Goal: Task Accomplishment & Management: Manage account settings

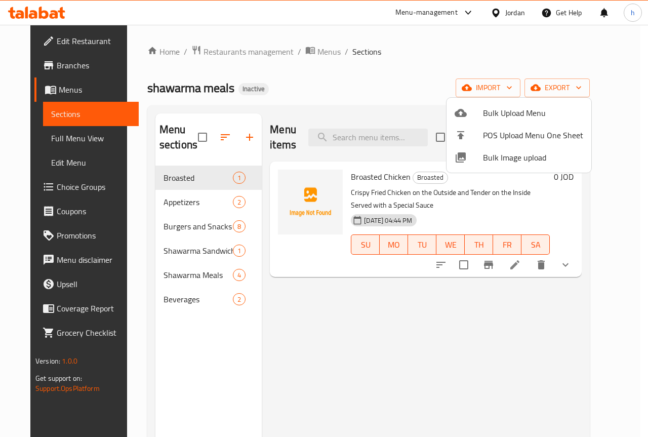
click at [541, 262] on div at bounding box center [324, 218] width 648 height 437
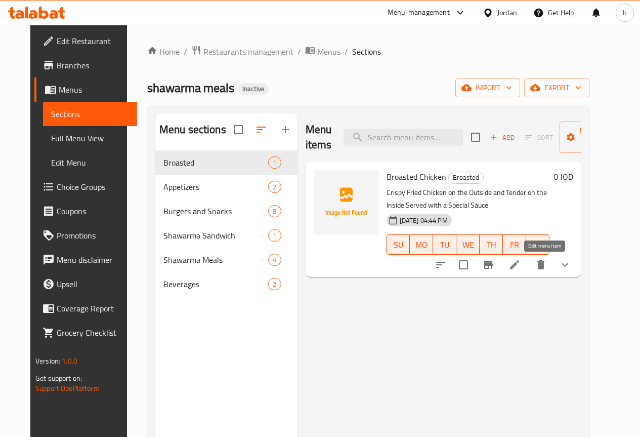
click at [521, 263] on icon at bounding box center [515, 265] width 12 height 12
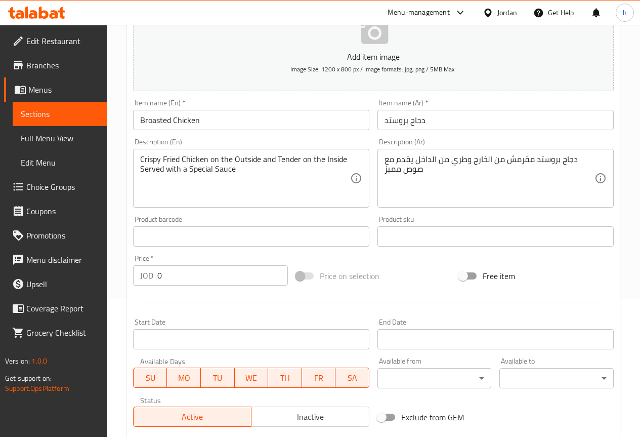
scroll to position [136, 0]
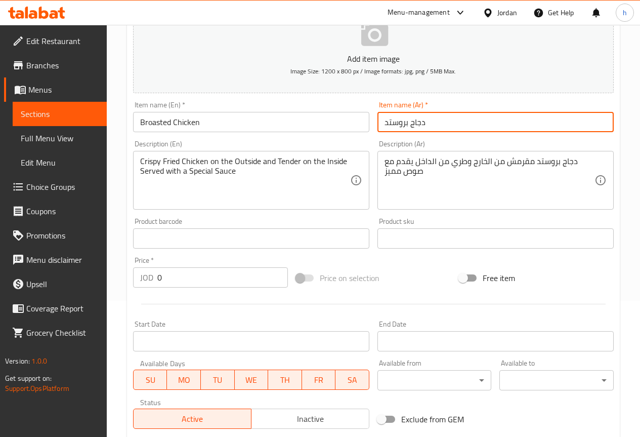
drag, startPoint x: 428, startPoint y: 121, endPoint x: 378, endPoint y: 122, distance: 50.1
click at [378, 122] on input "دجاج بروستد" at bounding box center [496, 122] width 236 height 20
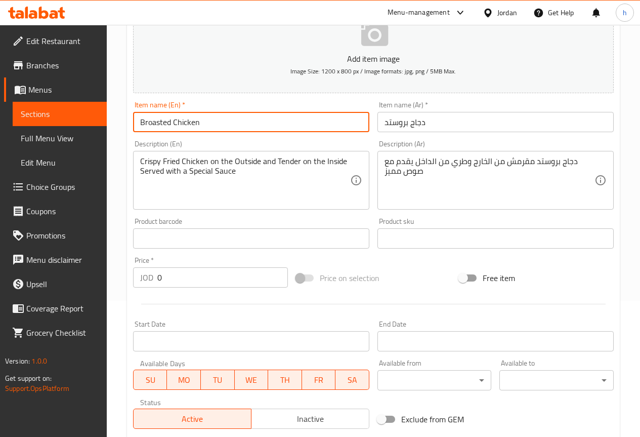
drag, startPoint x: 170, startPoint y: 123, endPoint x: 132, endPoint y: 118, distance: 38.2
click at [132, 118] on div "Item name (En)   * Broasted Chicken Item name (En) *" at bounding box center [251, 116] width 244 height 39
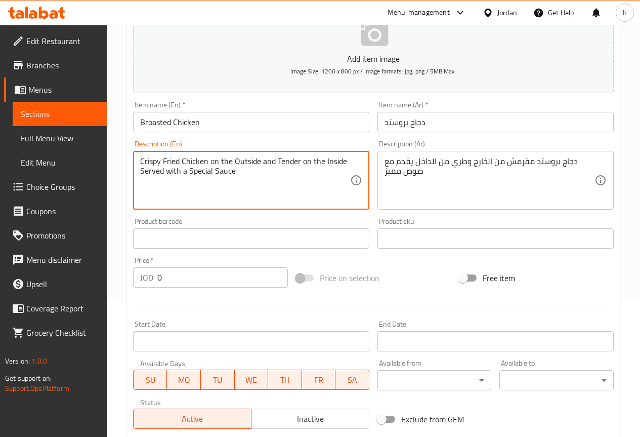
drag, startPoint x: 179, startPoint y: 161, endPoint x: 162, endPoint y: 162, distance: 16.7
paste textarea "Broast"
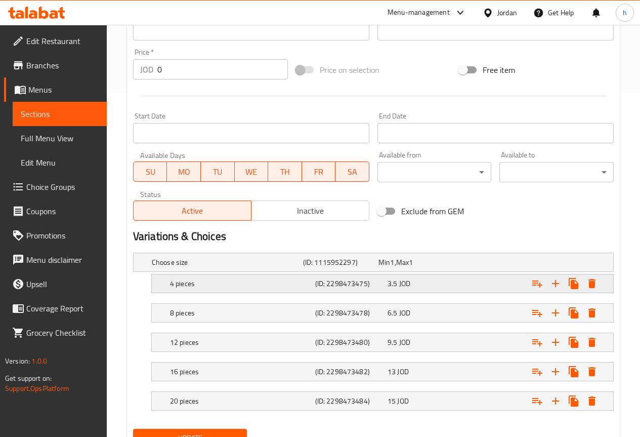
scroll to position [389, 0]
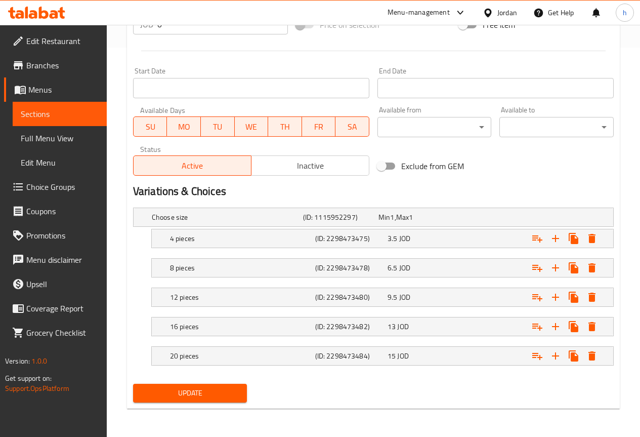
type textarea "Crispy Broasted Chicken on the Outside and Tender on the Inside Served with a S…"
click at [198, 394] on span "Update" at bounding box center [190, 393] width 98 height 13
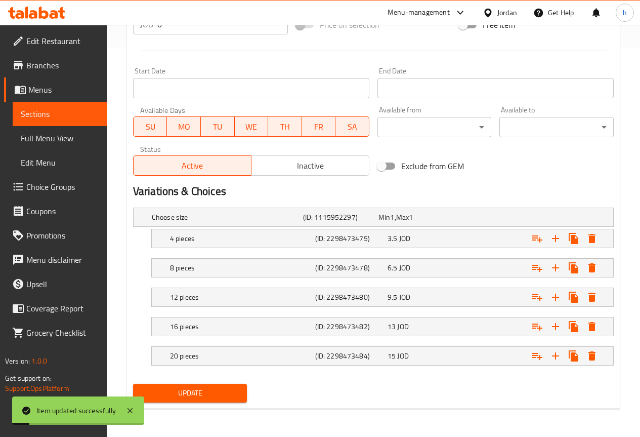
click at [68, 108] on span "Sections" at bounding box center [60, 114] width 78 height 12
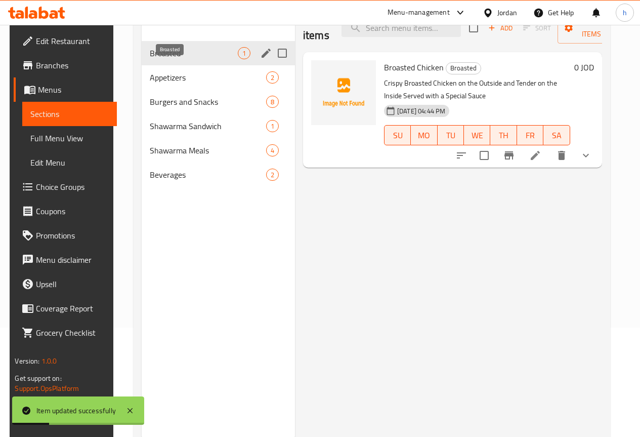
scroll to position [91, 0]
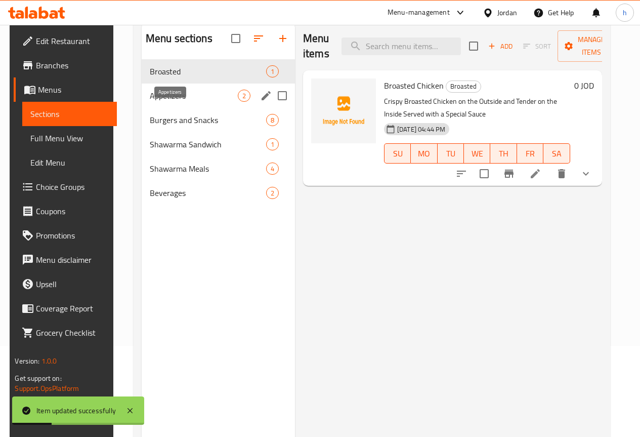
click at [166, 102] on span "Appetizers" at bounding box center [194, 96] width 88 height 12
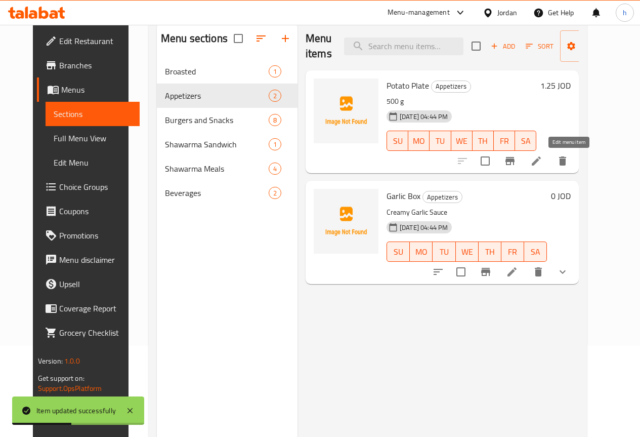
click at [541, 161] on icon at bounding box center [536, 160] width 9 height 9
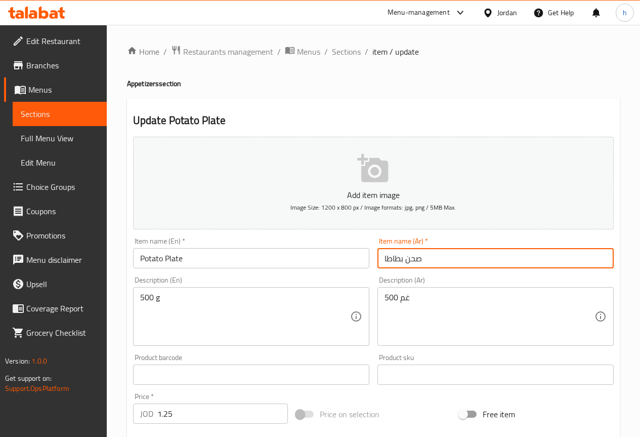
drag, startPoint x: 421, startPoint y: 259, endPoint x: 381, endPoint y: 260, distance: 40.5
click at [381, 260] on input "صحن بطاطا" at bounding box center [496, 258] width 236 height 20
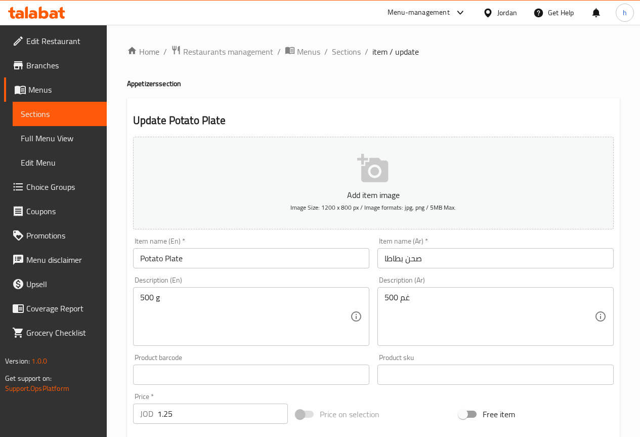
click at [440, 262] on input "صحن بطاطا" at bounding box center [496, 258] width 236 height 20
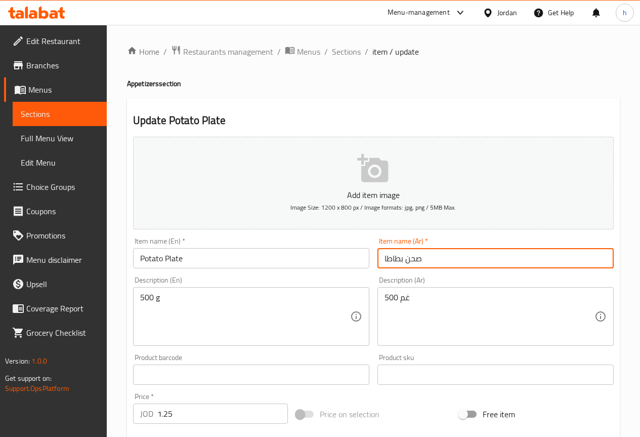
drag, startPoint x: 406, startPoint y: 260, endPoint x: 426, endPoint y: 259, distance: 20.3
click at [426, 259] on input "صحن بطاطا" at bounding box center [496, 258] width 236 height 20
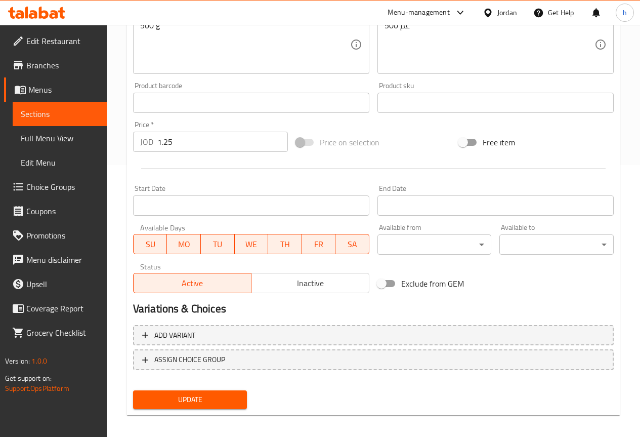
scroll to position [278, 0]
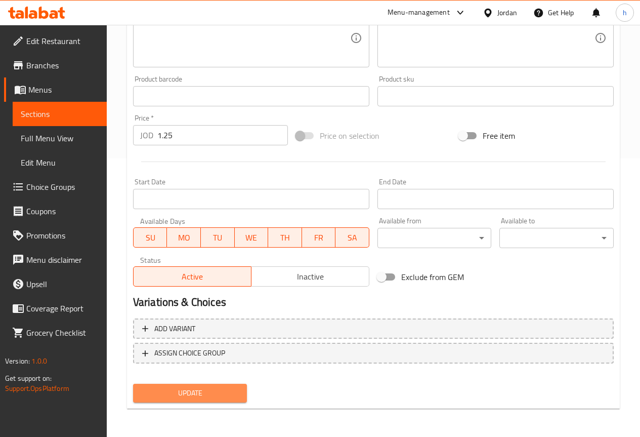
click at [223, 399] on span "Update" at bounding box center [190, 393] width 98 height 13
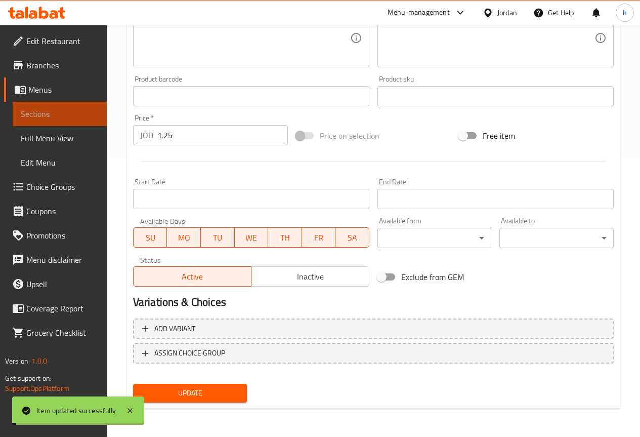
click at [53, 116] on span "Sections" at bounding box center [60, 114] width 78 height 12
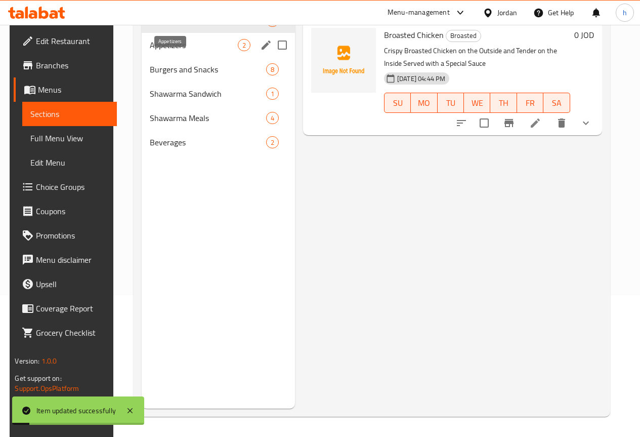
click at [174, 51] on span "Appetizers" at bounding box center [194, 45] width 88 height 12
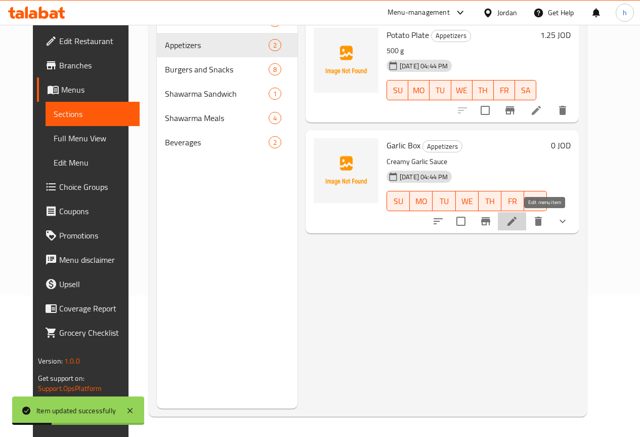
click at [518, 221] on icon at bounding box center [512, 221] width 12 height 12
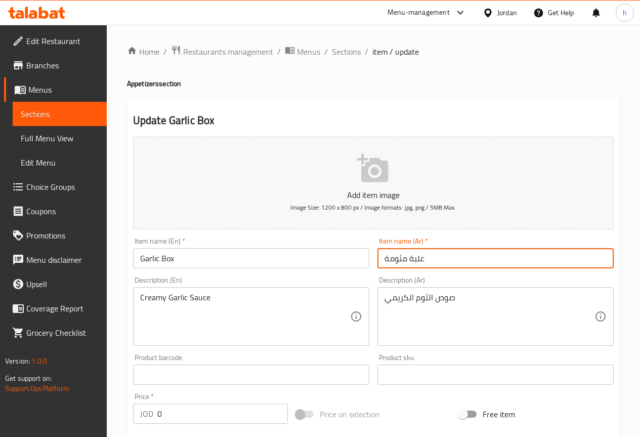
drag, startPoint x: 407, startPoint y: 260, endPoint x: 385, endPoint y: 261, distance: 22.8
click at [385, 261] on input "علبة مثومة" at bounding box center [496, 258] width 236 height 20
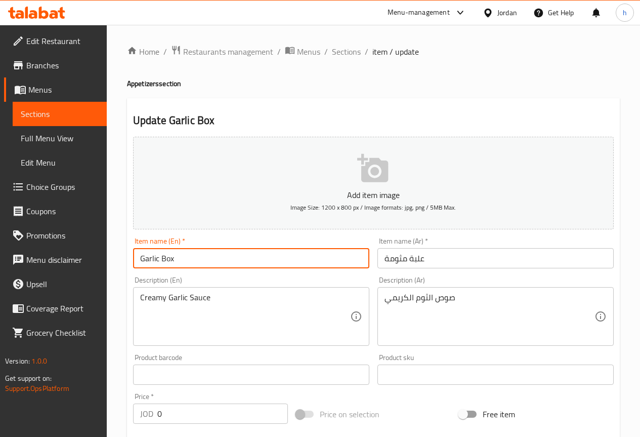
drag, startPoint x: 158, startPoint y: 259, endPoint x: 140, endPoint y: 259, distance: 18.2
click at [140, 259] on input "Garlic Box" at bounding box center [251, 258] width 236 height 20
paste input "Mtawameh"
type input "Mtawameh Box"
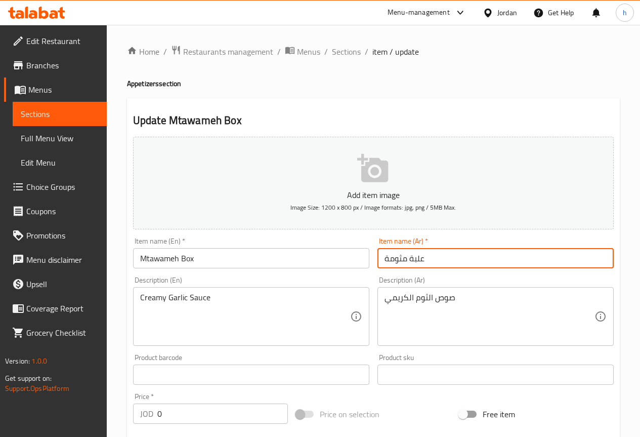
drag, startPoint x: 425, startPoint y: 260, endPoint x: 410, endPoint y: 258, distance: 14.3
click at [410, 258] on input "علبة مثومة" at bounding box center [496, 258] width 236 height 20
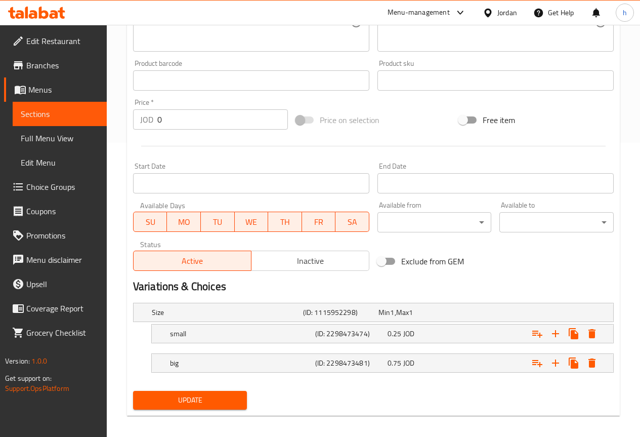
scroll to position [301, 0]
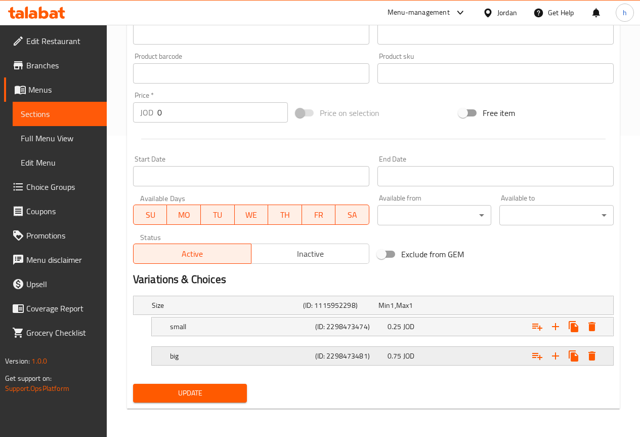
click at [269, 358] on h5 "big" at bounding box center [240, 356] width 141 height 10
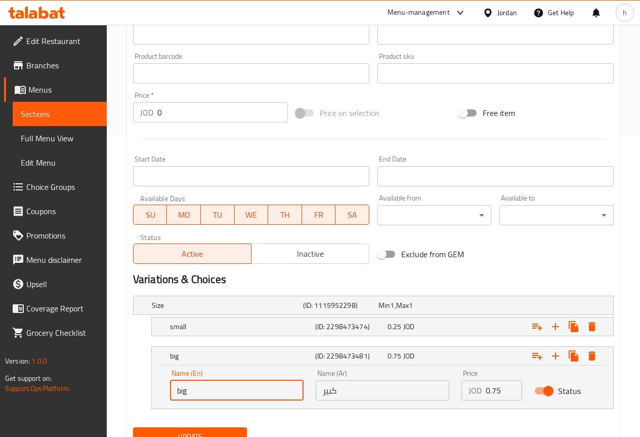
click at [247, 383] on input "big" at bounding box center [237, 390] width 134 height 20
paste input "Large"
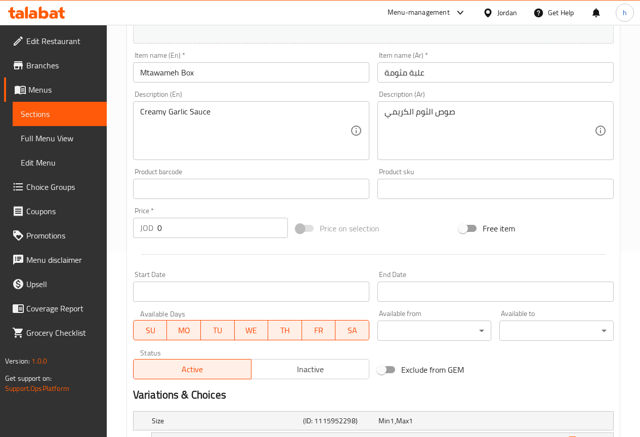
scroll to position [142, 0]
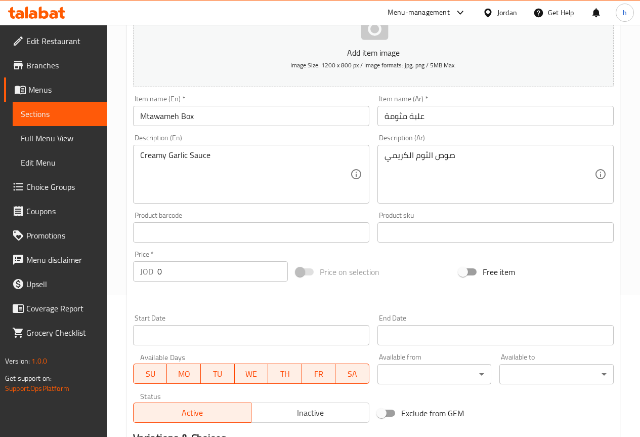
type input "Large"
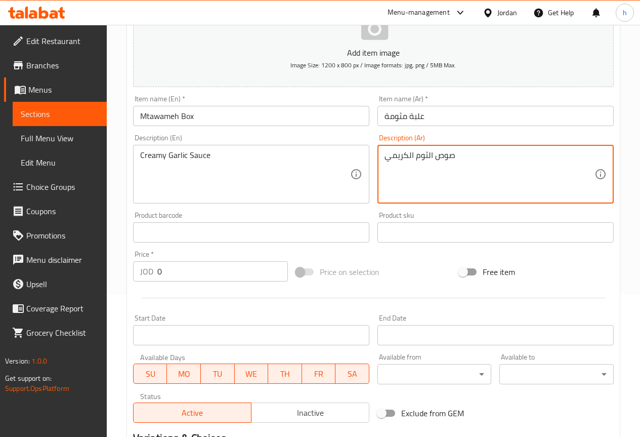
drag, startPoint x: 415, startPoint y: 157, endPoint x: 457, endPoint y: 154, distance: 42.1
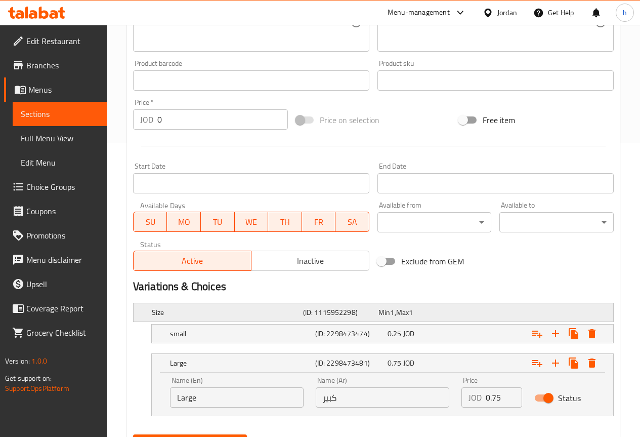
scroll to position [345, 0]
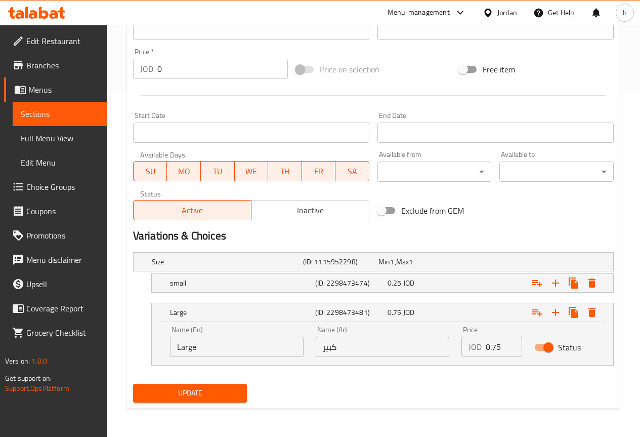
click at [226, 395] on span "Update" at bounding box center [190, 393] width 98 height 13
click at [72, 108] on span "Sections" at bounding box center [60, 114] width 78 height 12
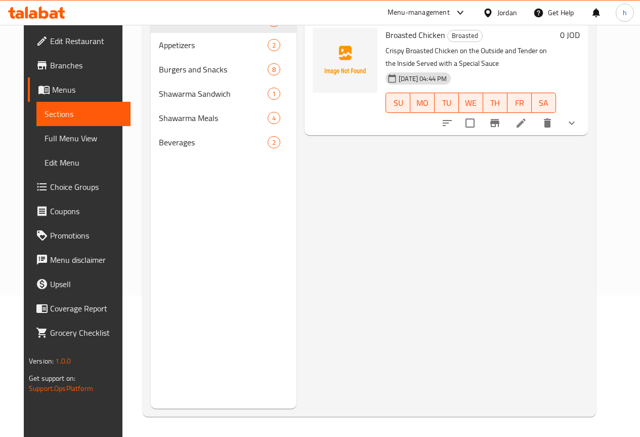
scroll to position [142, 0]
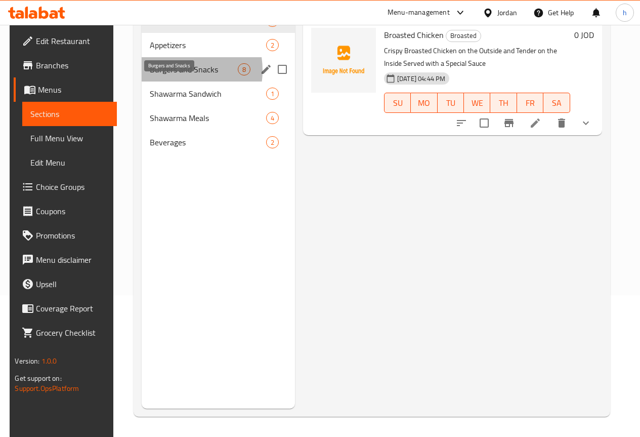
click at [164, 75] on span "Burgers and Snacks" at bounding box center [194, 69] width 88 height 12
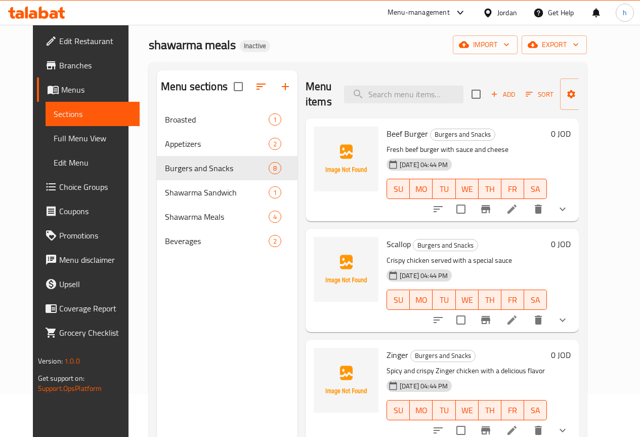
scroll to position [40, 0]
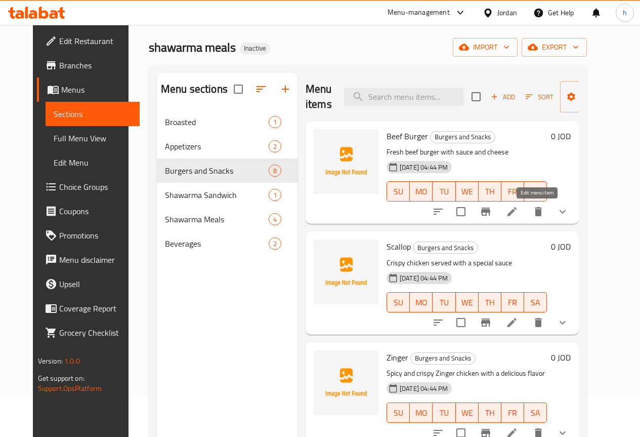
click at [518, 216] on icon at bounding box center [512, 211] width 12 height 12
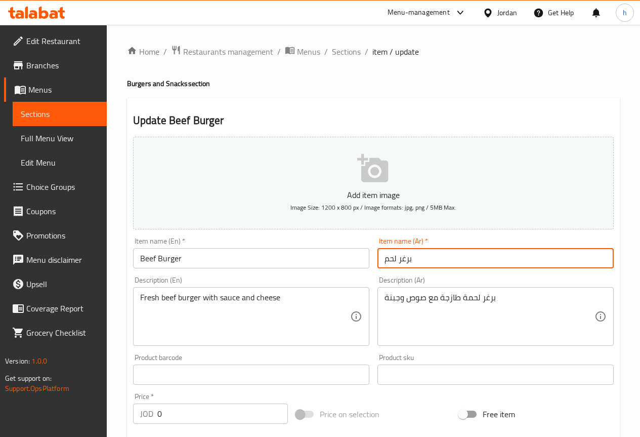
drag, startPoint x: 416, startPoint y: 260, endPoint x: 382, endPoint y: 260, distance: 33.9
click at [382, 260] on input "برغر لحم" at bounding box center [496, 258] width 236 height 20
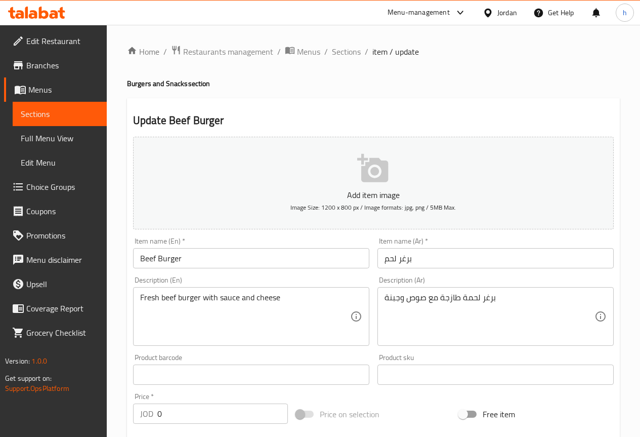
click at [182, 257] on input "Beef Burger" at bounding box center [251, 258] width 236 height 20
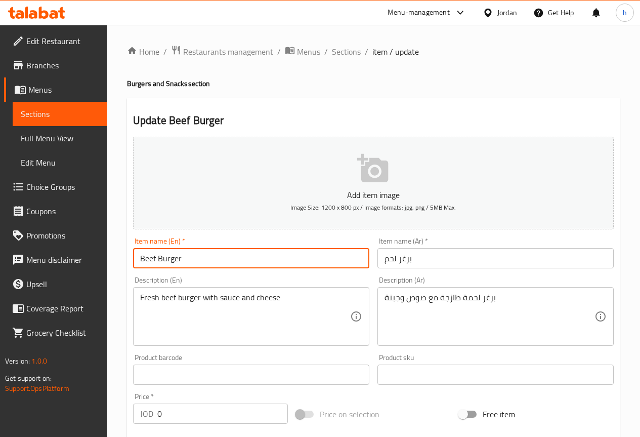
click at [182, 257] on input "Beef Burger" at bounding box center [251, 258] width 236 height 20
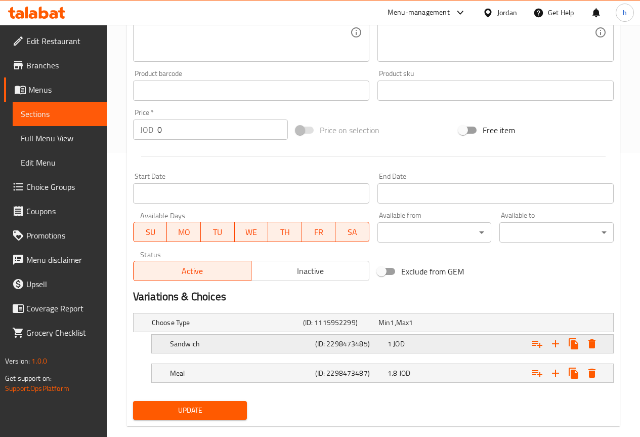
scroll to position [301, 0]
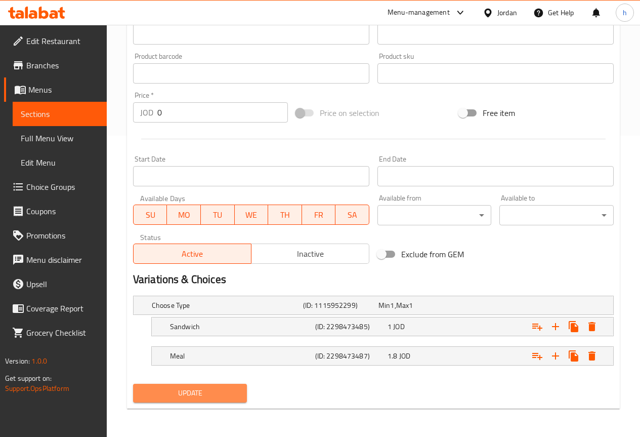
click at [211, 391] on span "Update" at bounding box center [190, 393] width 98 height 13
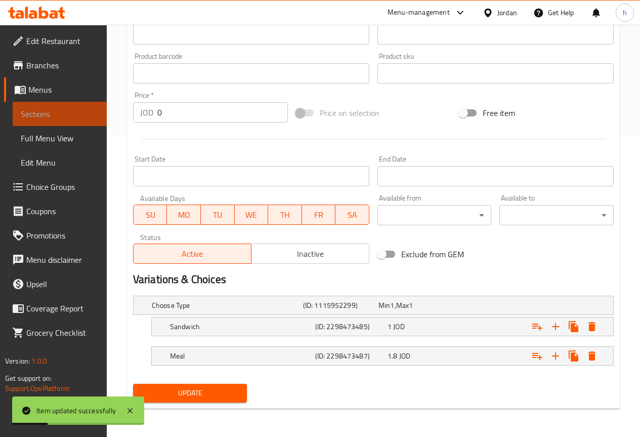
click at [64, 115] on span "Sections" at bounding box center [60, 114] width 78 height 12
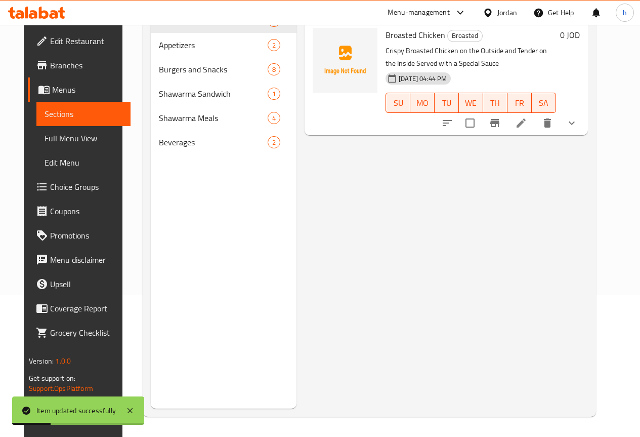
scroll to position [142, 0]
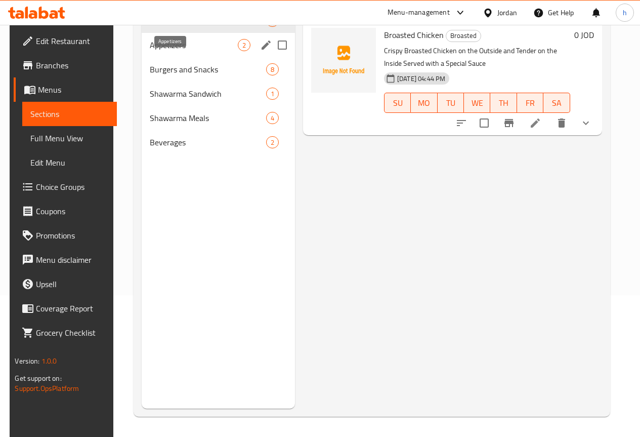
click at [157, 51] on span "Appetizers" at bounding box center [194, 45] width 88 height 12
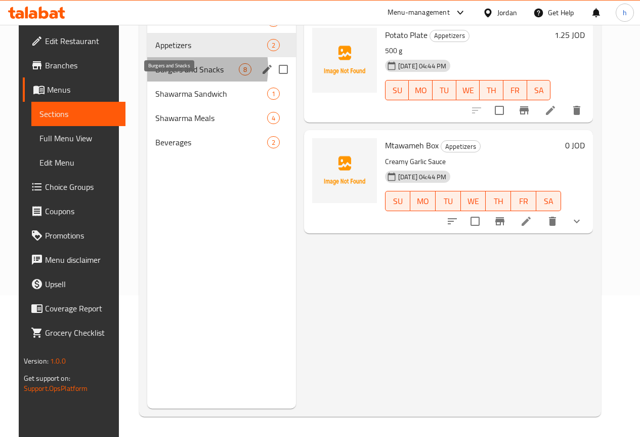
click at [162, 75] on span "Burgers and Snacks" at bounding box center [197, 69] width 84 height 12
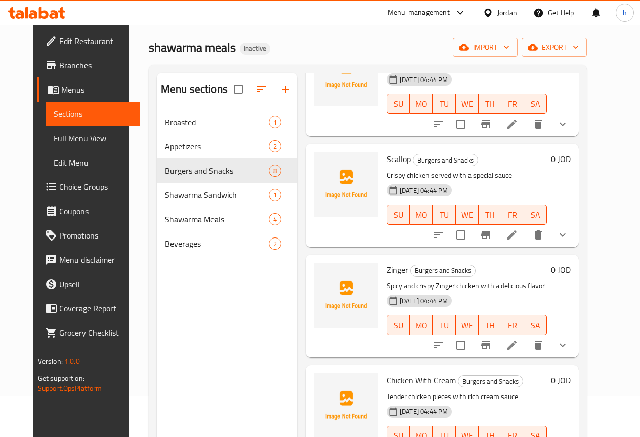
scroll to position [101, 0]
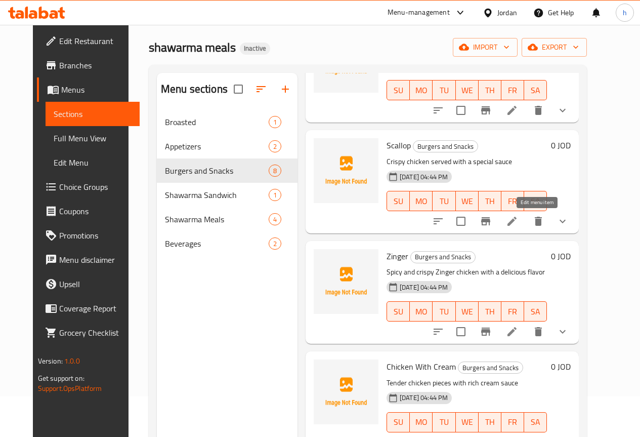
click at [517, 221] on icon at bounding box center [512, 221] width 9 height 9
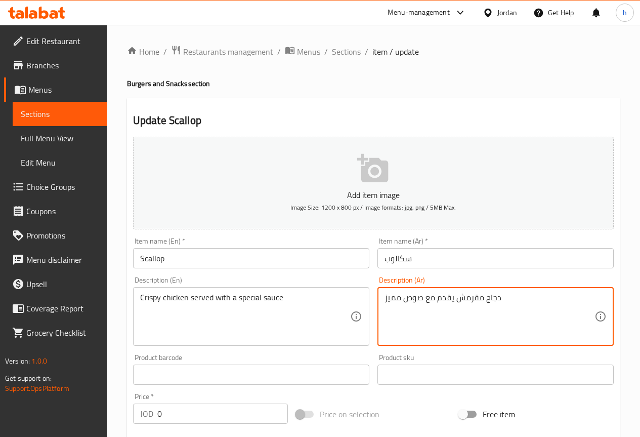
drag, startPoint x: 401, startPoint y: 298, endPoint x: 384, endPoint y: 300, distance: 17.3
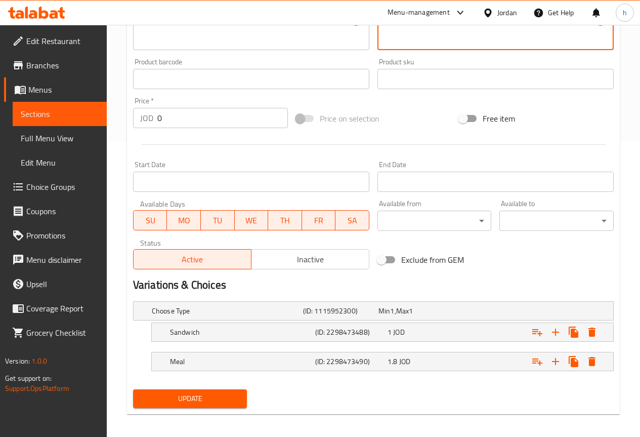
scroll to position [301, 0]
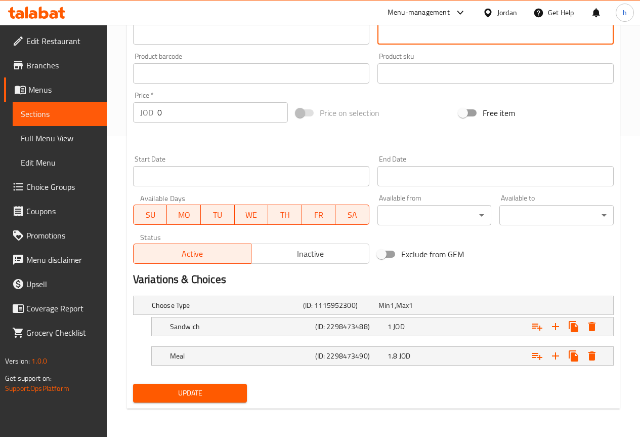
type textarea "دجاج مقرمش يقدم مع صوص سبيشيل"
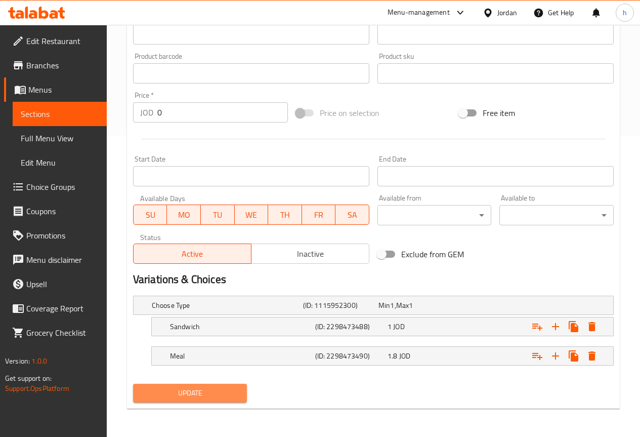
click at [169, 392] on span "Update" at bounding box center [190, 393] width 98 height 13
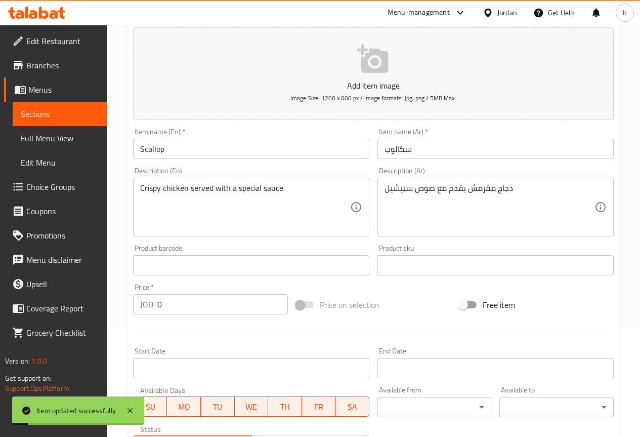
scroll to position [99, 0]
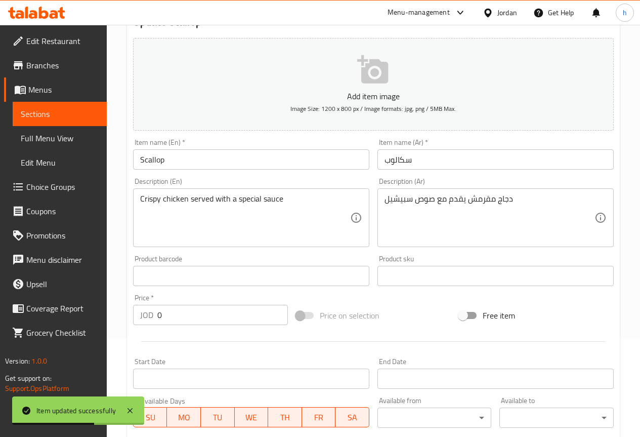
click at [53, 103] on link "Sections" at bounding box center [60, 114] width 94 height 24
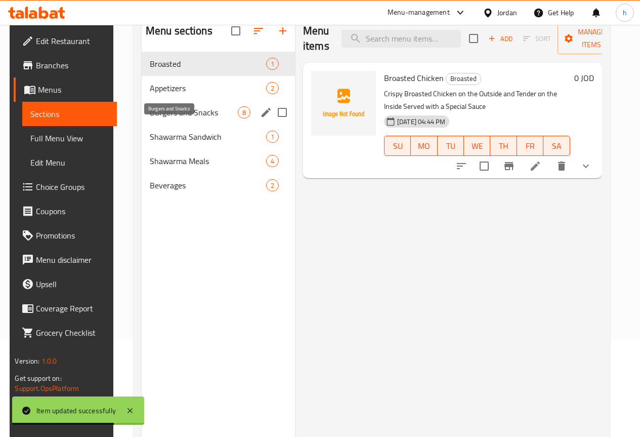
click at [167, 118] on span "Burgers and Snacks" at bounding box center [194, 112] width 88 height 12
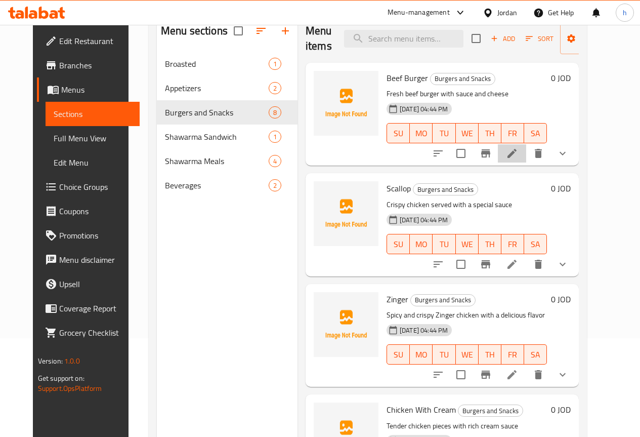
click at [526, 155] on li at bounding box center [512, 153] width 28 height 18
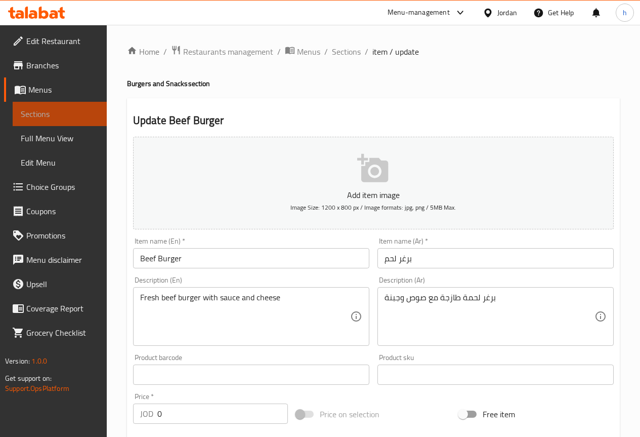
click at [51, 111] on span "Sections" at bounding box center [60, 114] width 78 height 12
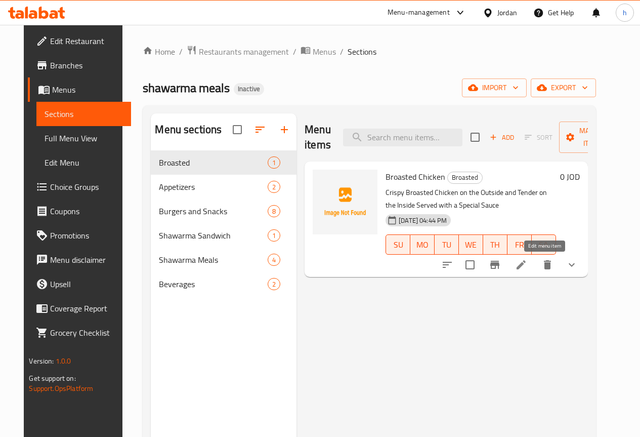
click at [527, 267] on icon at bounding box center [521, 265] width 12 height 12
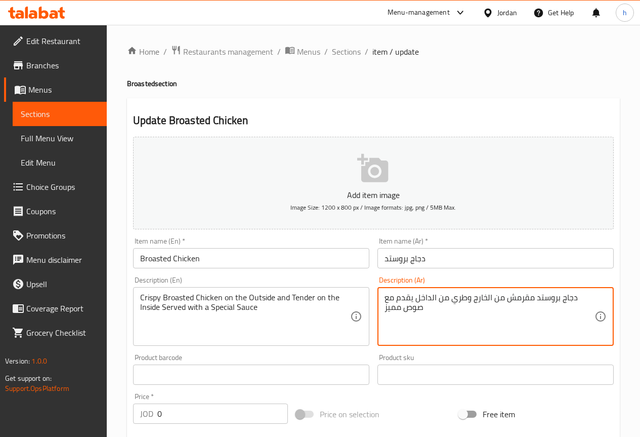
drag, startPoint x: 401, startPoint y: 306, endPoint x: 385, endPoint y: 309, distance: 15.9
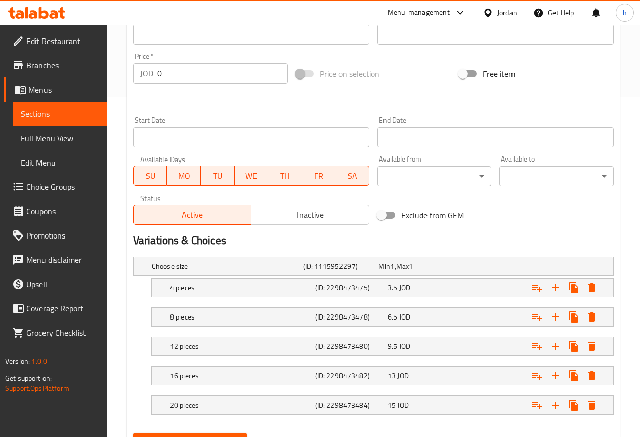
scroll to position [389, 0]
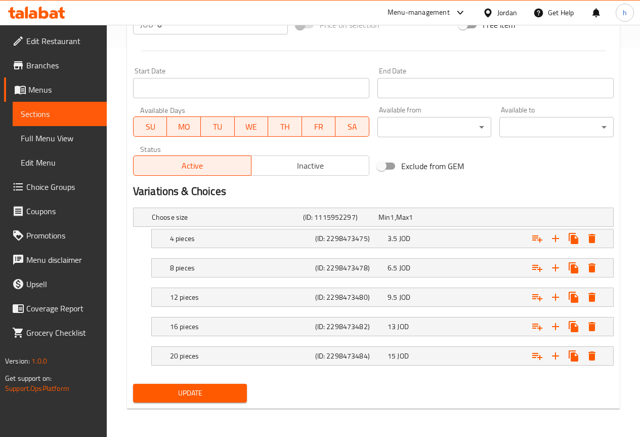
type textarea "دجاج بروستد مقرمش من الخارج وطري من الداخل يقدم مع صوص سبيشيل"
click at [226, 390] on span "Update" at bounding box center [190, 393] width 98 height 13
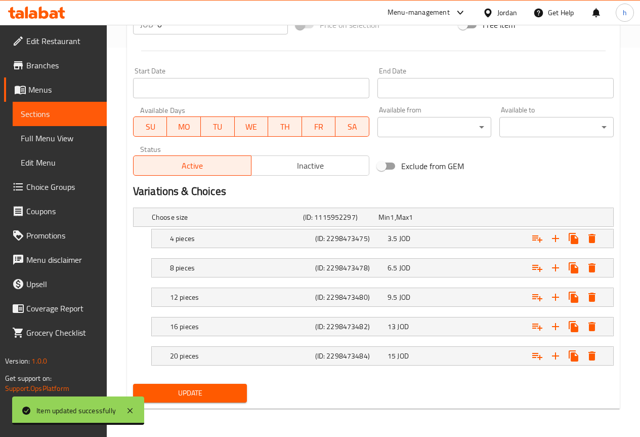
click at [71, 111] on span "Sections" at bounding box center [60, 114] width 78 height 12
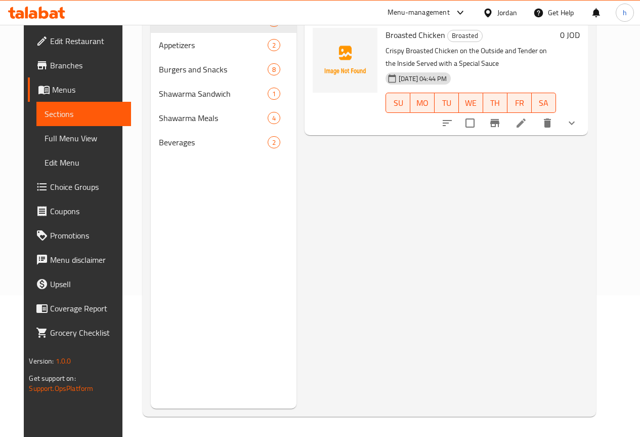
scroll to position [142, 0]
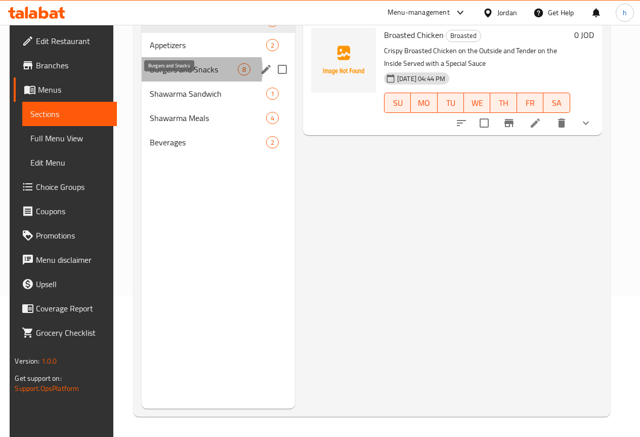
click at [179, 75] on span "Burgers and Snacks" at bounding box center [194, 69] width 88 height 12
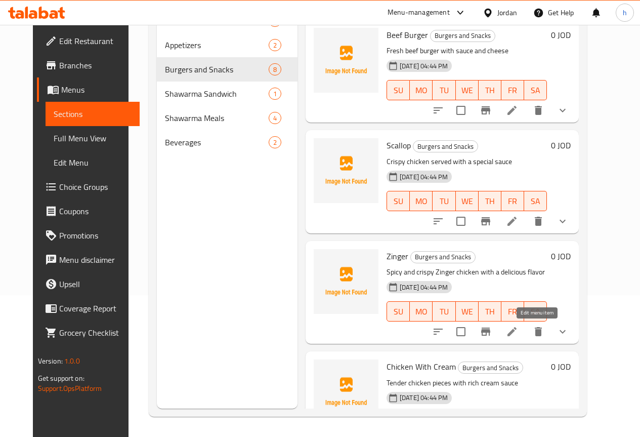
click at [518, 327] on icon at bounding box center [512, 331] width 12 height 12
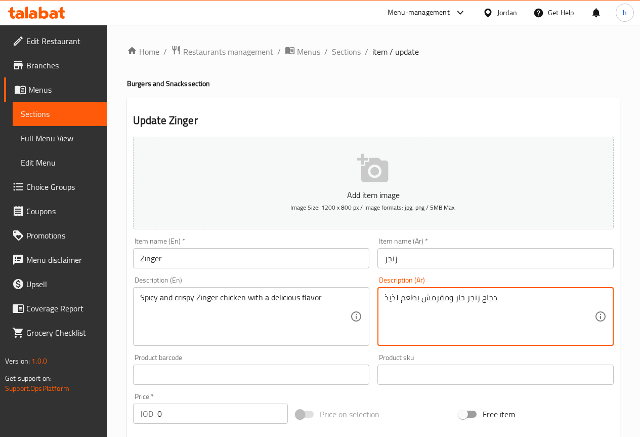
drag, startPoint x: 414, startPoint y: 299, endPoint x: 395, endPoint y: 301, distance: 18.8
click at [400, 305] on textarea "دجاج زنجر حار ومقرمش بطعم لذيذ" at bounding box center [490, 317] width 210 height 48
drag, startPoint x: 418, startPoint y: 298, endPoint x: 385, endPoint y: 298, distance: 32.9
click at [385, 298] on textarea "دجاج زنجر حار ومقرمش بطعم لذيذ" at bounding box center [490, 317] width 210 height 48
click at [508, 298] on textarea "دجاج زنجر حار ومقرمش بطعم لذيذ" at bounding box center [490, 317] width 210 height 48
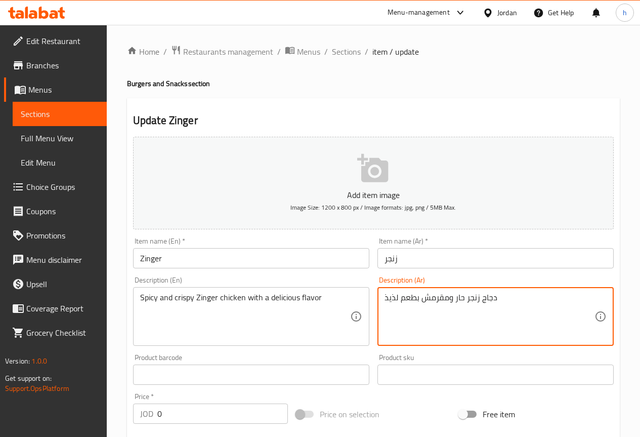
click at [508, 298] on textarea "دجاج زنجر حار ومقرمش بطعم لذيذ" at bounding box center [490, 317] width 210 height 48
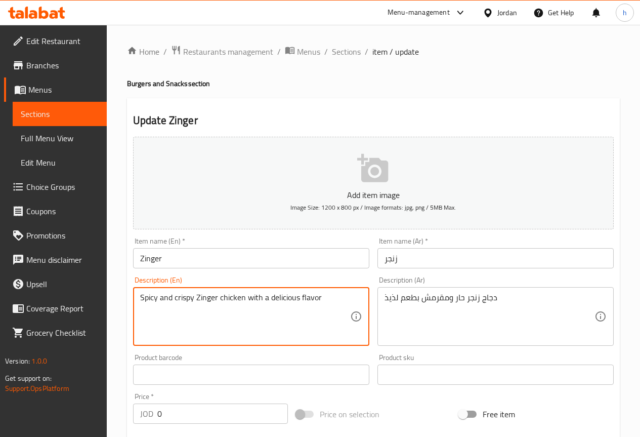
drag, startPoint x: 300, startPoint y: 296, endPoint x: 319, endPoint y: 298, distance: 18.8
type textarea "Spicy and crispy Zinger chicken with a delicious taste"
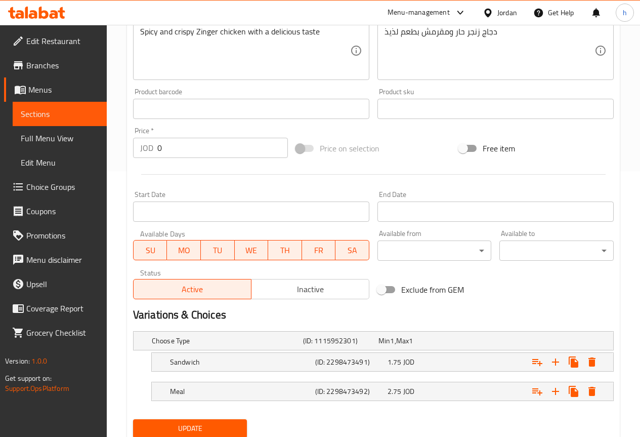
scroll to position [301, 0]
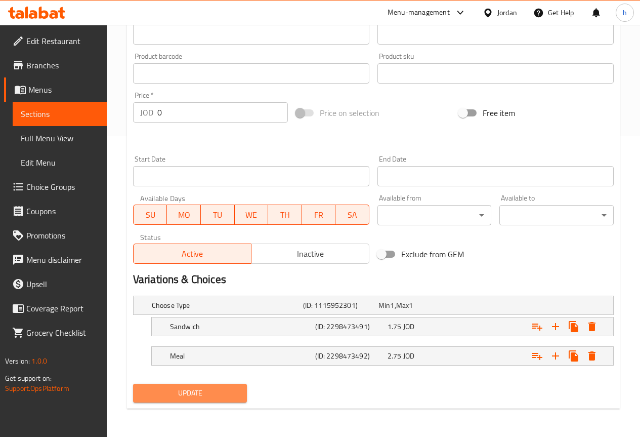
click at [191, 391] on span "Update" at bounding box center [190, 393] width 98 height 13
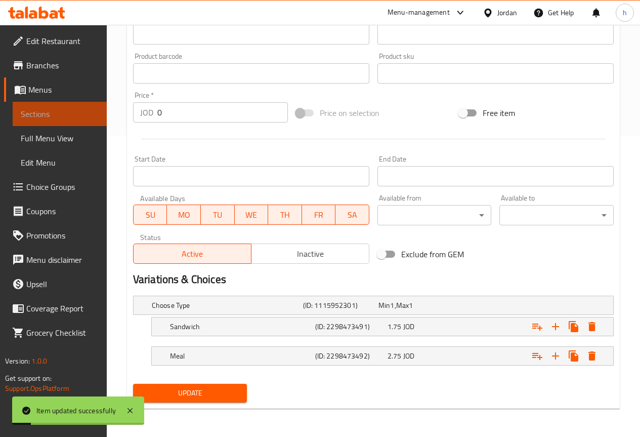
click at [70, 116] on span "Sections" at bounding box center [60, 114] width 78 height 12
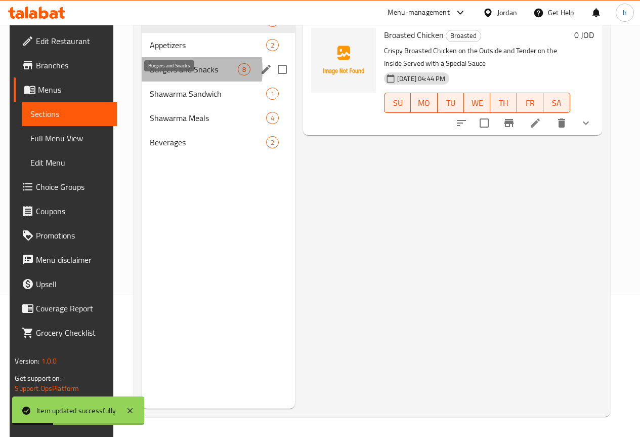
click at [163, 75] on span "Burgers and Snacks" at bounding box center [194, 69] width 88 height 12
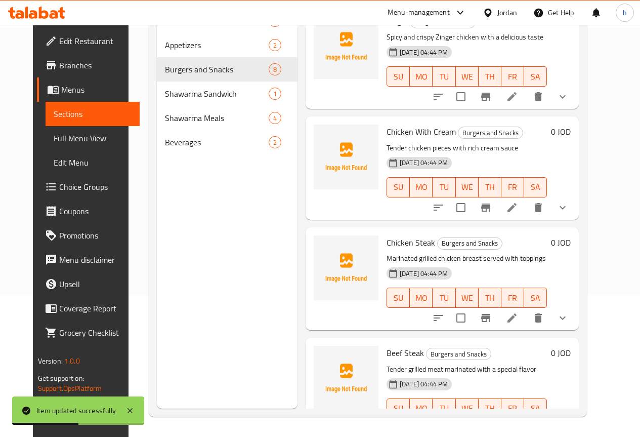
scroll to position [253, 0]
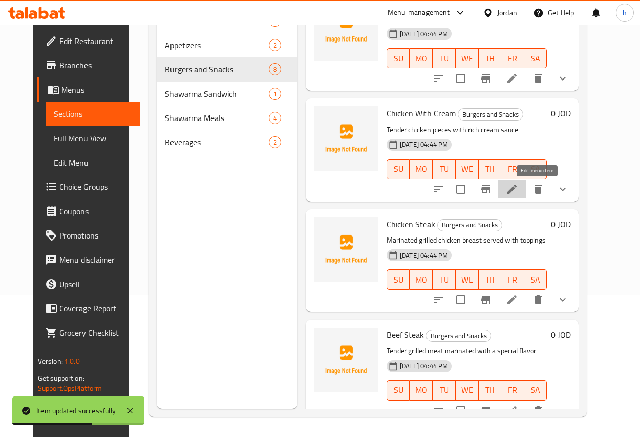
click at [518, 189] on icon at bounding box center [512, 189] width 12 height 12
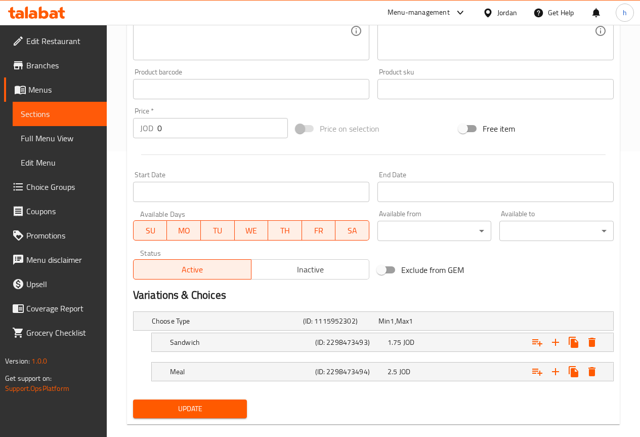
scroll to position [301, 0]
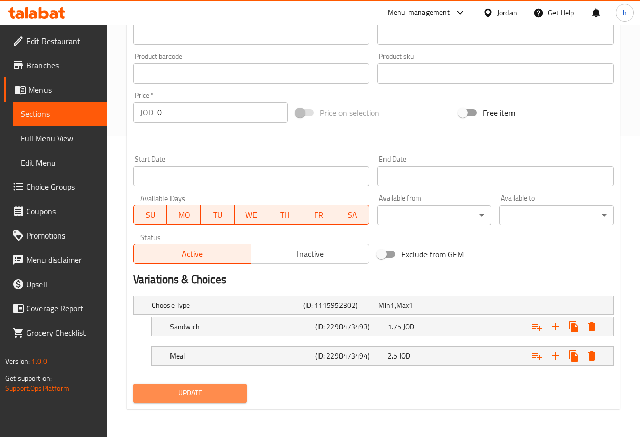
click at [195, 388] on span "Update" at bounding box center [190, 393] width 98 height 13
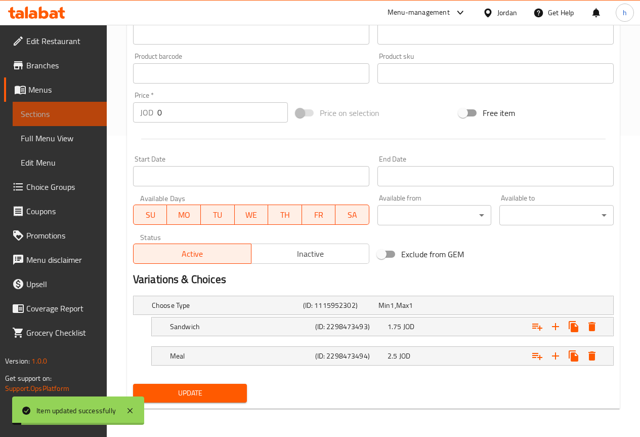
click at [60, 110] on span "Sections" at bounding box center [60, 114] width 78 height 12
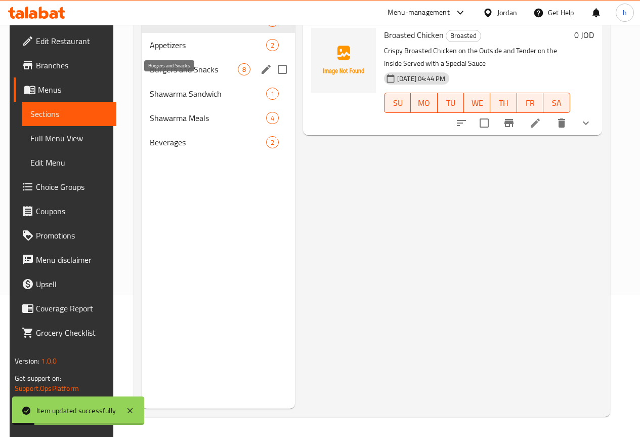
click at [156, 75] on span "Burgers and Snacks" at bounding box center [194, 69] width 88 height 12
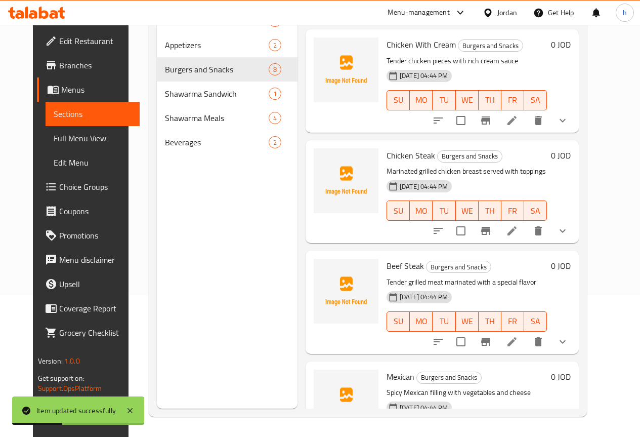
scroll to position [354, 0]
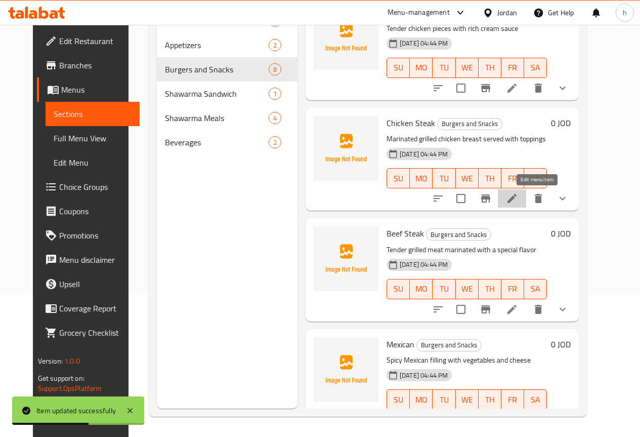
click at [518, 199] on icon at bounding box center [512, 198] width 12 height 12
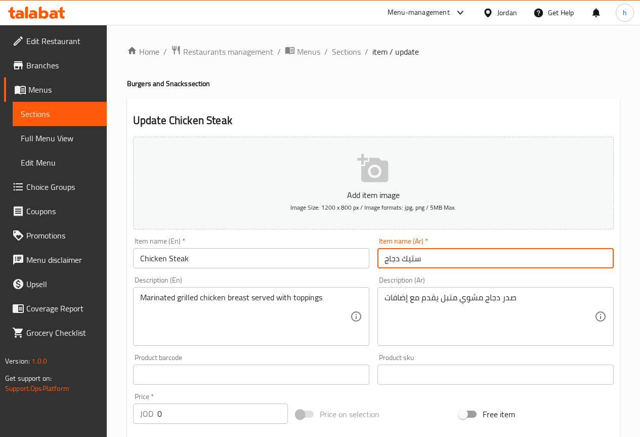
drag, startPoint x: 427, startPoint y: 260, endPoint x: 381, endPoint y: 264, distance: 46.2
click at [381, 264] on input "ستيك دجاج" at bounding box center [496, 258] width 236 height 20
click at [451, 257] on input "ستيك دجاج" at bounding box center [496, 258] width 236 height 20
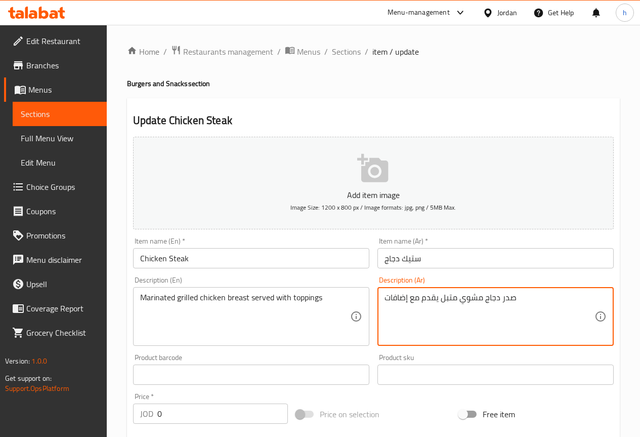
drag, startPoint x: 407, startPoint y: 297, endPoint x: 386, endPoint y: 298, distance: 21.3
click at [400, 316] on textarea "صدر دجاج مشوي متبل يقدم مع إضافات" at bounding box center [490, 317] width 210 height 48
drag, startPoint x: 409, startPoint y: 297, endPoint x: 386, endPoint y: 300, distance: 23.5
click at [386, 300] on textarea "صدر دجاج مشوي متبل يقدم مع إضافات" at bounding box center [490, 317] width 210 height 48
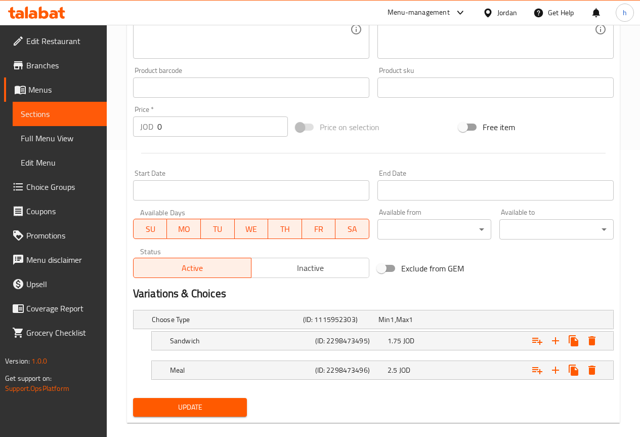
scroll to position [301, 0]
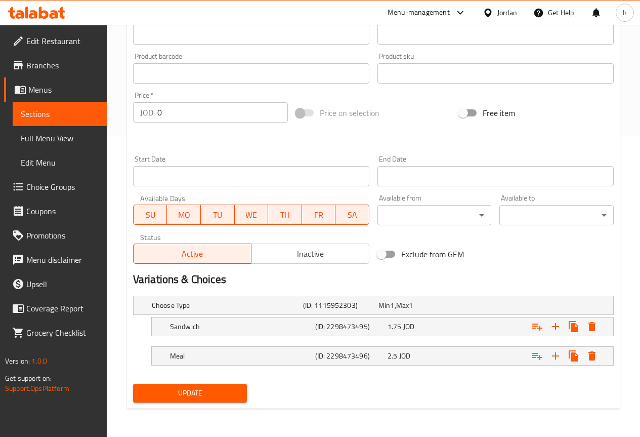
click at [235, 391] on span "Update" at bounding box center [190, 393] width 98 height 13
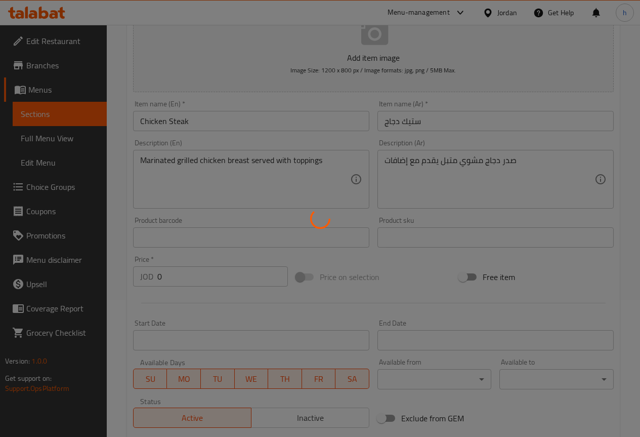
scroll to position [99, 0]
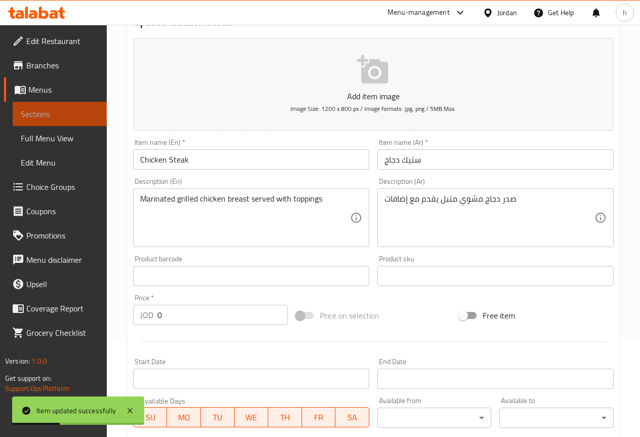
click at [54, 112] on span "Sections" at bounding box center [60, 114] width 78 height 12
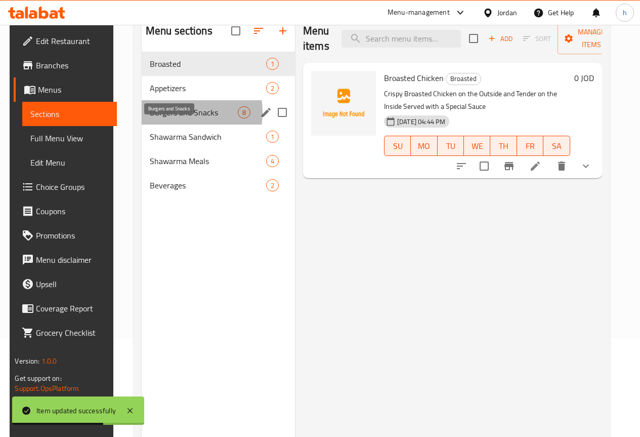
click at [168, 118] on span "Burgers and Snacks" at bounding box center [194, 112] width 88 height 12
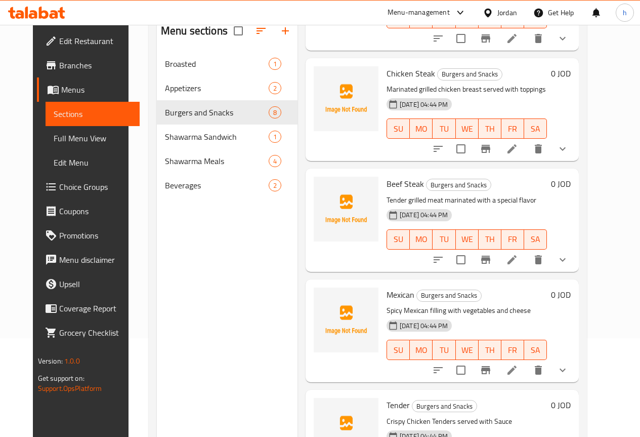
scroll to position [456, 0]
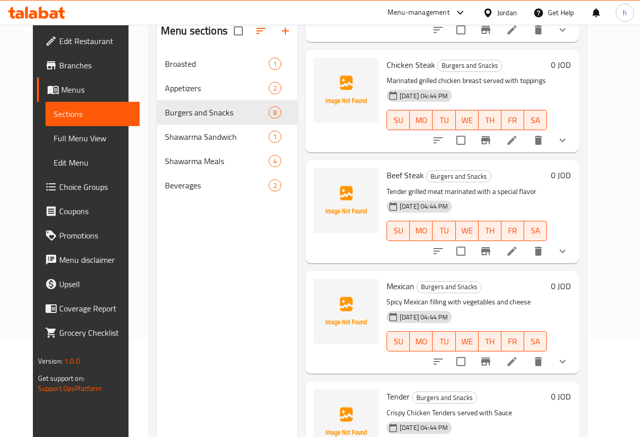
click at [518, 255] on icon at bounding box center [512, 251] width 12 height 12
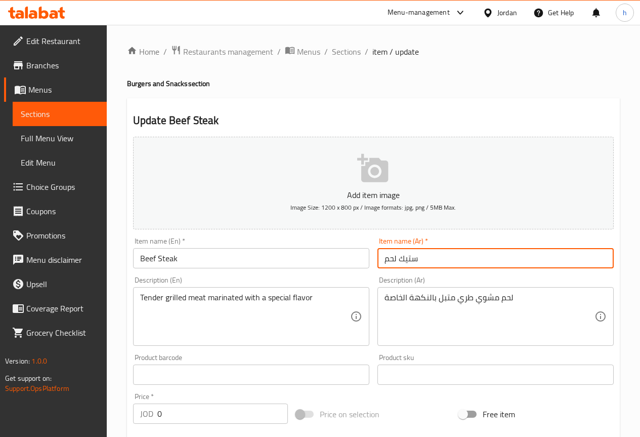
drag, startPoint x: 421, startPoint y: 259, endPoint x: 376, endPoint y: 259, distance: 44.5
click at [376, 259] on div "Item name (Ar)   * ستيك لحم Item name (Ar) *" at bounding box center [496, 252] width 244 height 39
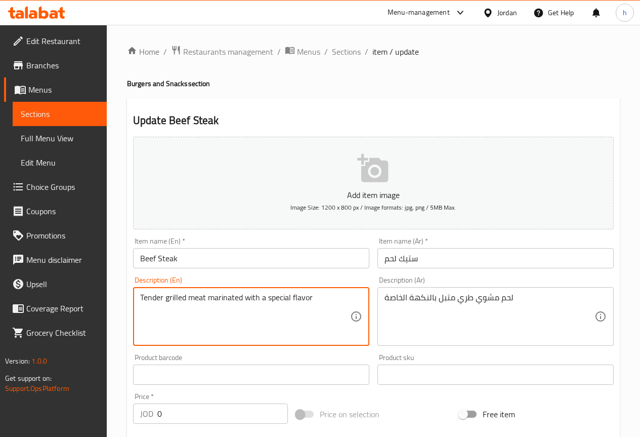
drag, startPoint x: 204, startPoint y: 299, endPoint x: 189, endPoint y: 299, distance: 14.7
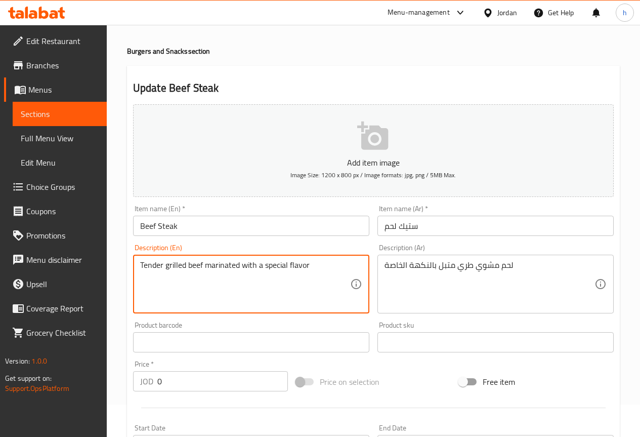
scroll to position [51, 0]
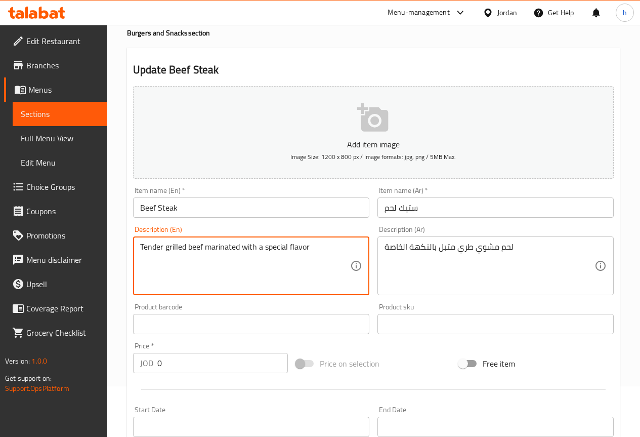
type textarea "Tender grilled beef marinated with a special flavor"
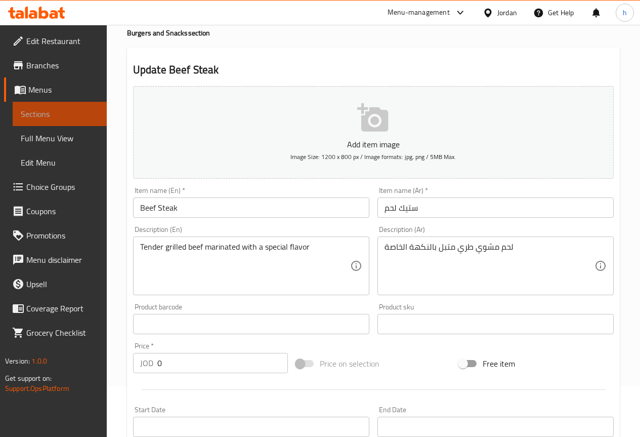
click at [74, 111] on span "Sections" at bounding box center [60, 114] width 78 height 12
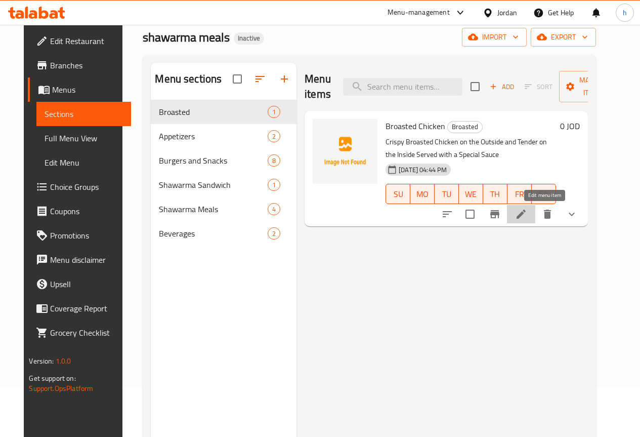
click at [526, 213] on icon at bounding box center [521, 214] width 9 height 9
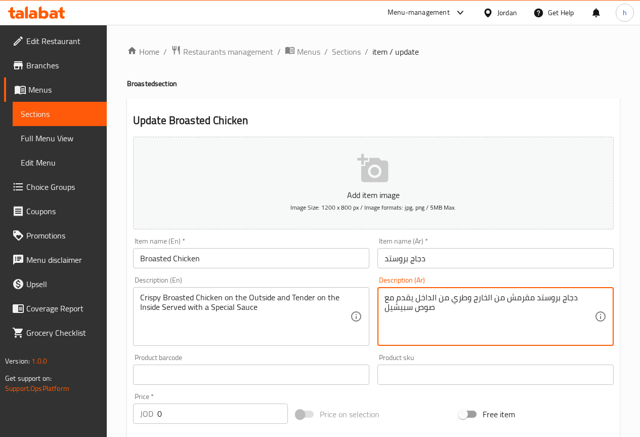
drag, startPoint x: 412, startPoint y: 308, endPoint x: 386, endPoint y: 309, distance: 26.3
click at [401, 313] on textarea "دجاج بروستد مقرمش من الخارج وطري من الداخل يقدم مع صوص سبيشيل" at bounding box center [490, 317] width 210 height 48
drag, startPoint x: 412, startPoint y: 307, endPoint x: 385, endPoint y: 310, distance: 27.4
click at [385, 310] on textarea "دجاج بروستد مقرمش من الخارج وطري من الداخل يقدم مع صوص سبيشيل" at bounding box center [490, 317] width 210 height 48
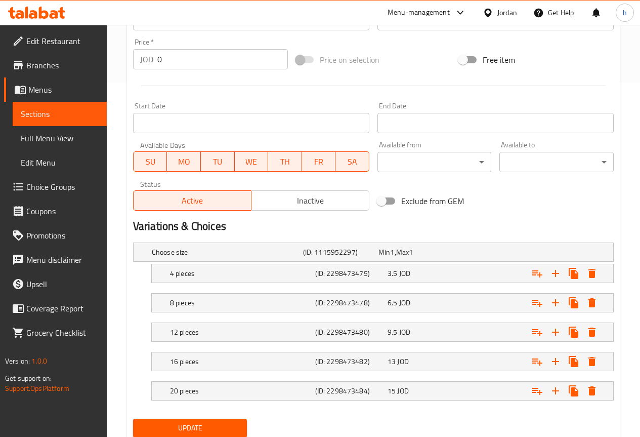
scroll to position [389, 0]
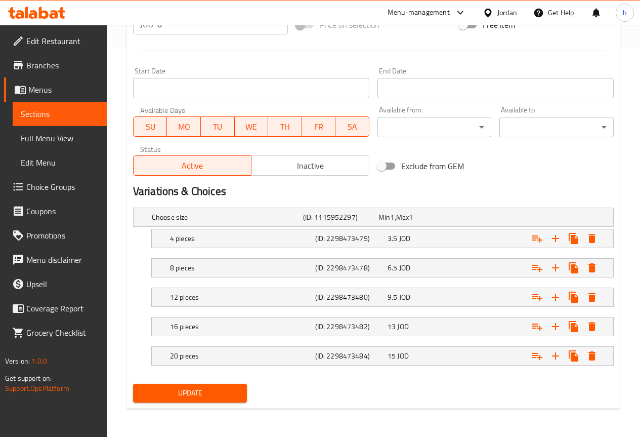
type textarea "دجاج بروستد مقرمش من الخارج وطري من الداخل يقدم مع صوص مميز"
click at [197, 393] on span "Update" at bounding box center [190, 393] width 98 height 13
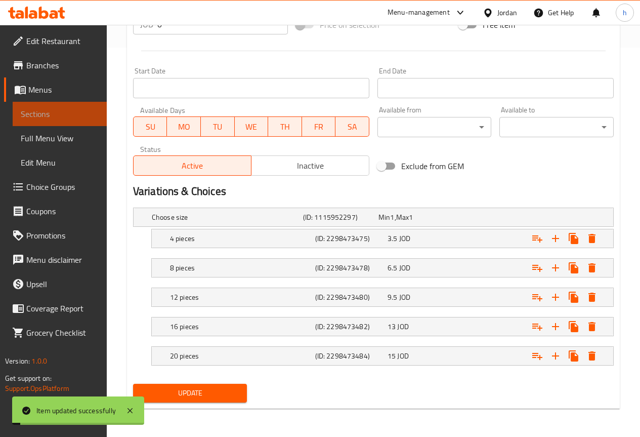
click at [48, 114] on span "Sections" at bounding box center [60, 114] width 78 height 12
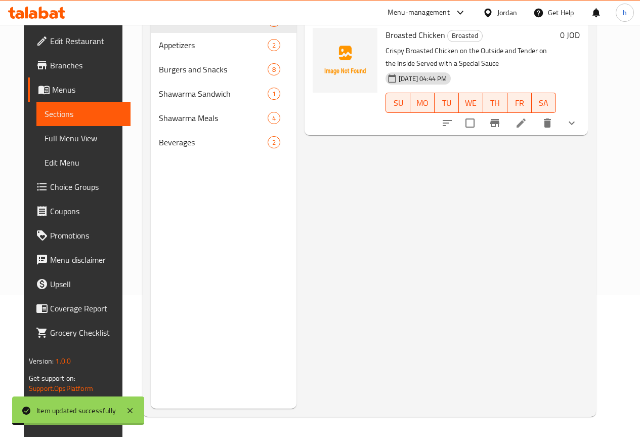
scroll to position [142, 0]
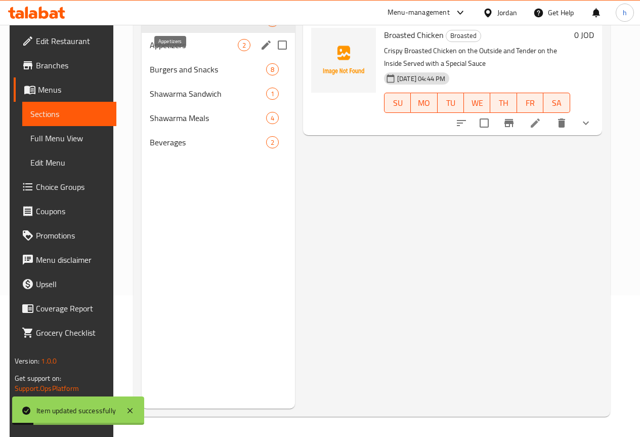
click at [163, 51] on span "Appetizers" at bounding box center [194, 45] width 88 height 12
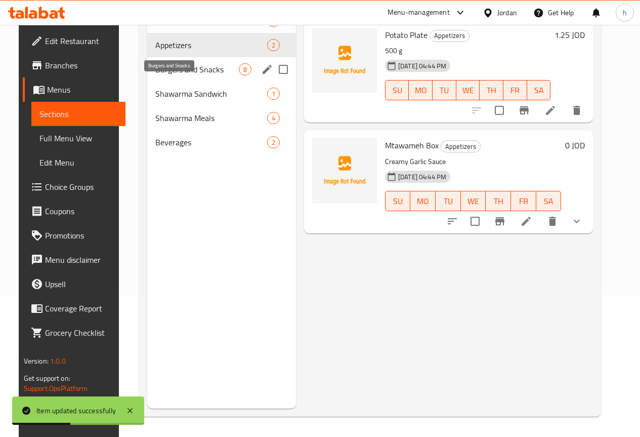
click at [183, 75] on span "Burgers and Snacks" at bounding box center [197, 69] width 84 height 12
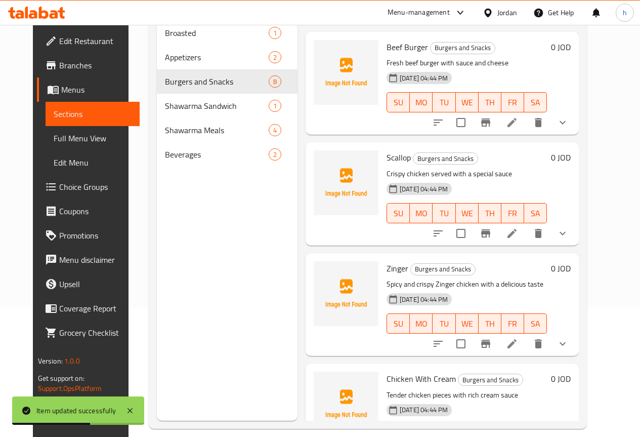
scroll to position [40, 0]
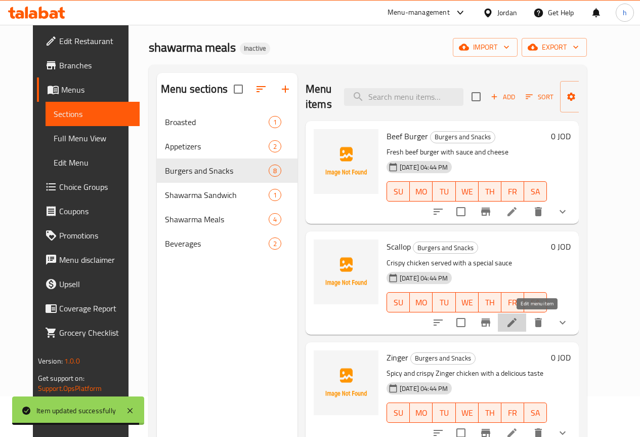
click at [518, 325] on icon at bounding box center [512, 322] width 12 height 12
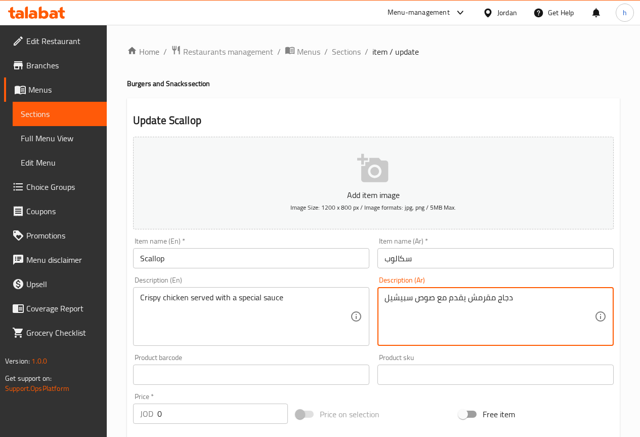
drag, startPoint x: 412, startPoint y: 298, endPoint x: 384, endPoint y: 300, distance: 27.9
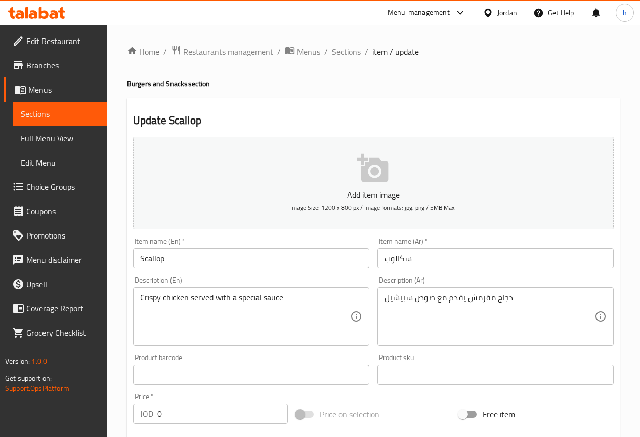
click at [409, 303] on textarea "دجاج مقرمش يقدم مع صوص سبيشيل" at bounding box center [490, 317] width 210 height 48
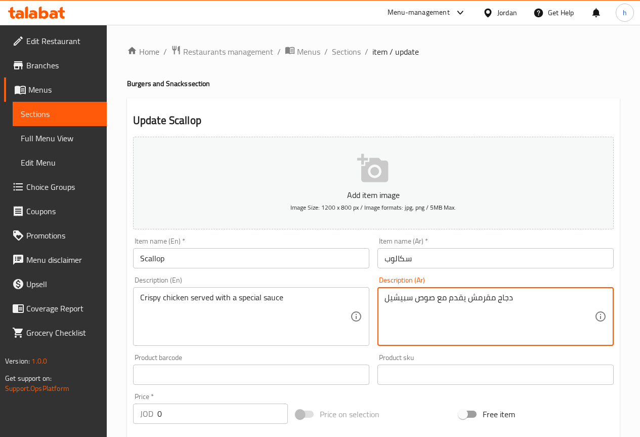
drag, startPoint x: 412, startPoint y: 298, endPoint x: 385, endPoint y: 298, distance: 26.8
click at [385, 298] on textarea "دجاج مقرمش يقدم مع صوص سبيشيل" at bounding box center [490, 317] width 210 height 48
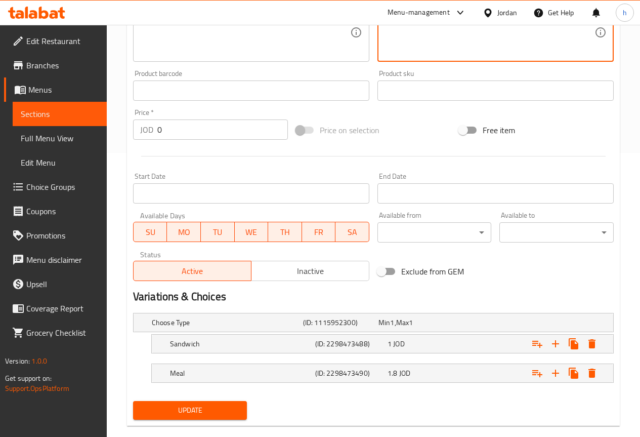
scroll to position [301, 0]
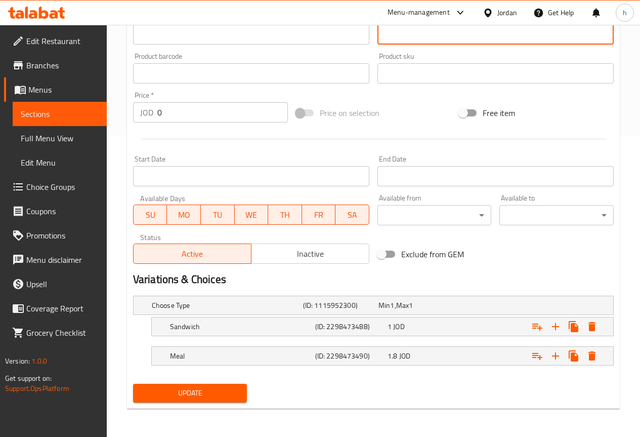
type textarea "دجاج مقرمش يقدم مع صوص مميز"
click at [240, 389] on button "Update" at bounding box center [190, 393] width 114 height 19
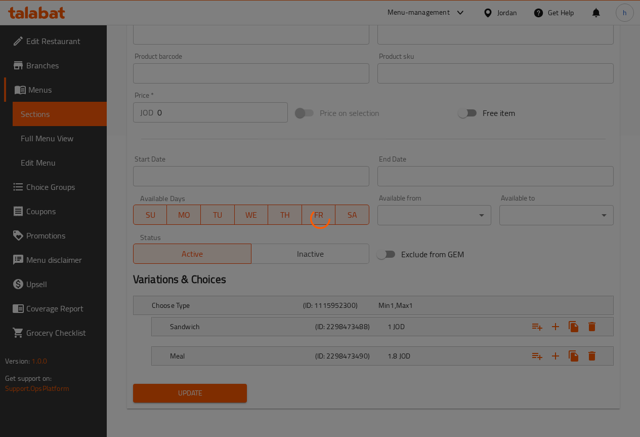
click at [45, 112] on div at bounding box center [320, 218] width 640 height 437
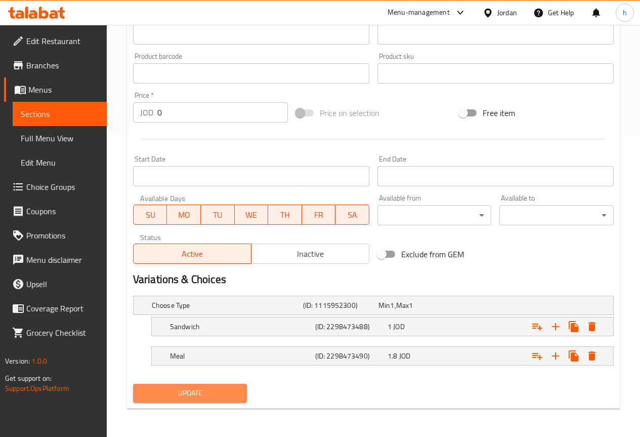
click at [228, 396] on span "Update" at bounding box center [190, 393] width 98 height 13
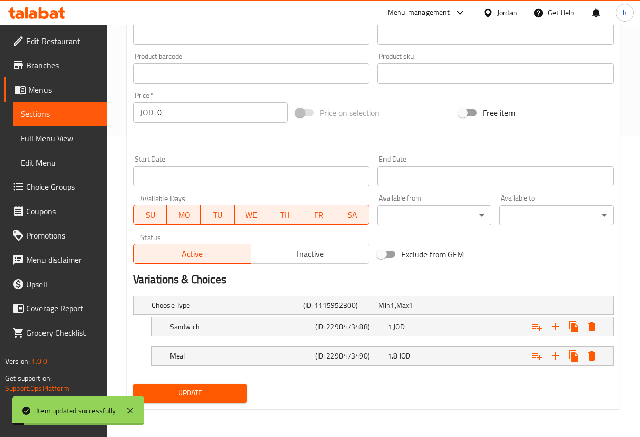
click at [69, 116] on span "Sections" at bounding box center [60, 114] width 78 height 12
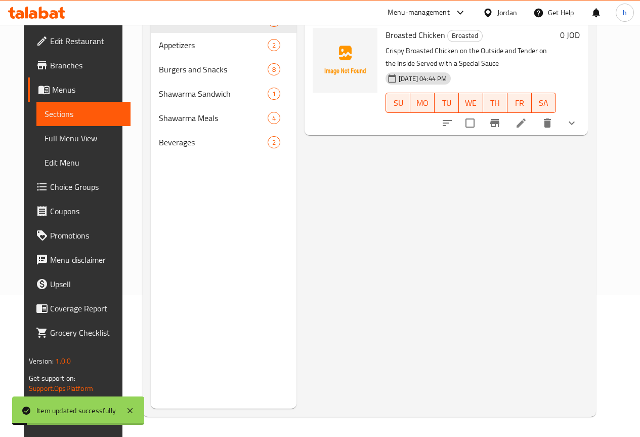
scroll to position [142, 0]
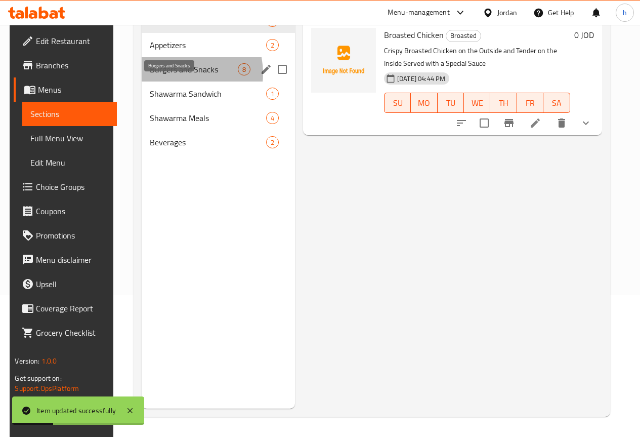
click at [170, 75] on span "Burgers and Snacks" at bounding box center [194, 69] width 88 height 12
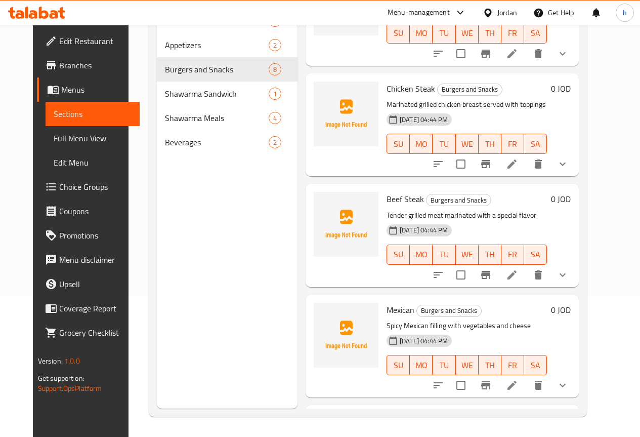
scroll to position [405, 0]
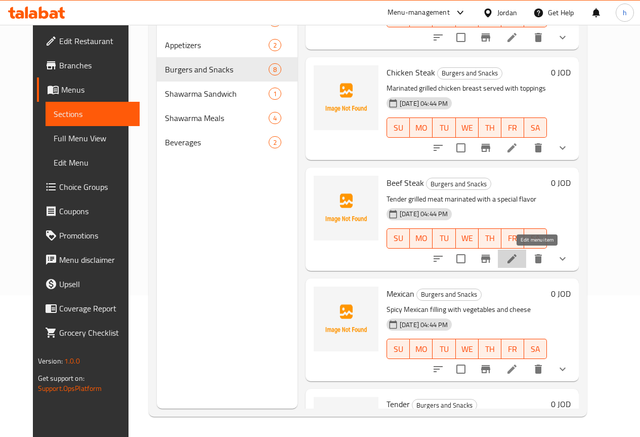
click at [518, 262] on icon at bounding box center [512, 259] width 12 height 12
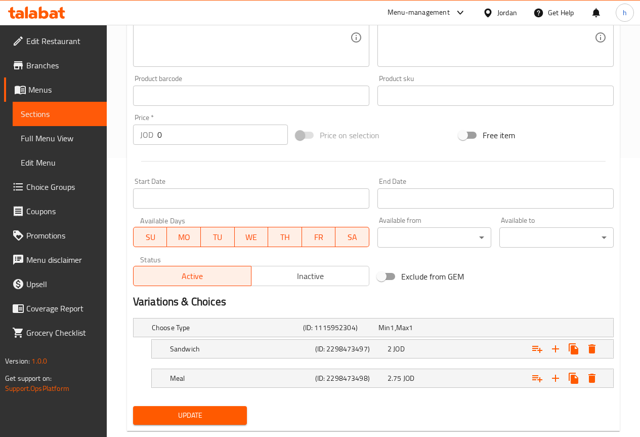
scroll to position [301, 0]
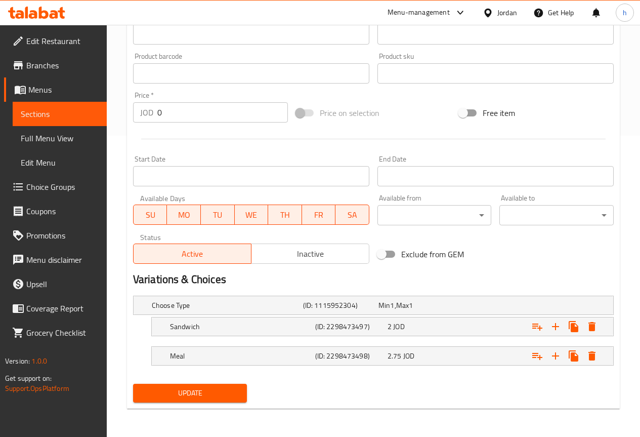
click at [173, 398] on span "Update" at bounding box center [190, 393] width 98 height 13
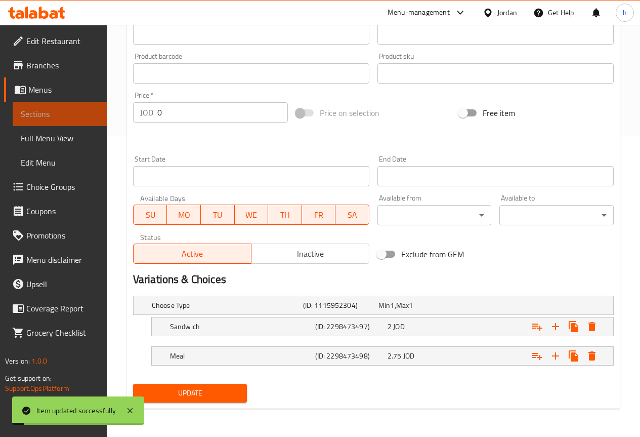
click at [49, 109] on span "Sections" at bounding box center [60, 114] width 78 height 12
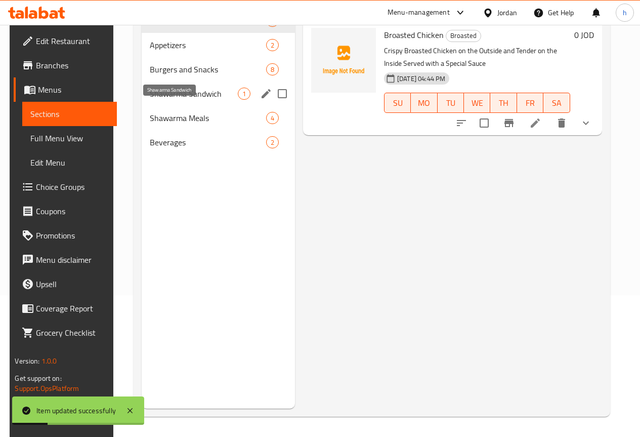
click at [180, 100] on span "Shawarma Sandwich" at bounding box center [194, 94] width 88 height 12
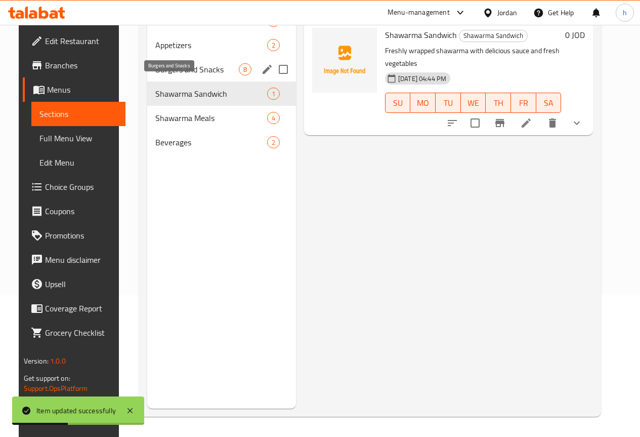
click at [187, 75] on span "Burgers and Snacks" at bounding box center [197, 69] width 84 height 12
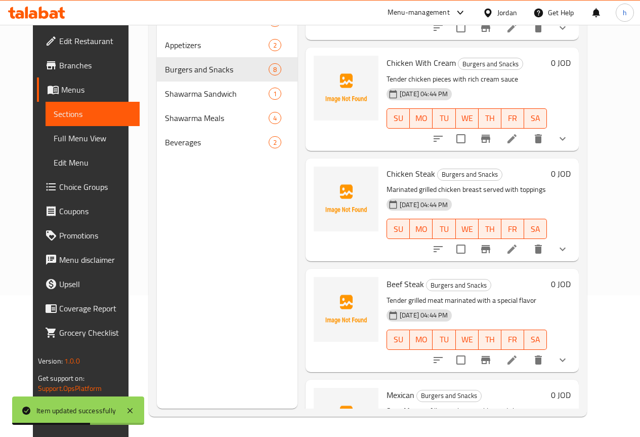
scroll to position [488, 0]
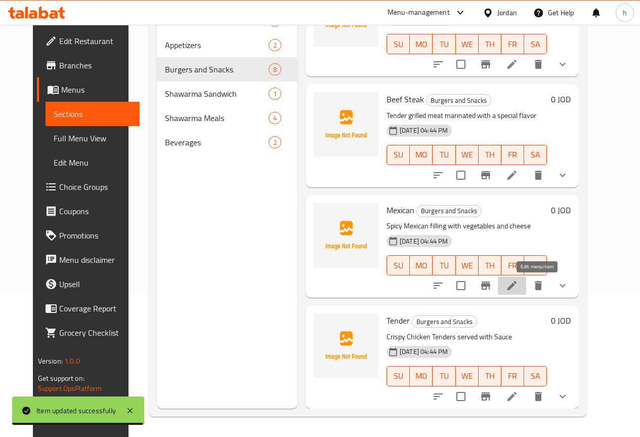
click at [518, 286] on icon at bounding box center [512, 285] width 12 height 12
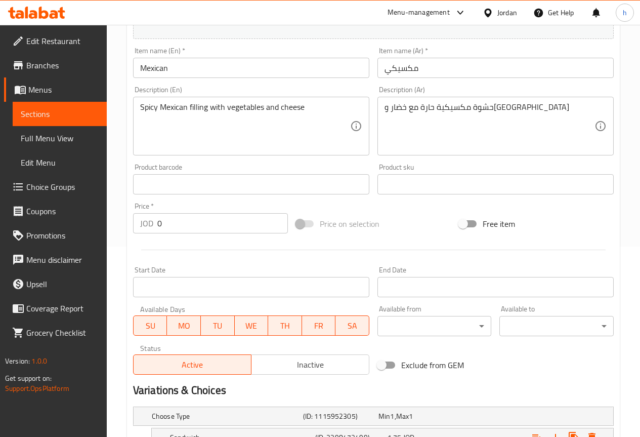
scroll to position [149, 0]
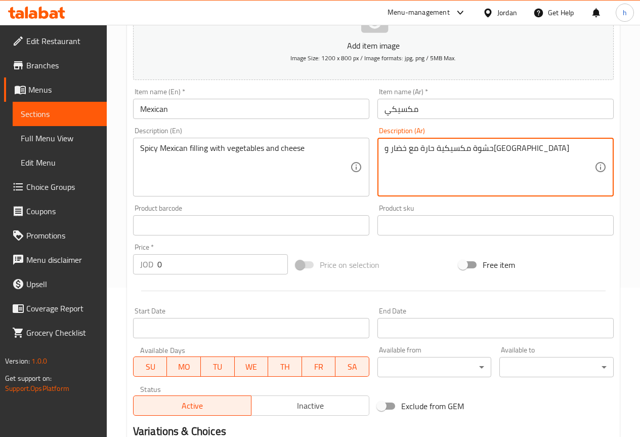
drag, startPoint x: 509, startPoint y: 147, endPoint x: 382, endPoint y: 157, distance: 126.9
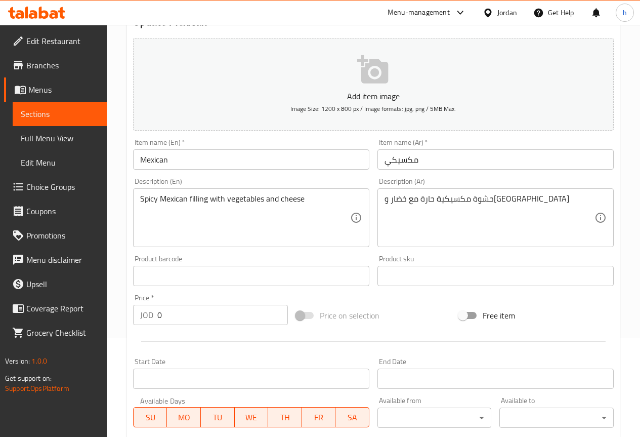
scroll to position [301, 0]
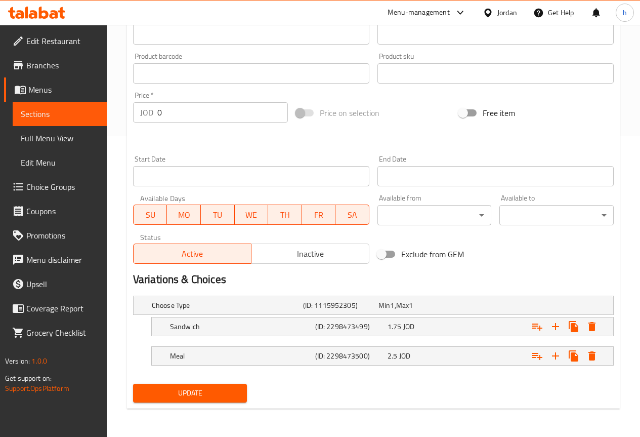
click at [218, 393] on span "Update" at bounding box center [190, 393] width 98 height 13
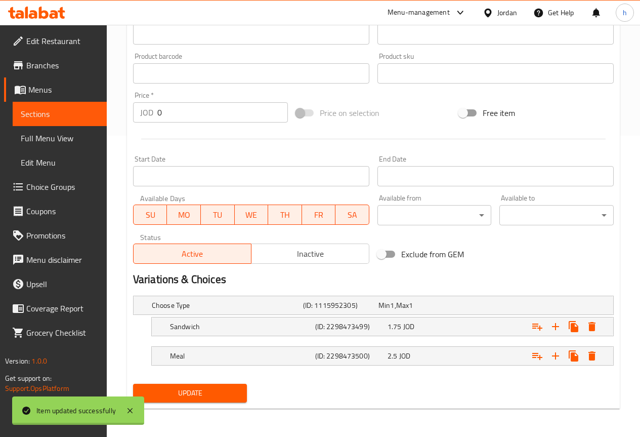
click at [61, 113] on div "Edit Restaurant Branches Menus Sections Full Menu View Edit Menu Choice Groups …" at bounding box center [320, 80] width 640 height 713
click at [61, 113] on span "Sections" at bounding box center [60, 114] width 78 height 12
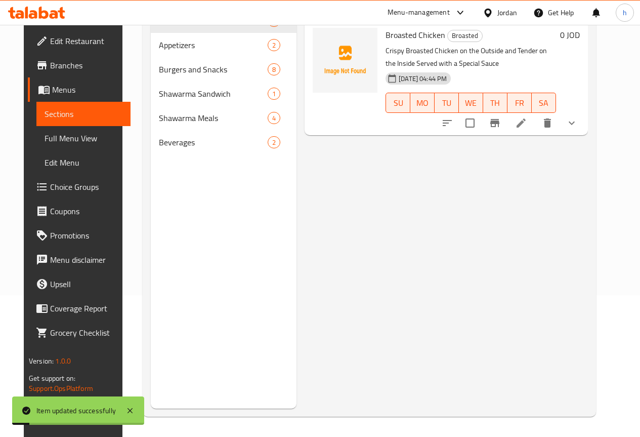
scroll to position [142, 0]
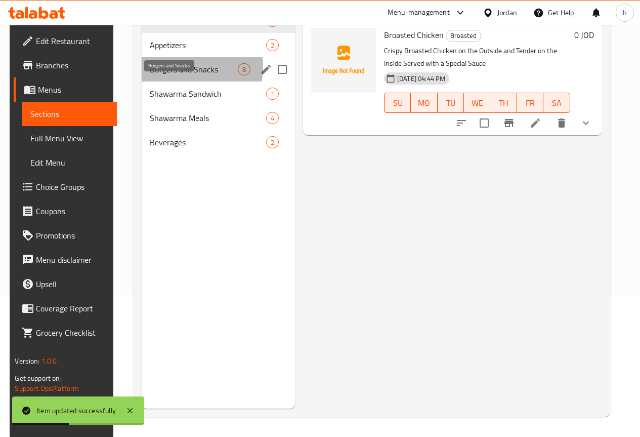
click at [168, 75] on span "Burgers and Snacks" at bounding box center [194, 69] width 88 height 12
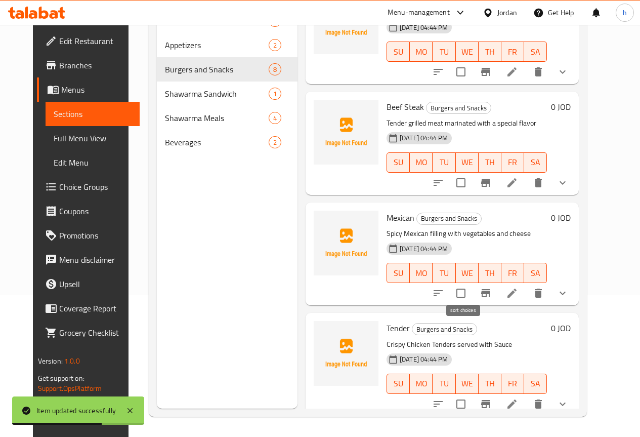
scroll to position [488, 0]
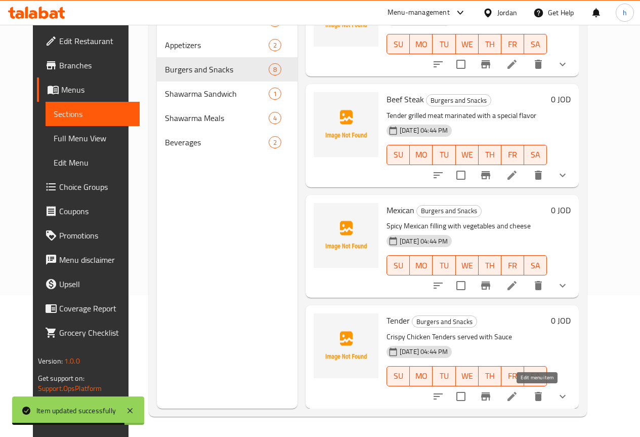
click at [518, 395] on icon at bounding box center [512, 396] width 12 height 12
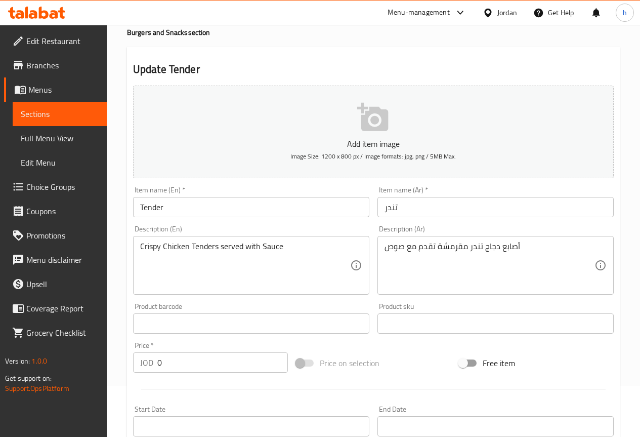
scroll to position [48, 0]
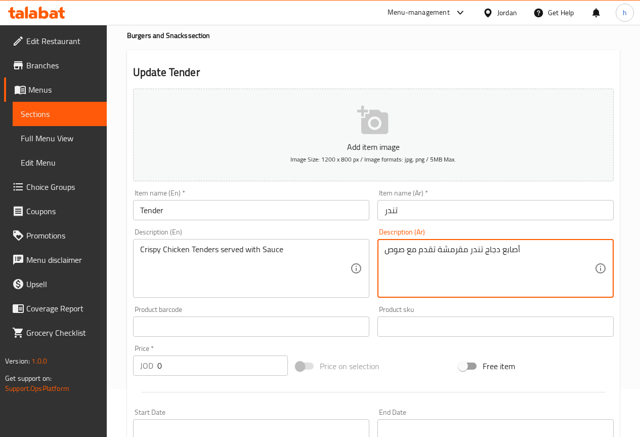
drag, startPoint x: 519, startPoint y: 248, endPoint x: 501, endPoint y: 249, distance: 17.7
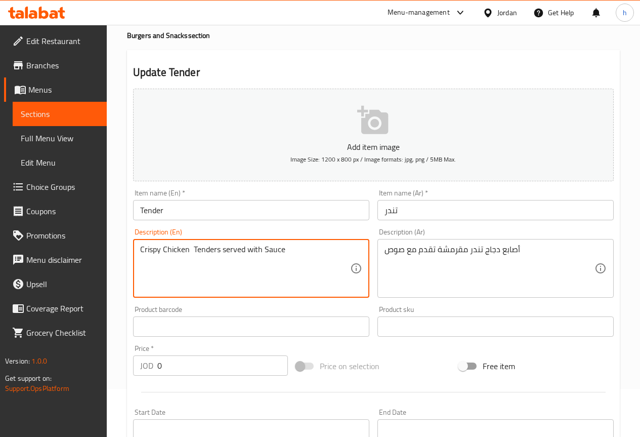
paste textarea "Sticks"
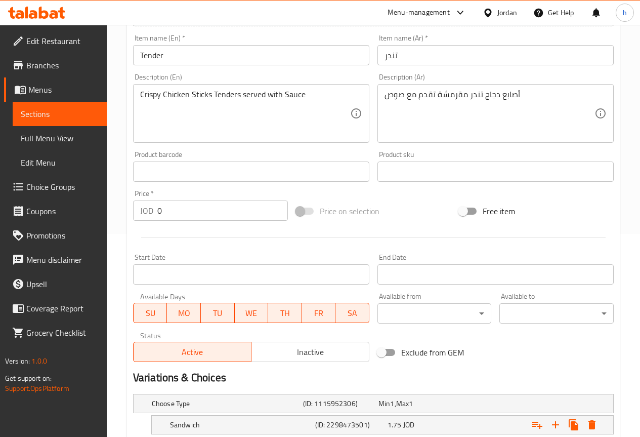
scroll to position [200, 0]
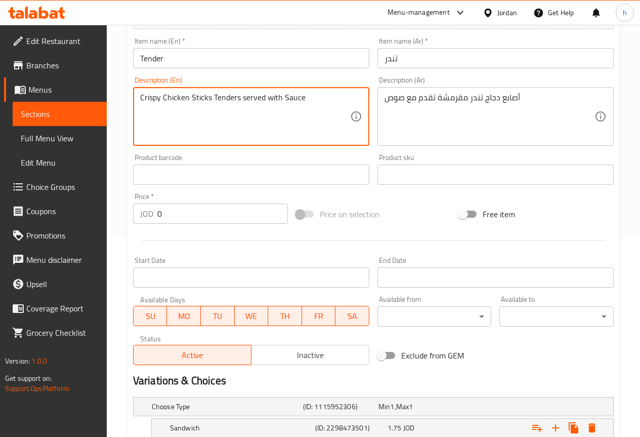
click at [238, 99] on textarea "Crispy Chicken Sticks Tenders served with Sauce" at bounding box center [245, 117] width 210 height 48
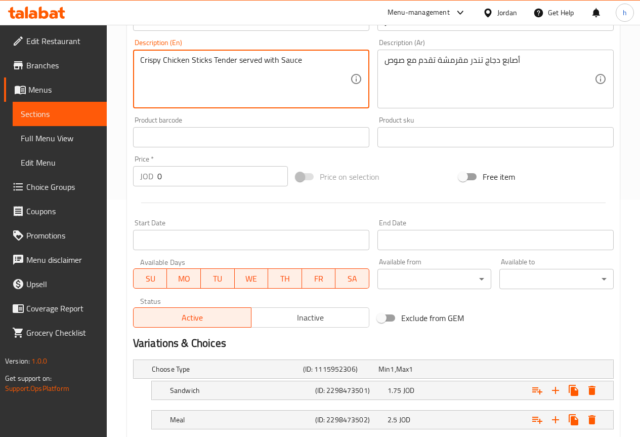
scroll to position [301, 0]
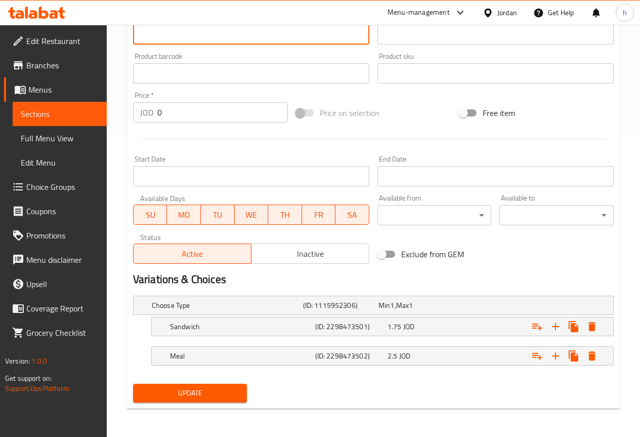
type textarea "Crispy Chicken Sticks Tender served with Sauce"
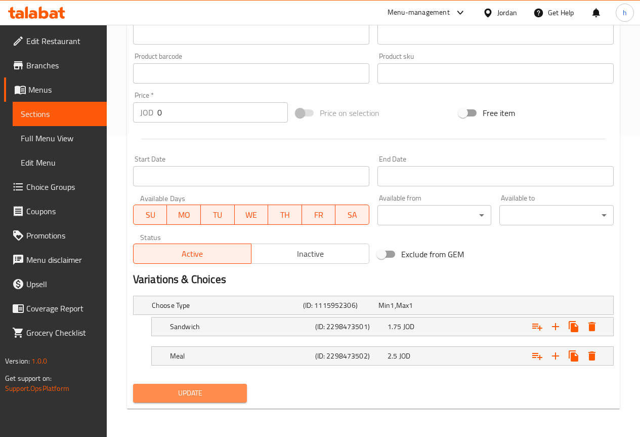
click at [201, 390] on span "Update" at bounding box center [190, 393] width 98 height 13
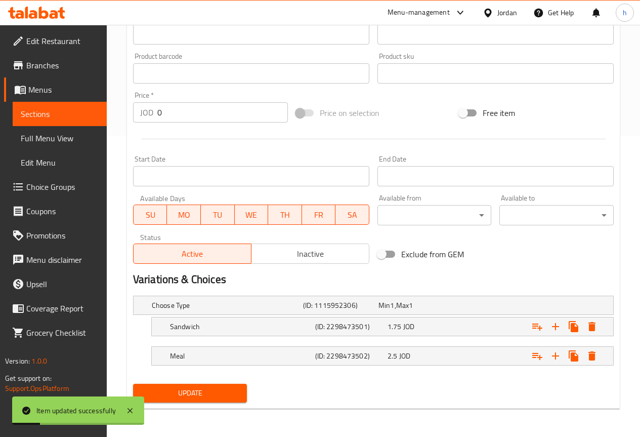
click at [71, 111] on span "Sections" at bounding box center [60, 114] width 78 height 12
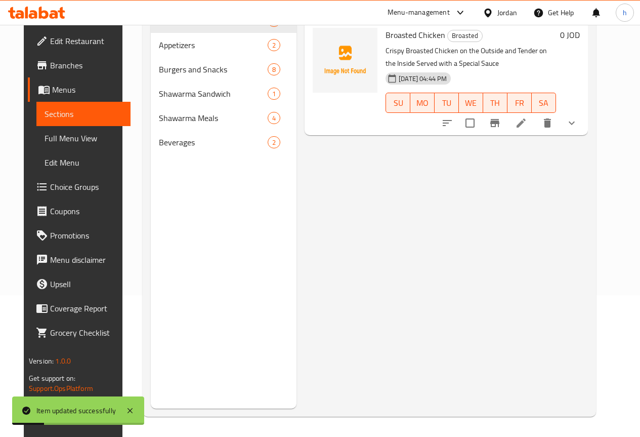
scroll to position [142, 0]
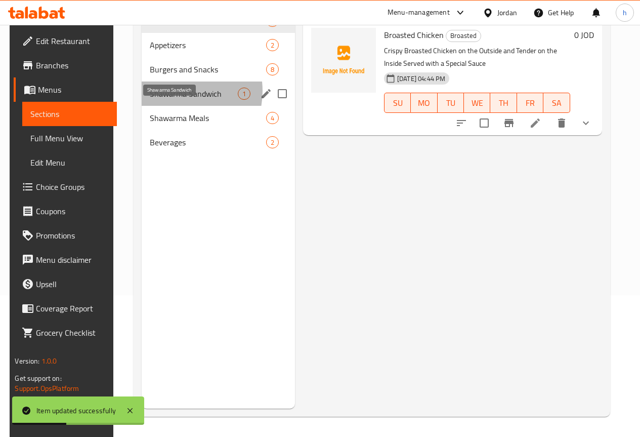
click at [168, 100] on span "Shawarma Sandwich" at bounding box center [194, 94] width 88 height 12
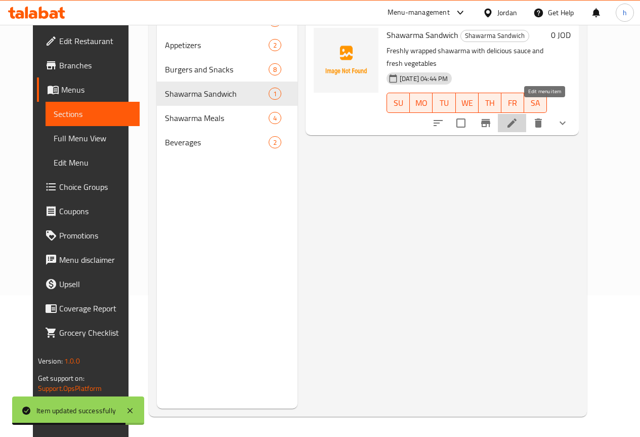
click at [518, 117] on icon at bounding box center [512, 123] width 12 height 12
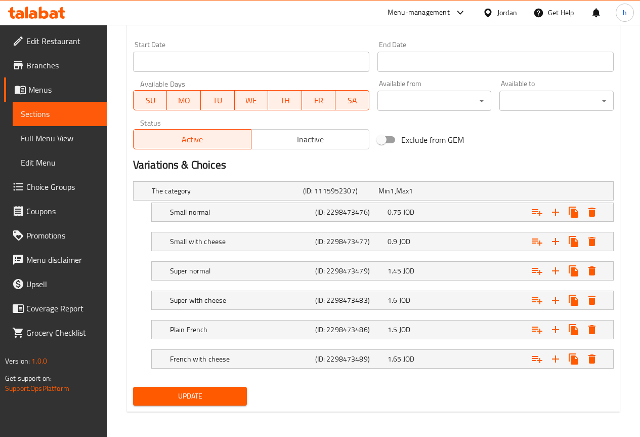
scroll to position [419, 0]
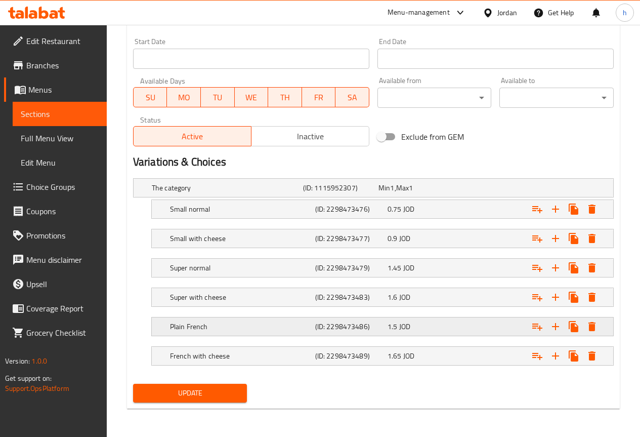
click at [219, 318] on div "Plain French (ID: 2298473486) 1.5 JOD" at bounding box center [385, 326] width 435 height 22
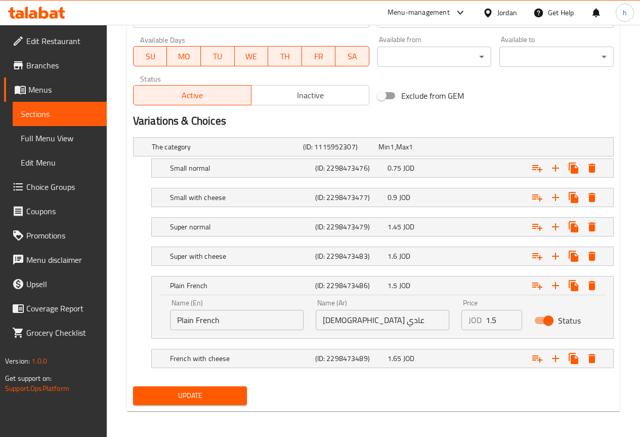
scroll to position [462, 0]
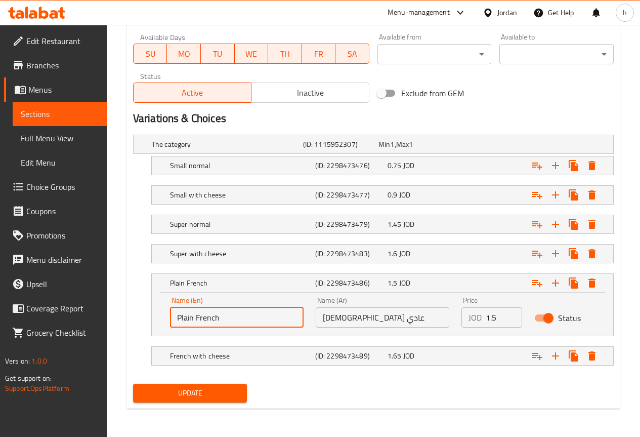
drag, startPoint x: 193, startPoint y: 317, endPoint x: 141, endPoint y: 292, distance: 57.7
click at [141, 312] on div "Plain French (ID: 2298473486) 1.5 JOD Name (En) Plain French Name (En) Name (Ar…" at bounding box center [373, 304] width 481 height 63
click at [252, 163] on h5 "Small normal" at bounding box center [240, 165] width 141 height 10
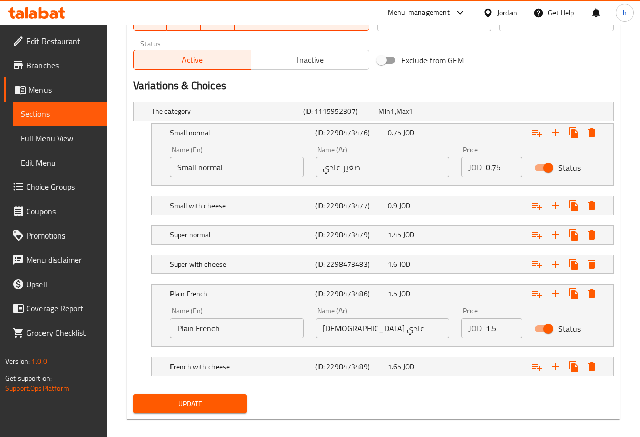
scroll to position [506, 0]
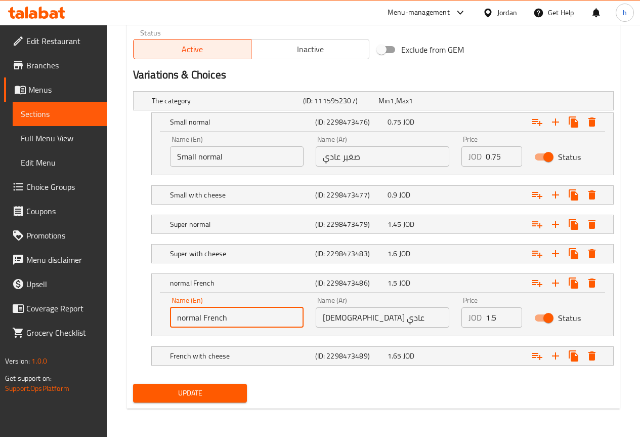
type input "normal French"
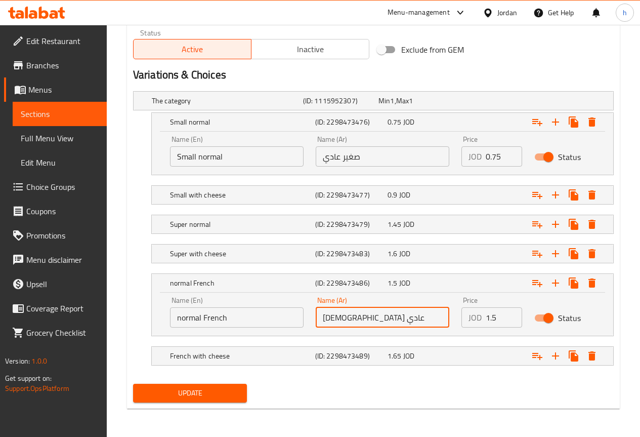
drag, startPoint x: 365, startPoint y: 317, endPoint x: 344, endPoint y: 322, distance: 21.9
click at [344, 322] on input "[DEMOGRAPHIC_DATA] عادي" at bounding box center [383, 317] width 134 height 20
click at [231, 251] on h5 "Super with cheese" at bounding box center [240, 254] width 141 height 10
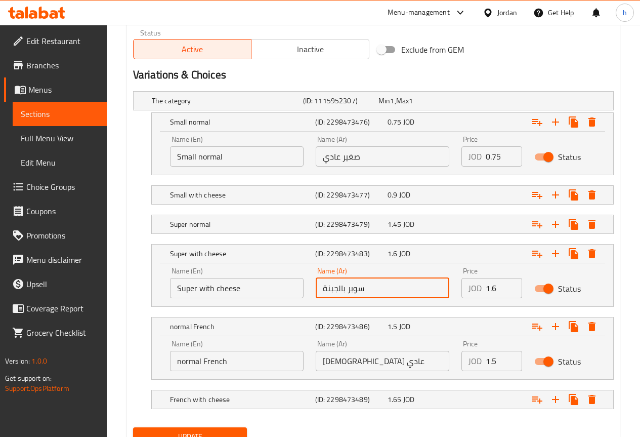
drag, startPoint x: 363, startPoint y: 288, endPoint x: 348, endPoint y: 292, distance: 15.6
click at [348, 292] on input "سوبر بالجبنة" at bounding box center [383, 288] width 134 height 20
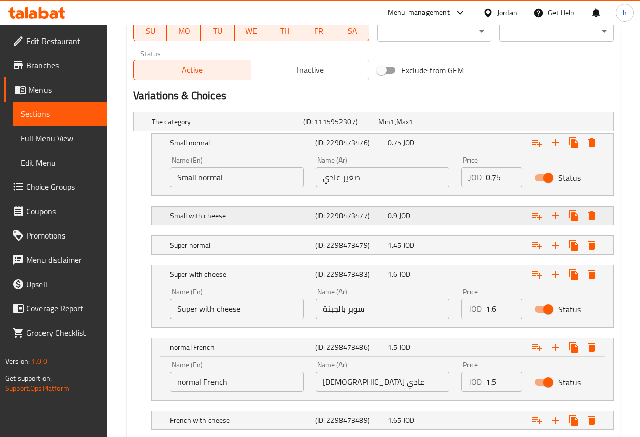
scroll to position [549, 0]
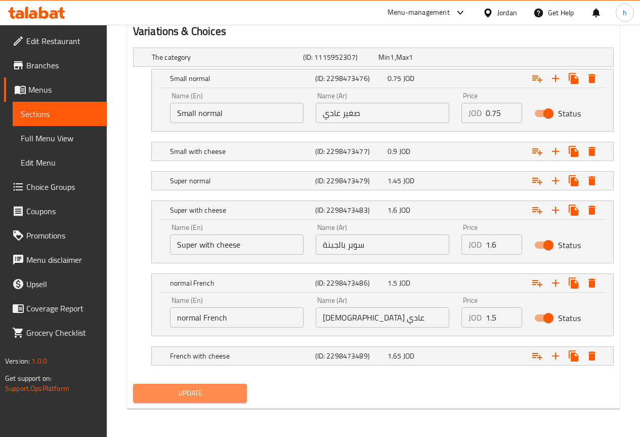
click at [233, 391] on span "Update" at bounding box center [190, 393] width 98 height 13
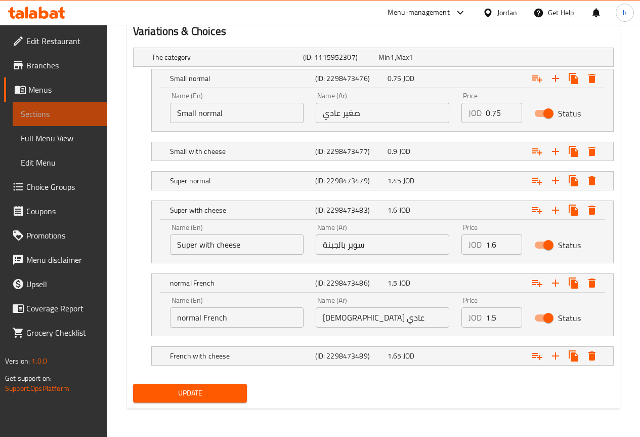
click at [56, 114] on span "Sections" at bounding box center [60, 114] width 78 height 12
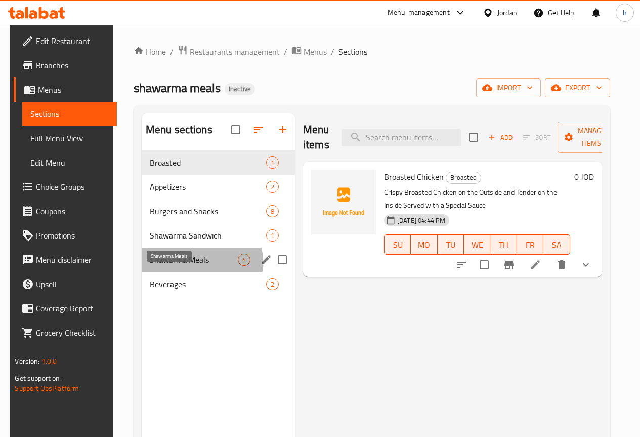
click at [182, 266] on span "Shawarma Meals" at bounding box center [194, 260] width 88 height 12
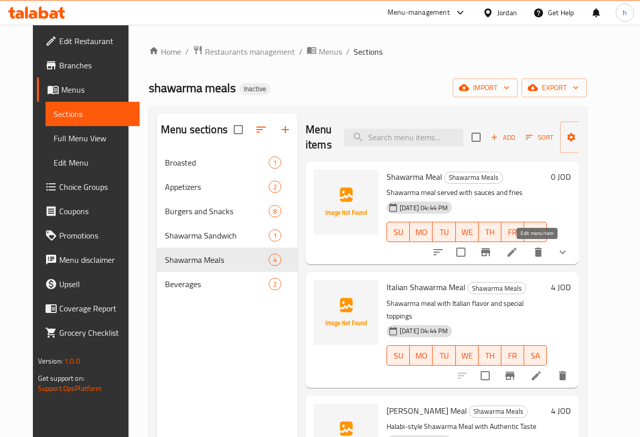
click at [517, 253] on icon at bounding box center [512, 252] width 9 height 9
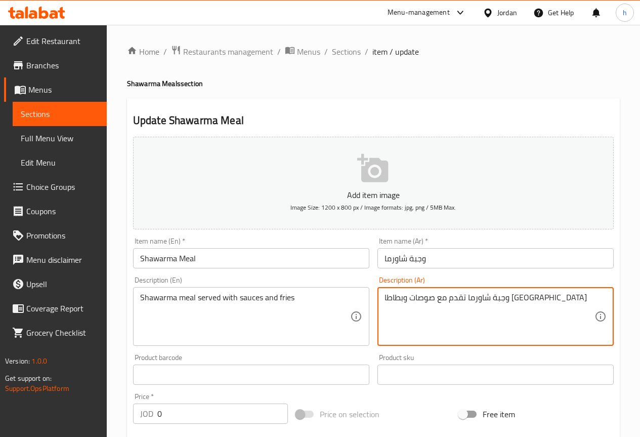
drag, startPoint x: 425, startPoint y: 299, endPoint x: 412, endPoint y: 299, distance: 12.7
click at [425, 299] on textarea "وجبة شاورما تقدم مع صوصات وبطاطا [GEOGRAPHIC_DATA]" at bounding box center [490, 317] width 210 height 48
drag, startPoint x: 425, startPoint y: 299, endPoint x: 408, endPoint y: 299, distance: 17.2
click at [408, 299] on textarea "وجبة شاورما تقدم مع صوصات وبطاطا [GEOGRAPHIC_DATA]" at bounding box center [490, 317] width 210 height 48
click at [412, 304] on textarea "وجبة شاورما تقدم مع صوصات وبطاطا [GEOGRAPHIC_DATA]" at bounding box center [490, 317] width 210 height 48
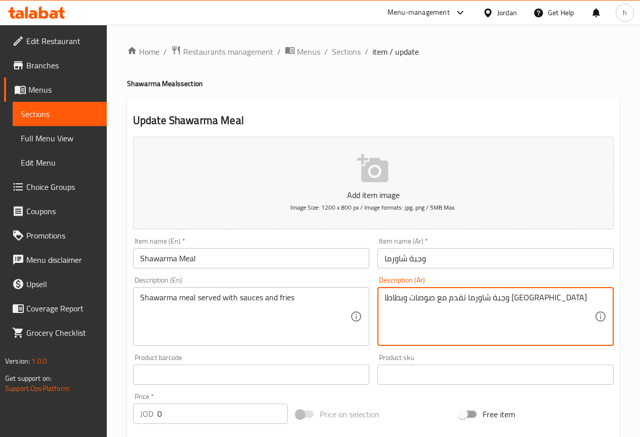
drag, startPoint x: 385, startPoint y: 298, endPoint x: 426, endPoint y: 302, distance: 40.6
click at [426, 302] on textarea "وجبة شاورما تقدم مع صوصات وبطاطا [GEOGRAPHIC_DATA]" at bounding box center [490, 317] width 210 height 48
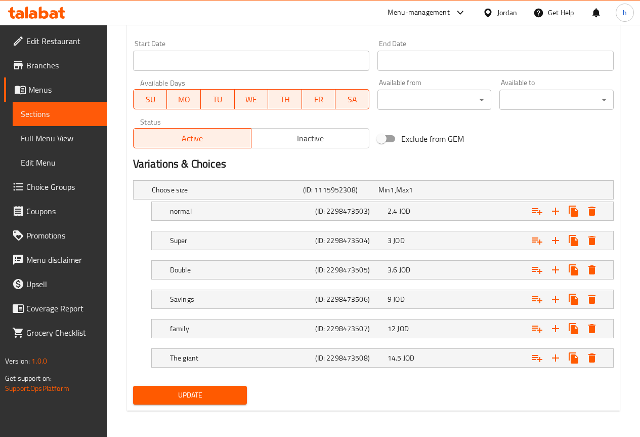
scroll to position [419, 0]
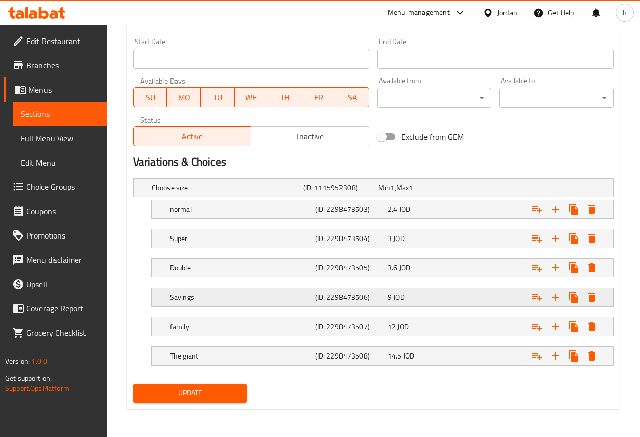
click at [194, 298] on h5 "Savings" at bounding box center [240, 297] width 141 height 10
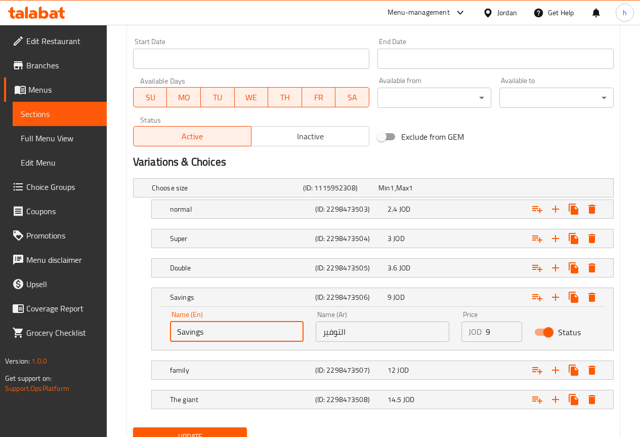
click at [212, 332] on input "Savings" at bounding box center [237, 331] width 134 height 20
type input "altwfer"
click at [216, 397] on h5 "The giant" at bounding box center [240, 399] width 141 height 10
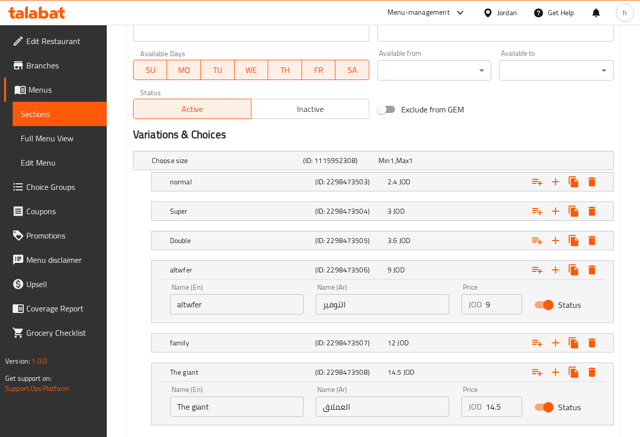
scroll to position [506, 0]
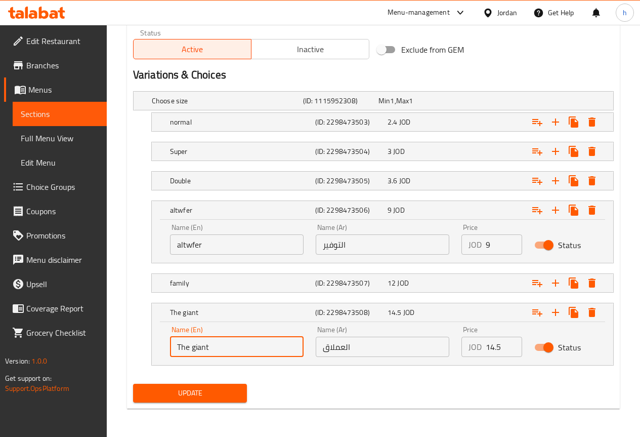
click at [224, 353] on input "The giant" at bounding box center [237, 347] width 134 height 20
click at [182, 346] on input "a;aamlak" at bounding box center [237, 347] width 134 height 20
click at [229, 346] on input "alaamlak" at bounding box center [237, 347] width 134 height 20
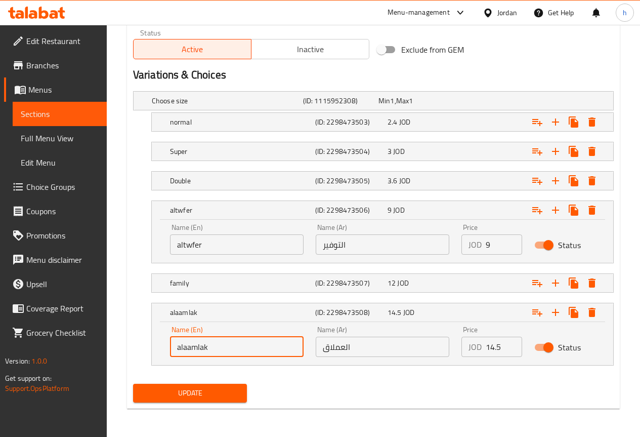
type input "alaamlak"
click at [222, 390] on span "Update" at bounding box center [190, 393] width 98 height 13
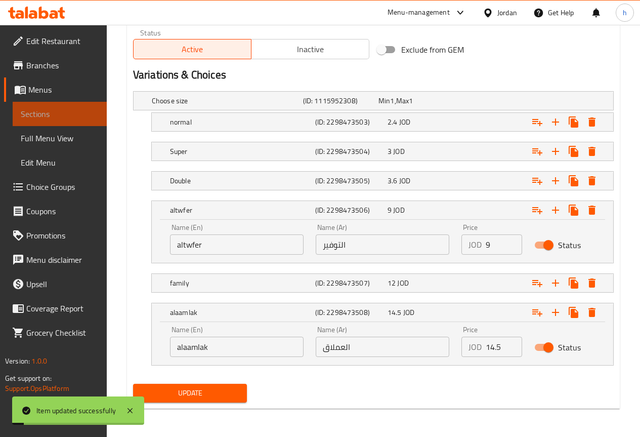
click at [66, 114] on span "Sections" at bounding box center [60, 114] width 78 height 12
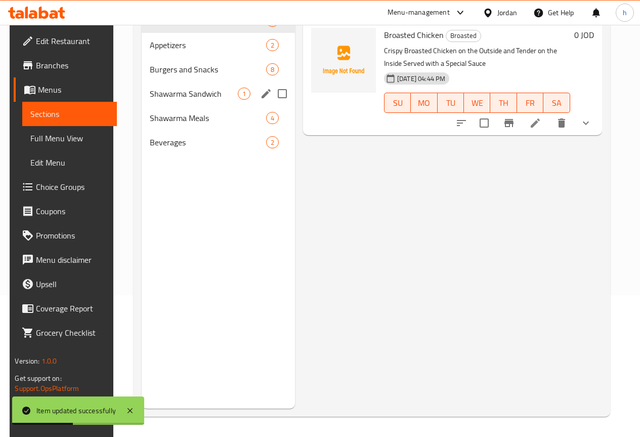
click at [159, 102] on div "Shawarma Sandwich 1" at bounding box center [218, 93] width 153 height 24
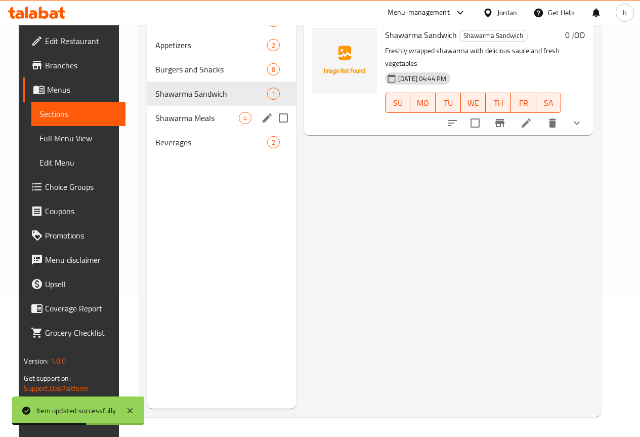
click at [158, 124] on div "Shawarma Meals 4" at bounding box center [221, 118] width 149 height 24
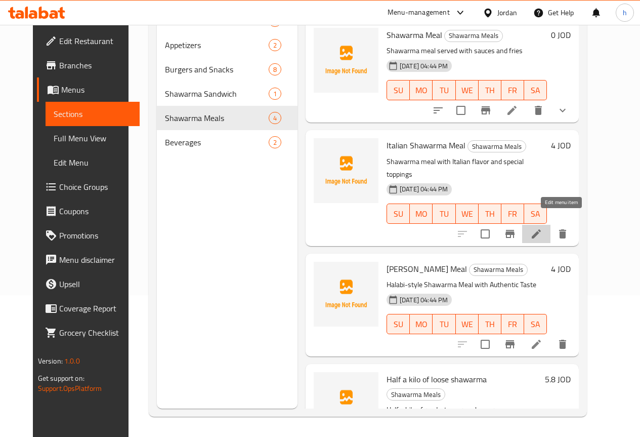
click at [541, 229] on icon at bounding box center [536, 233] width 9 height 9
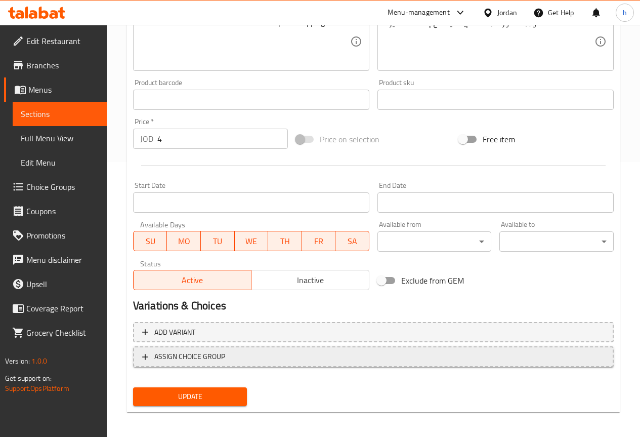
scroll to position [278, 0]
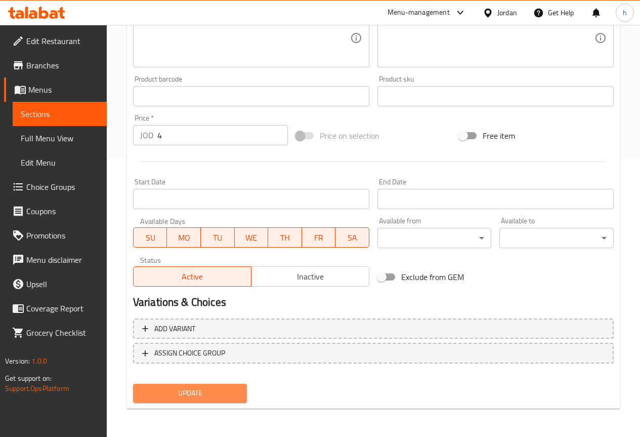
click at [216, 392] on span "Update" at bounding box center [190, 393] width 98 height 13
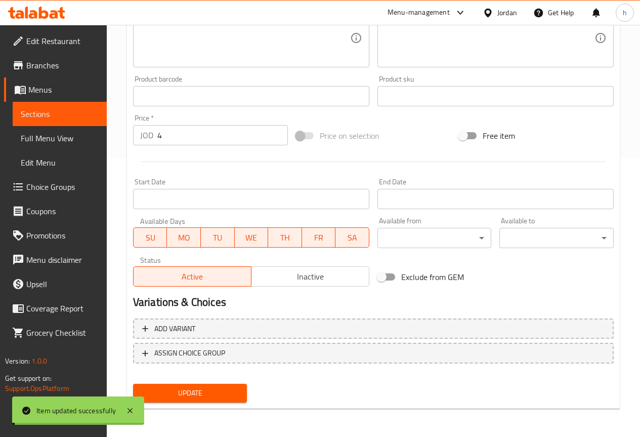
click at [63, 114] on span "Sections" at bounding box center [60, 114] width 78 height 12
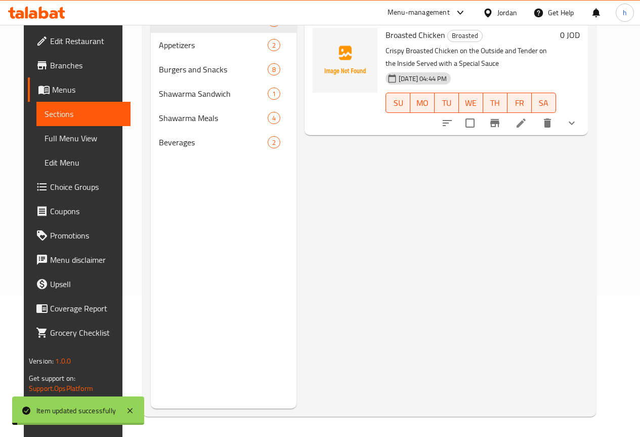
scroll to position [142, 0]
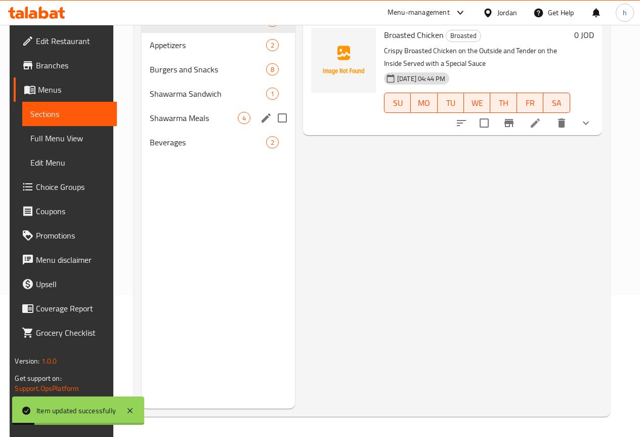
click at [168, 126] on div "Shawarma Meals 4" at bounding box center [218, 118] width 153 height 24
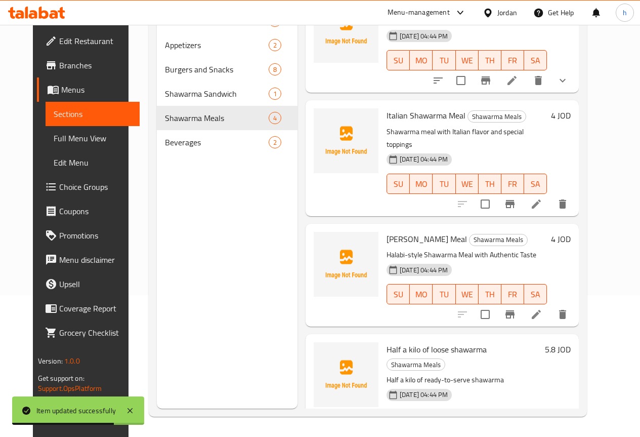
scroll to position [46, 0]
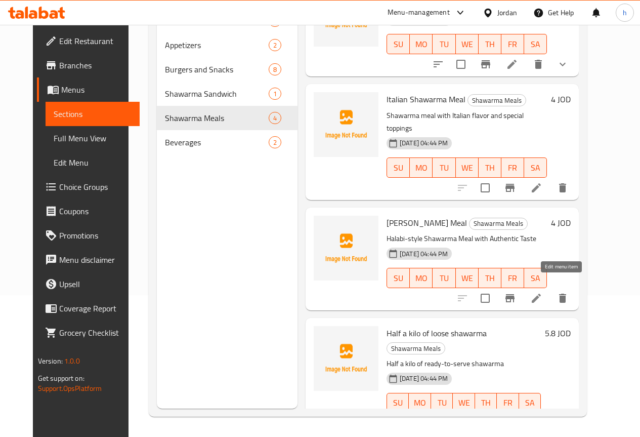
click at [543, 292] on icon at bounding box center [536, 298] width 12 height 12
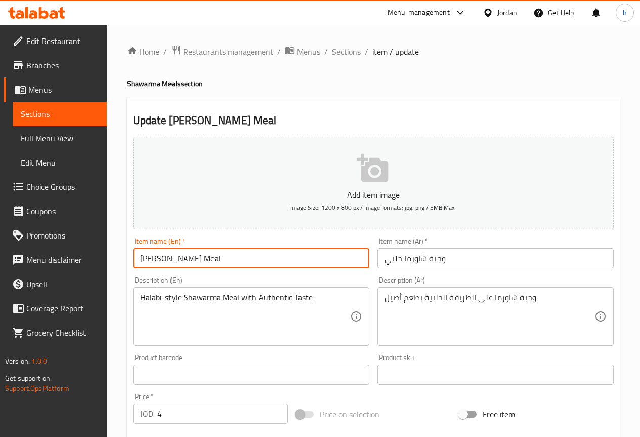
drag, startPoint x: 161, startPoint y: 259, endPoint x: 139, endPoint y: 262, distance: 22.5
click at [139, 262] on input "[PERSON_NAME] Meal" at bounding box center [251, 258] width 236 height 20
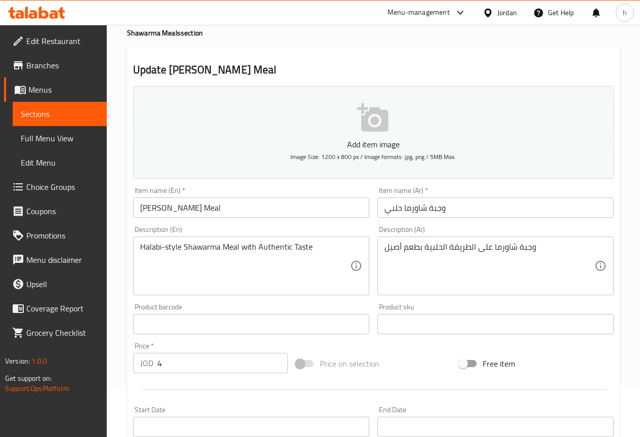
scroll to position [101, 0]
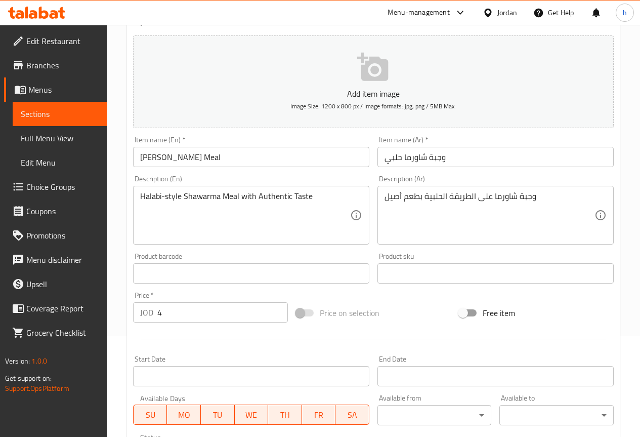
click at [272, 159] on input "[PERSON_NAME] Meal" at bounding box center [251, 157] width 236 height 20
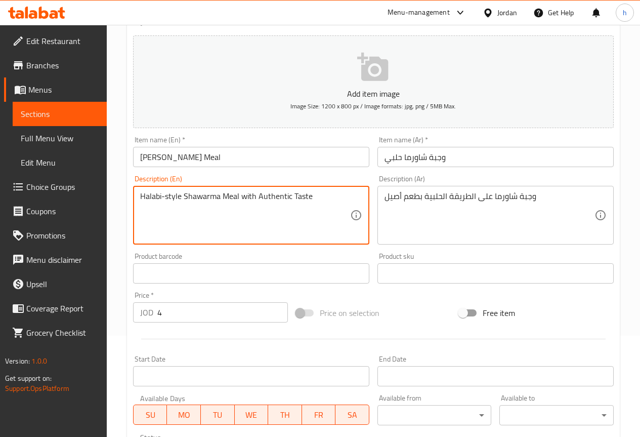
drag, startPoint x: 289, startPoint y: 197, endPoint x: 257, endPoint y: 202, distance: 32.2
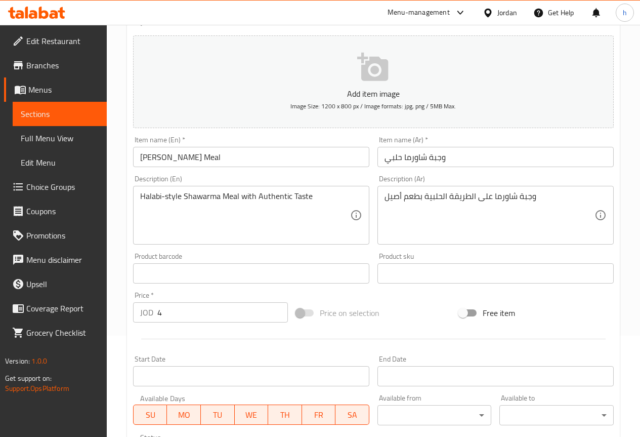
click at [266, 215] on textarea "Halabi-style Shawarma Meal with Authentic Taste" at bounding box center [245, 215] width 210 height 48
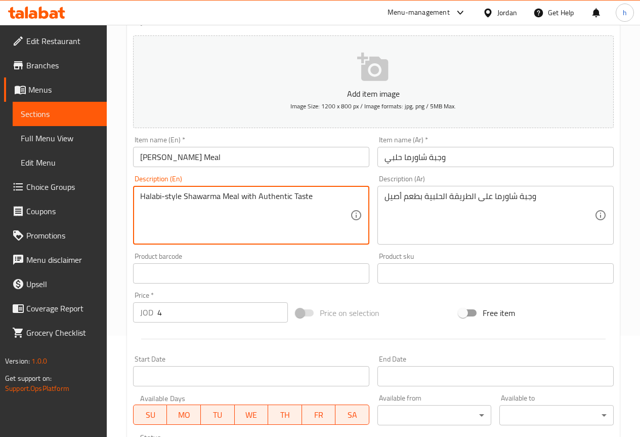
click at [314, 212] on textarea "Halabi-style Shawarma Meal with Authentic Taste" at bounding box center [245, 215] width 210 height 48
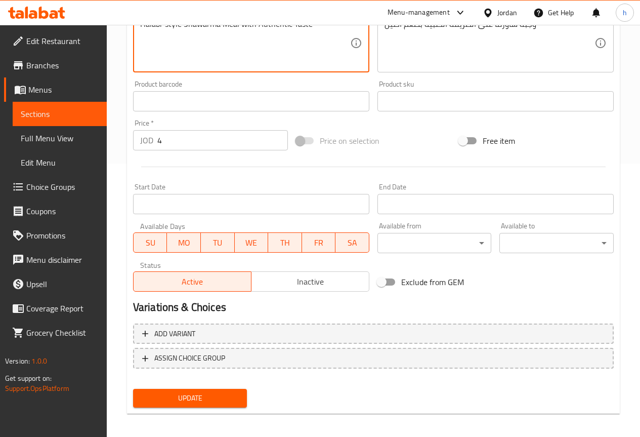
scroll to position [278, 0]
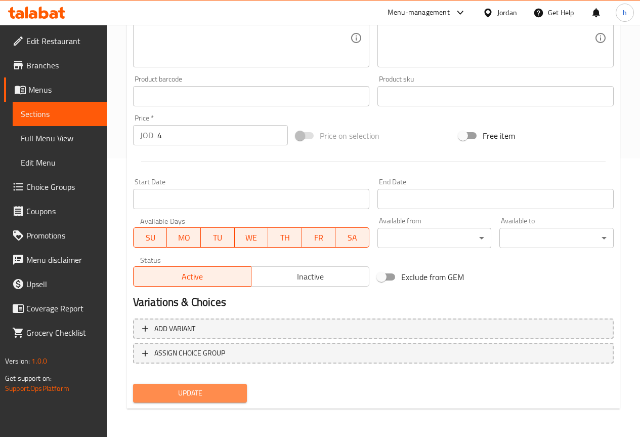
drag, startPoint x: 203, startPoint y: 393, endPoint x: 194, endPoint y: 381, distance: 15.5
click at [204, 393] on span "Update" at bounding box center [190, 393] width 98 height 13
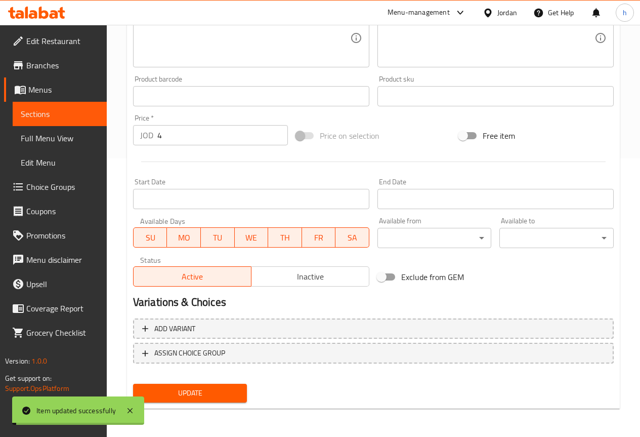
click at [72, 107] on link "Sections" at bounding box center [60, 114] width 94 height 24
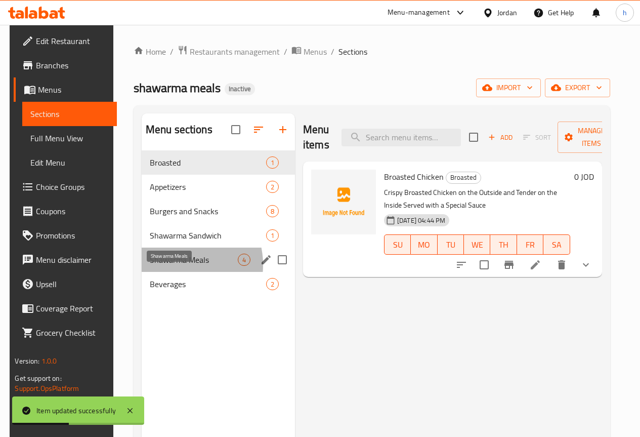
click at [172, 266] on span "Shawarma Meals" at bounding box center [194, 260] width 88 height 12
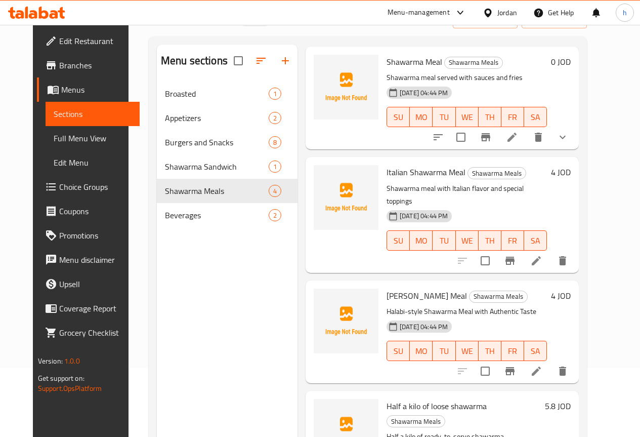
scroll to position [142, 0]
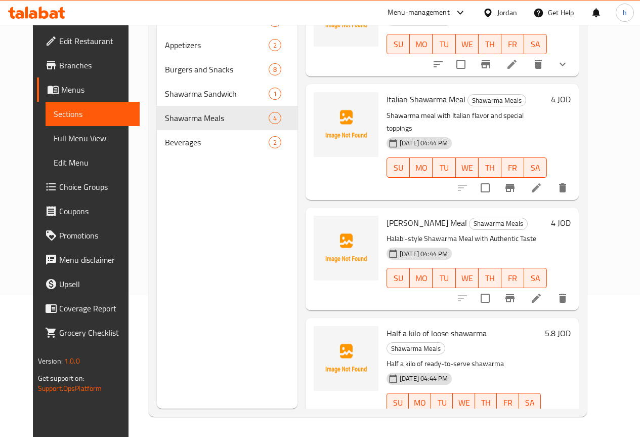
click at [551, 414] on li at bounding box center [536, 423] width 28 height 18
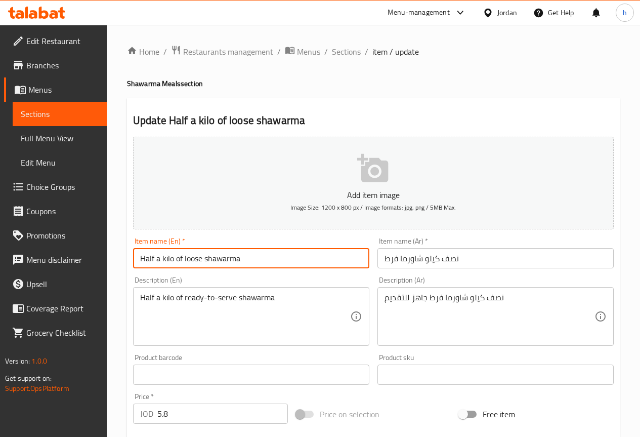
drag, startPoint x: 201, startPoint y: 258, endPoint x: 184, endPoint y: 259, distance: 17.2
click at [184, 259] on input "Half a kilo of loose shawarma" at bounding box center [251, 258] width 236 height 20
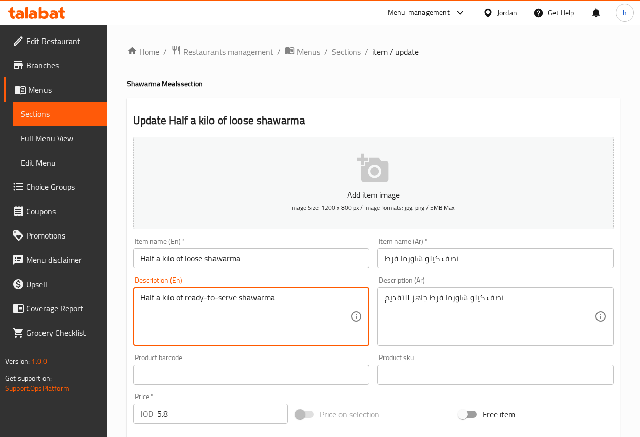
drag, startPoint x: 273, startPoint y: 296, endPoint x: 237, endPoint y: 299, distance: 36.0
click at [185, 298] on textarea "Half a kilo of shawarma ready-to-serve" at bounding box center [245, 317] width 210 height 48
click at [311, 300] on textarea "Half a kilo of loose shawarma ready-to-serve" at bounding box center [245, 317] width 210 height 48
type textarea "Half a kilo of loose shawarma ready-to-serve"
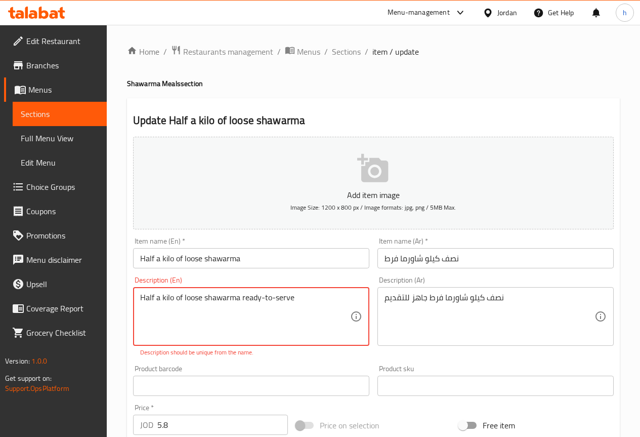
click at [259, 297] on textarea "Half a kilo of loose shawarma ready-to-serve" at bounding box center [245, 317] width 210 height 48
click at [275, 302] on textarea "Half a kilo of loose shawarma ready-to-serve" at bounding box center [245, 317] width 210 height 48
drag, startPoint x: 259, startPoint y: 298, endPoint x: 241, endPoint y: 297, distance: 17.7
click at [241, 297] on textarea "Half a kilo of loose shawarma ready-to-serve" at bounding box center [245, 317] width 210 height 48
click at [223, 330] on textarea "Half a kilo of loose shawarma ready-to-serve" at bounding box center [245, 317] width 210 height 48
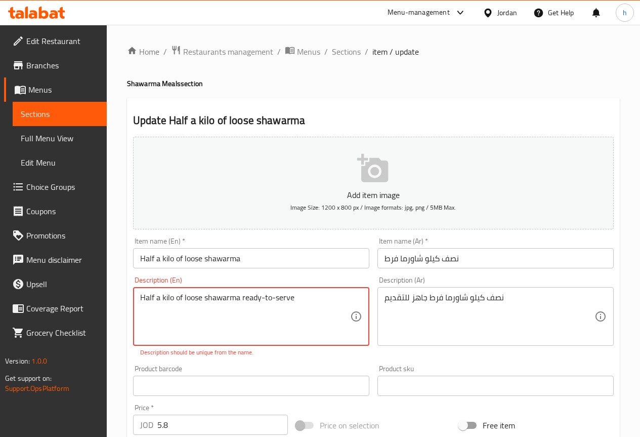
click at [294, 299] on textarea "Half a kilo of loose shawarma ready-to-serve" at bounding box center [245, 317] width 210 height 48
click at [244, 258] on input "Half a kilo of loose shawarma" at bounding box center [251, 258] width 236 height 20
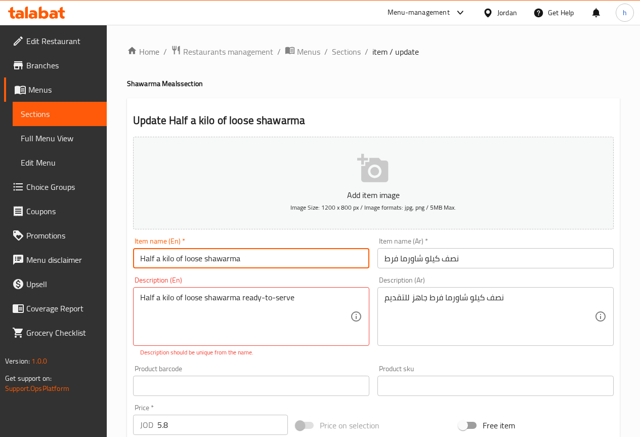
click at [244, 258] on input "Half a kilo of loose shawarma" at bounding box center [251, 258] width 236 height 20
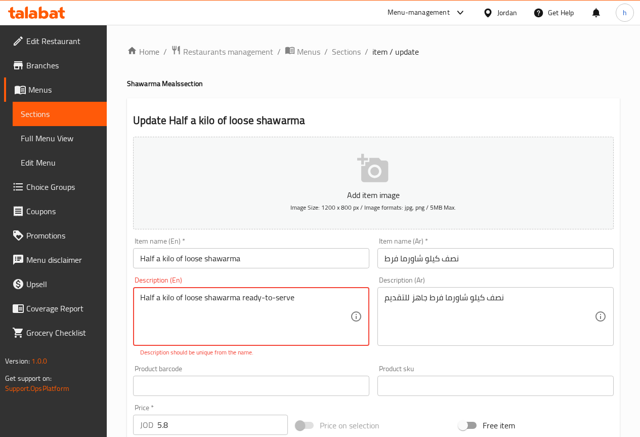
click at [315, 293] on textarea "Half a kilo of loose shawarma ready-to-serve" at bounding box center [245, 317] width 210 height 48
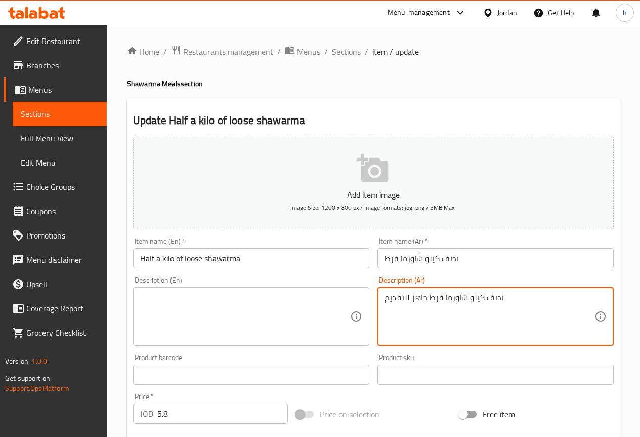
click at [509, 303] on textarea "نصف كيلو شاورما فرط جاهز للتقديم" at bounding box center [490, 317] width 210 height 48
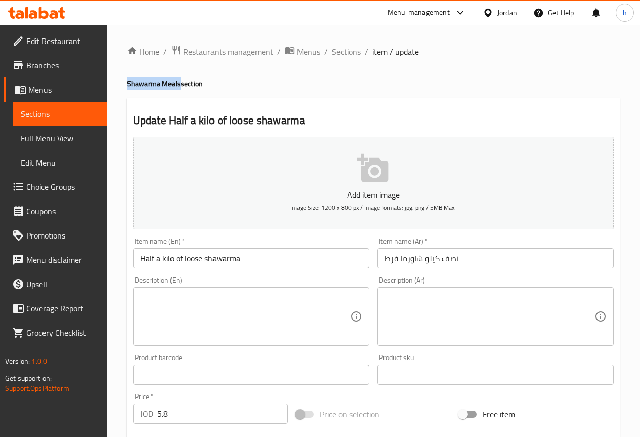
drag, startPoint x: 180, startPoint y: 82, endPoint x: 128, endPoint y: 87, distance: 52.3
click at [128, 87] on h4 "Shawarma Meals section" at bounding box center [373, 83] width 493 height 10
copy h4 "Shawarma Meals"
click at [285, 184] on button "Add item image Image Size: 1200 x 800 px / Image formats: jpg, png / 5MB Max." at bounding box center [373, 183] width 481 height 93
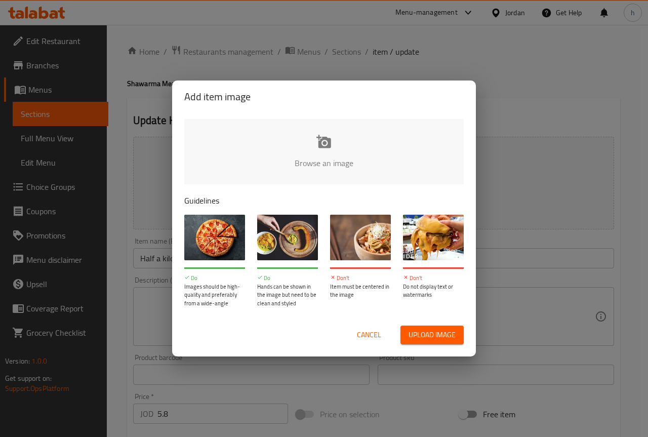
click at [144, 166] on div "Add item image Browse an image Guidelines Do Images should be high-quality and …" at bounding box center [324, 218] width 648 height 437
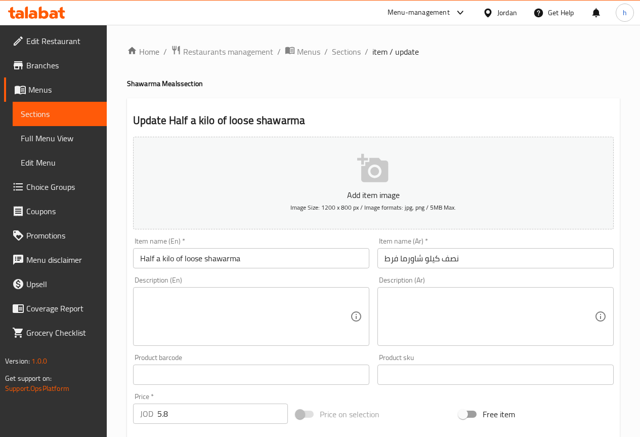
click at [249, 262] on input "Half a kilo of loose shawarma" at bounding box center [251, 258] width 236 height 20
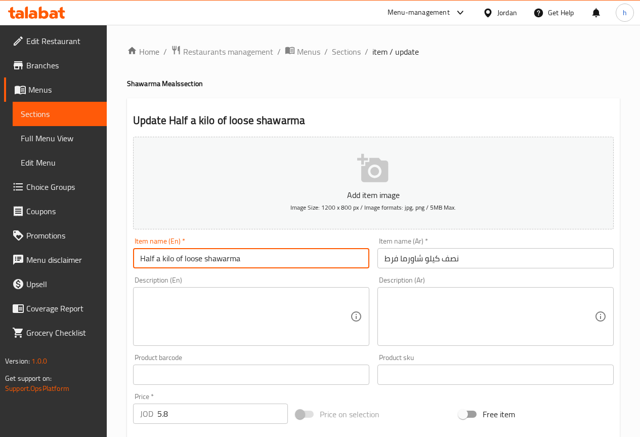
click at [249, 262] on input "Half a kilo of loose shawarma" at bounding box center [251, 258] width 236 height 20
click at [316, 260] on input "Half a kilo of loose shawarma" at bounding box center [251, 258] width 236 height 20
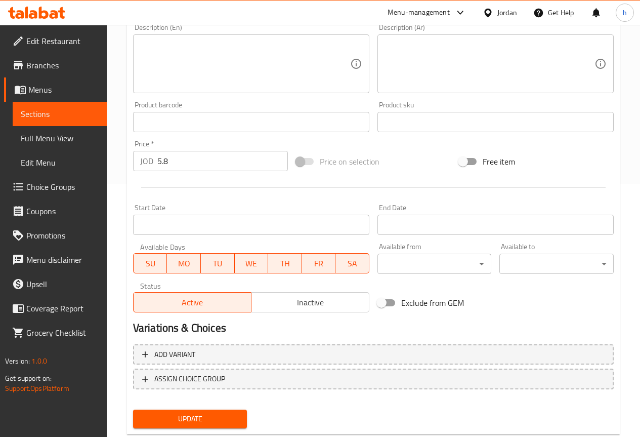
scroll to position [253, 0]
click at [186, 418] on span "Update" at bounding box center [190, 418] width 98 height 13
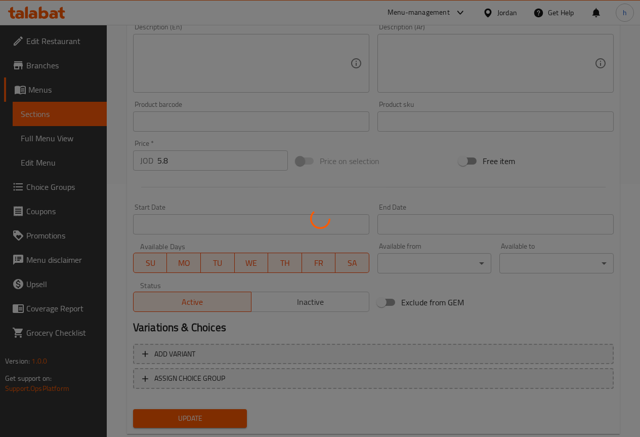
click at [45, 112] on div at bounding box center [320, 218] width 640 height 437
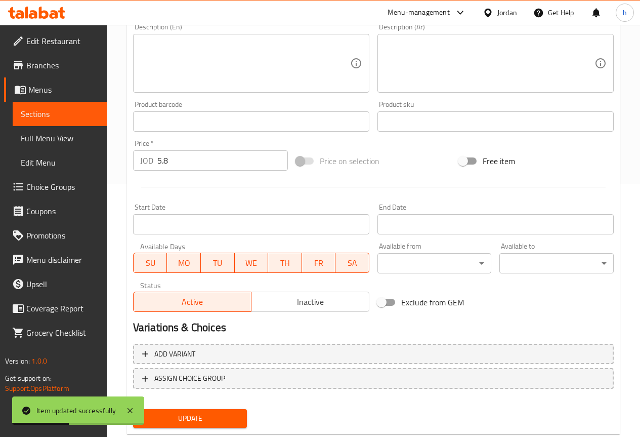
click at [53, 112] on span "Sections" at bounding box center [60, 114] width 78 height 12
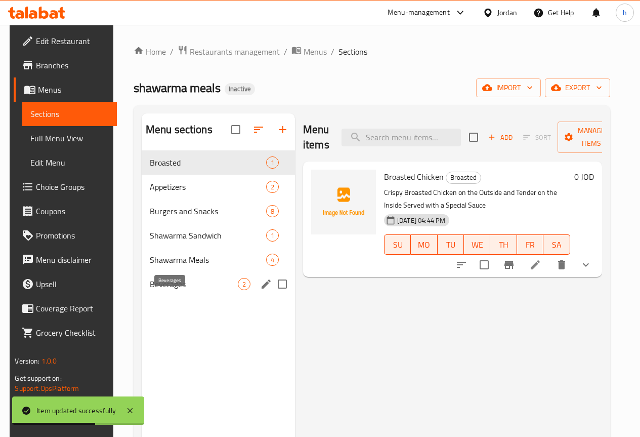
click at [170, 290] on span "Beverages" at bounding box center [194, 284] width 88 height 12
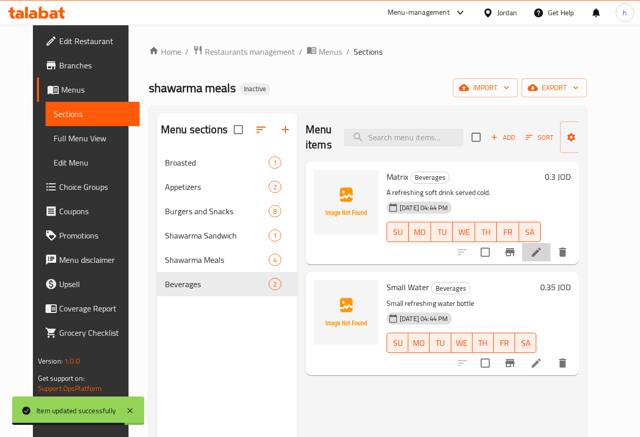
click at [551, 261] on li at bounding box center [536, 252] width 28 height 18
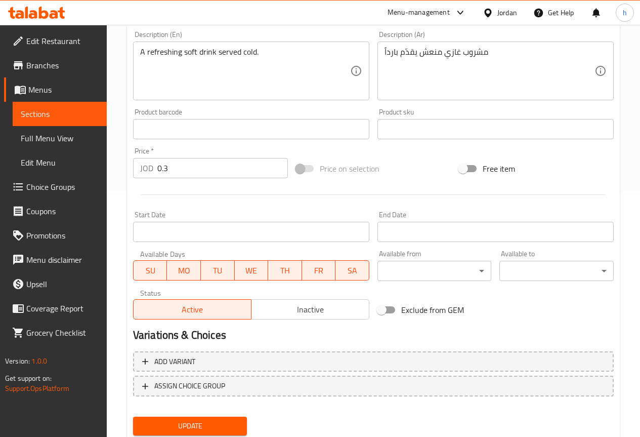
scroll to position [228, 0]
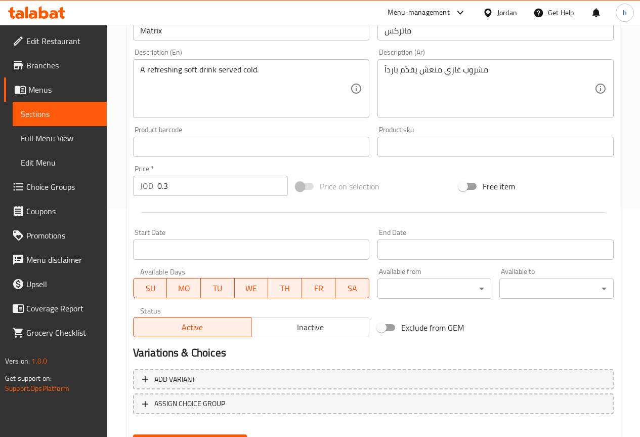
click at [64, 111] on span "Sections" at bounding box center [60, 114] width 78 height 12
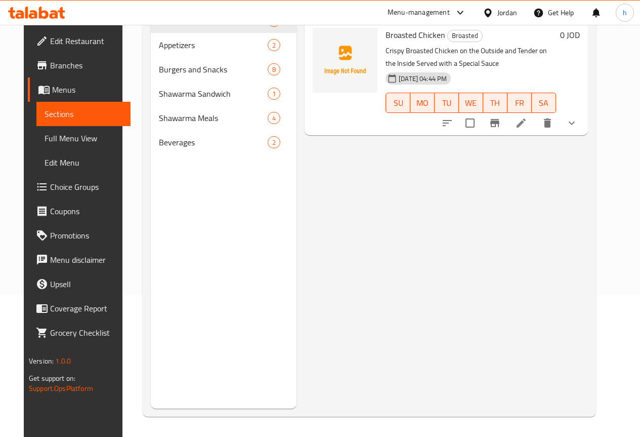
scroll to position [142, 0]
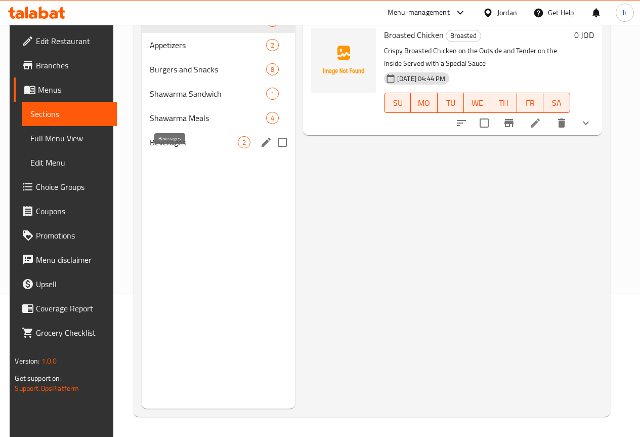
click at [158, 148] on span "Beverages" at bounding box center [194, 142] width 88 height 12
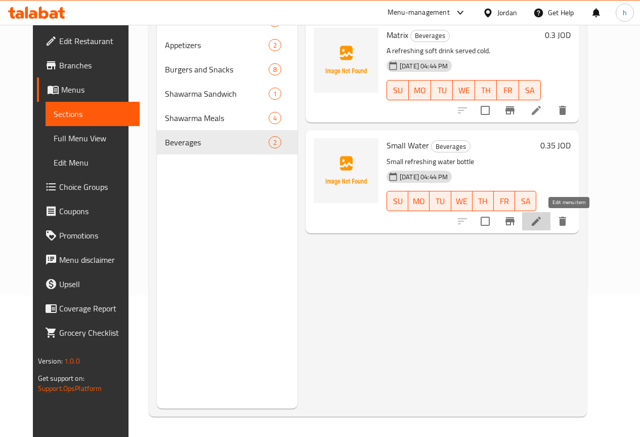
click at [543, 222] on icon at bounding box center [536, 221] width 12 height 12
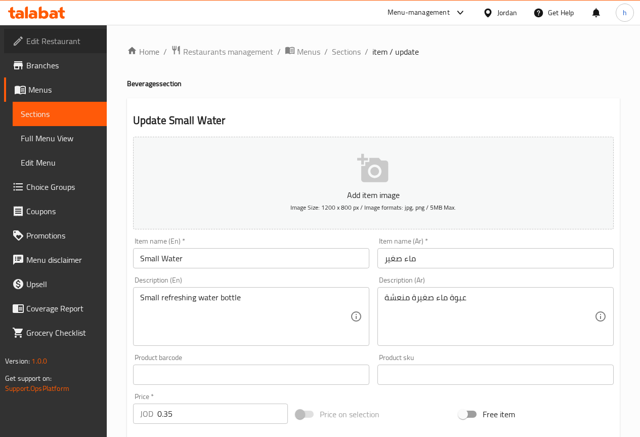
click at [67, 33] on link "Edit Restaurant" at bounding box center [55, 41] width 103 height 24
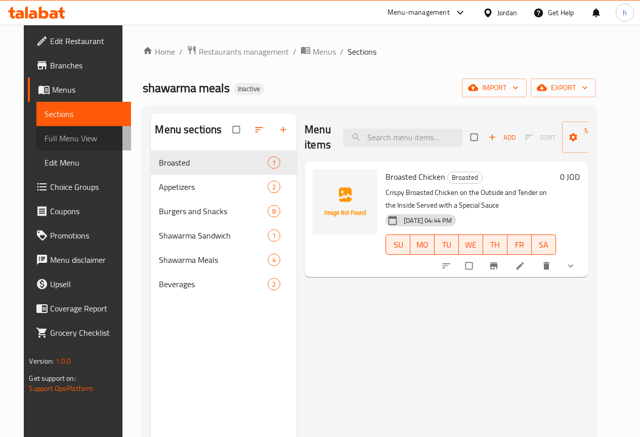
click at [56, 132] on span "Full Menu View" at bounding box center [84, 138] width 78 height 12
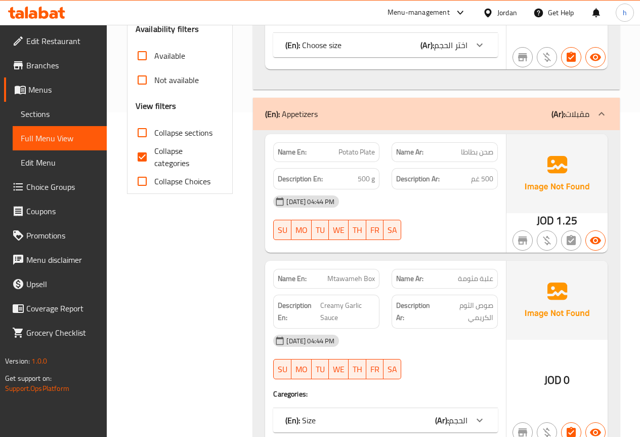
scroll to position [304, 0]
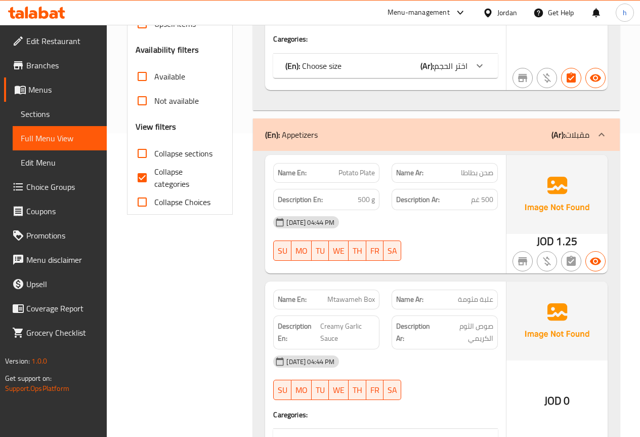
click at [161, 176] on span "Collapse categories" at bounding box center [185, 178] width 62 height 24
click at [154, 176] on input "Collapse categories" at bounding box center [142, 178] width 24 height 24
checkbox input "false"
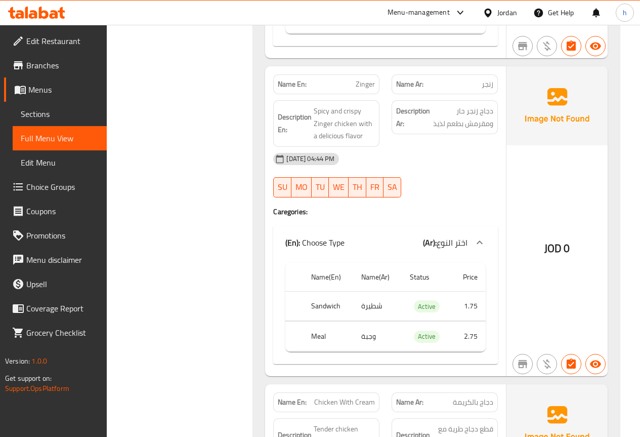
scroll to position [1721, 0]
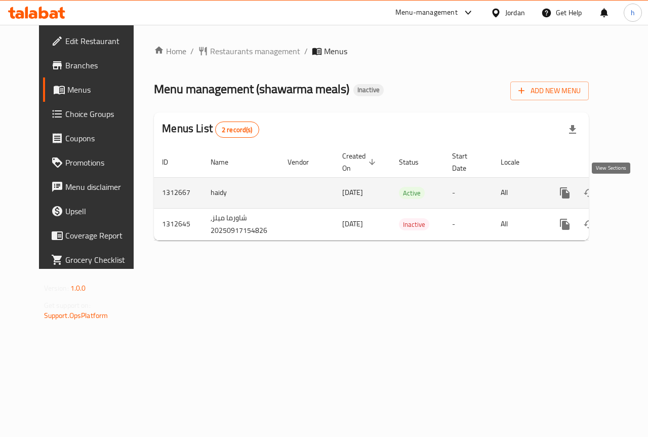
click at [632, 193] on icon "enhanced table" at bounding box center [638, 193] width 12 height 12
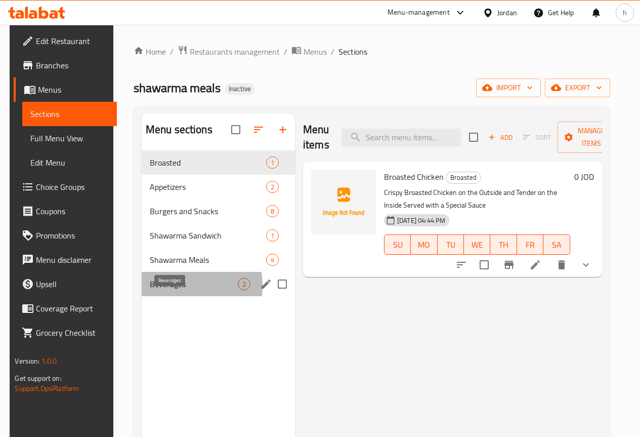
click at [171, 290] on span "Beverages" at bounding box center [194, 284] width 88 height 12
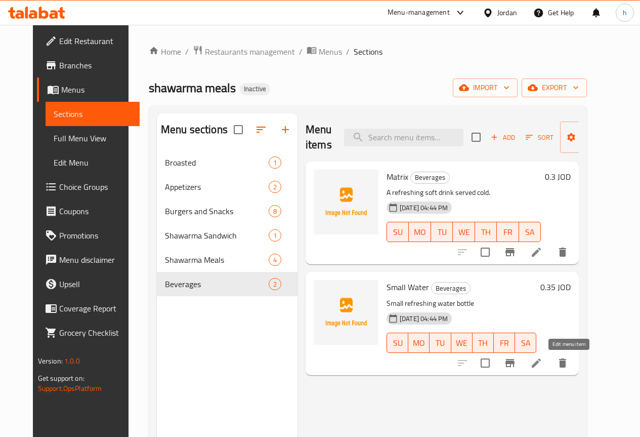
click at [541, 364] on icon at bounding box center [536, 362] width 9 height 9
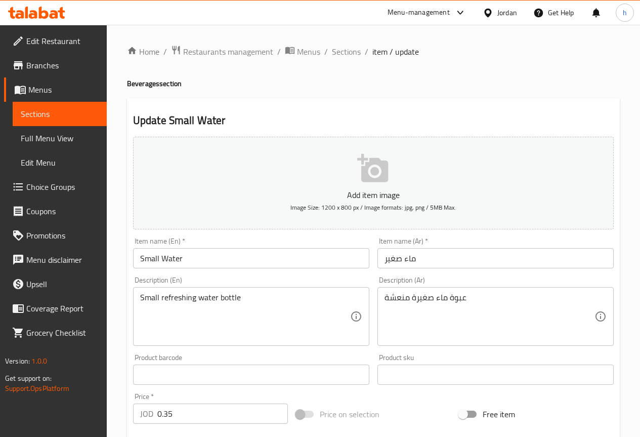
scroll to position [51, 0]
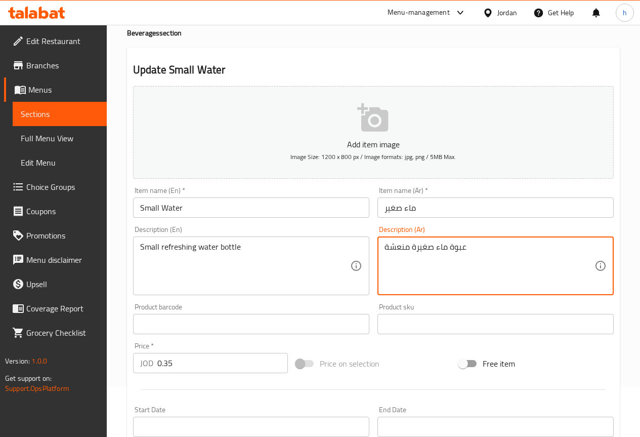
drag, startPoint x: 466, startPoint y: 246, endPoint x: 450, endPoint y: 246, distance: 15.2
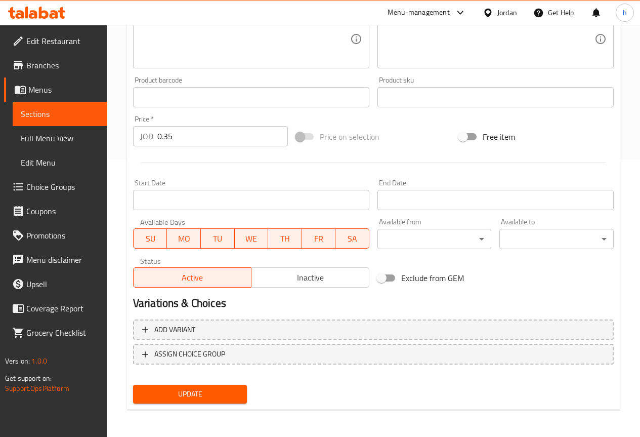
scroll to position [278, 0]
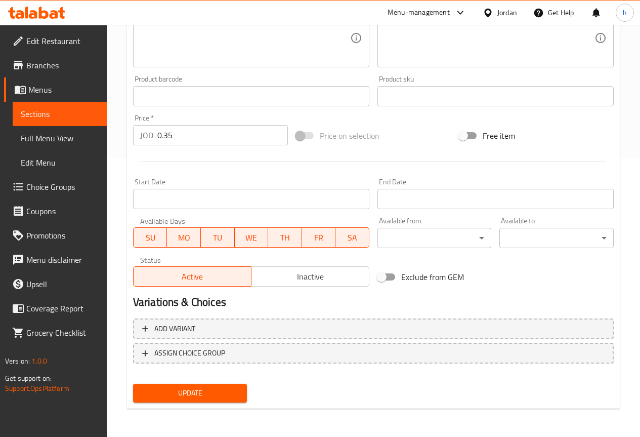
click at [193, 392] on span "Update" at bounding box center [190, 393] width 98 height 13
click at [86, 111] on span "Sections" at bounding box center [60, 114] width 78 height 12
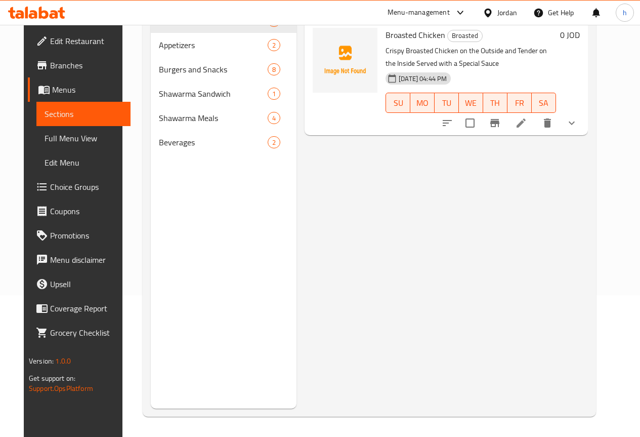
scroll to position [142, 0]
click at [55, 66] on span "Branches" at bounding box center [86, 65] width 72 height 12
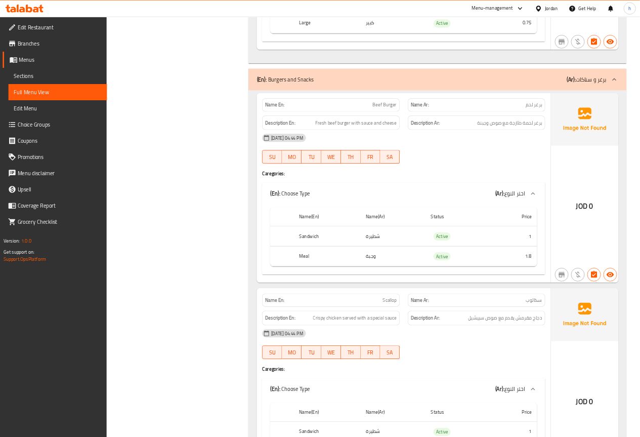
scroll to position [962, 0]
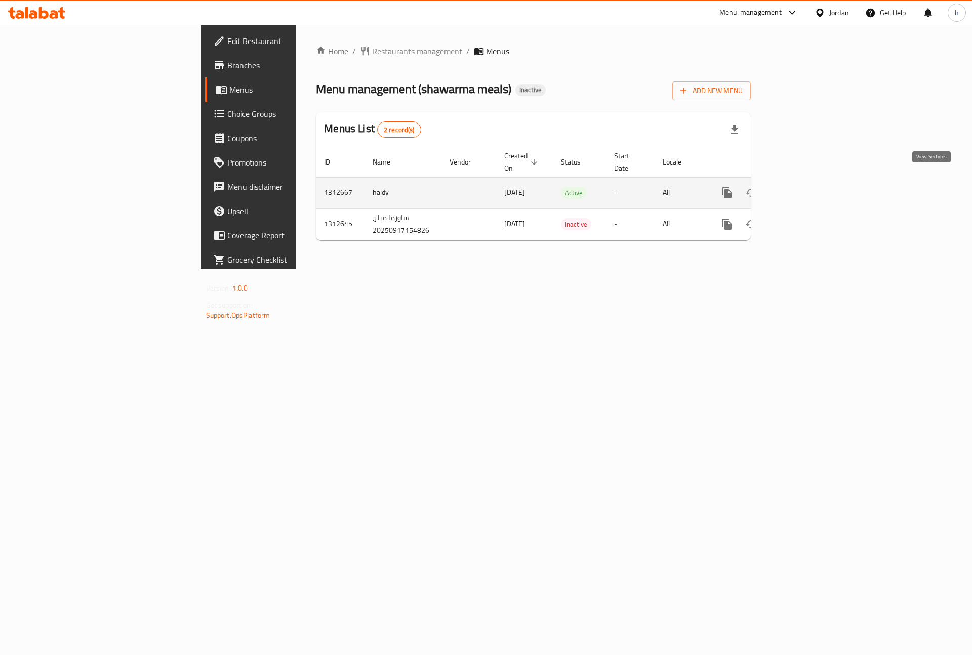
click at [806, 187] on icon "enhanced table" at bounding box center [800, 193] width 12 height 12
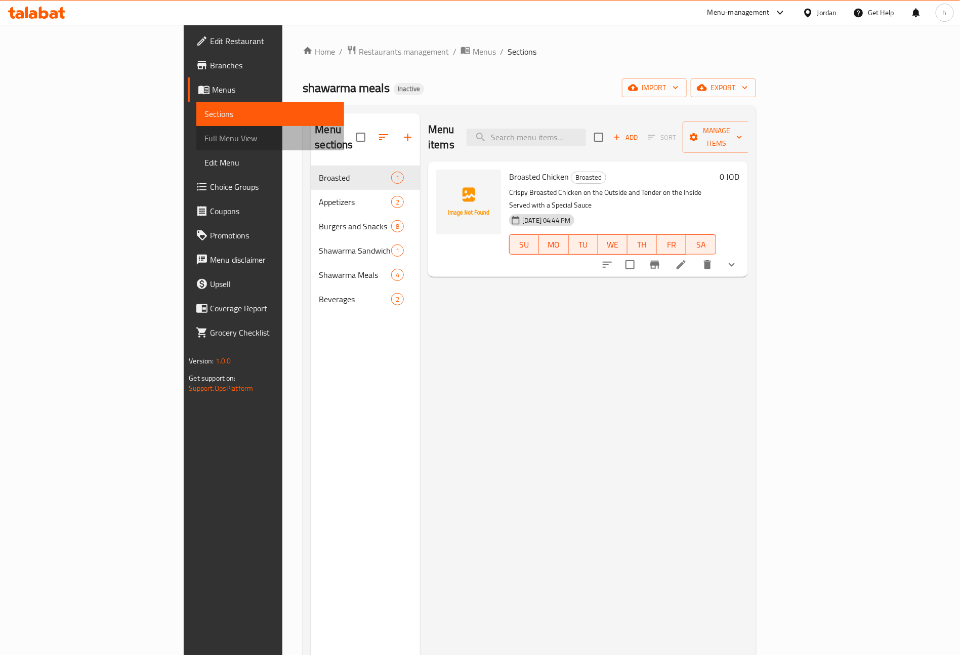
click at [204, 138] on span "Full Menu View" at bounding box center [270, 138] width 132 height 12
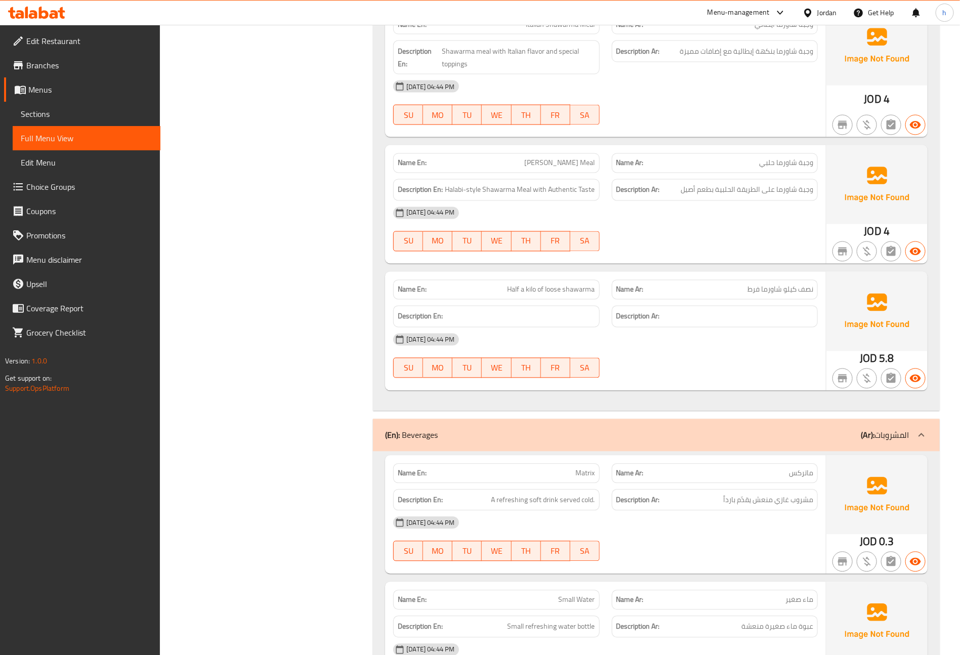
scroll to position [2597, 0]
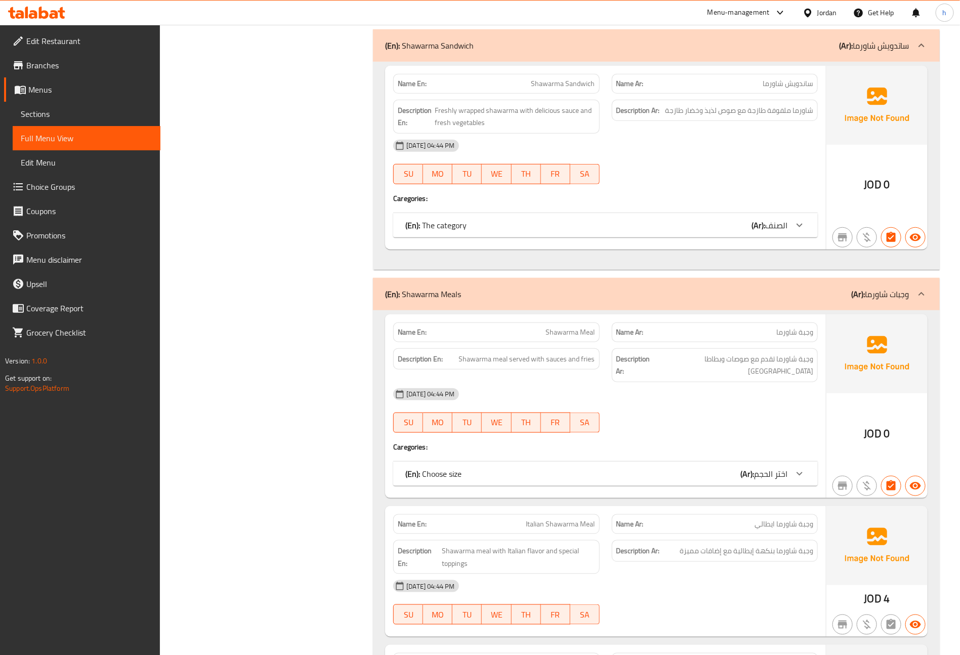
scroll to position [2217, 0]
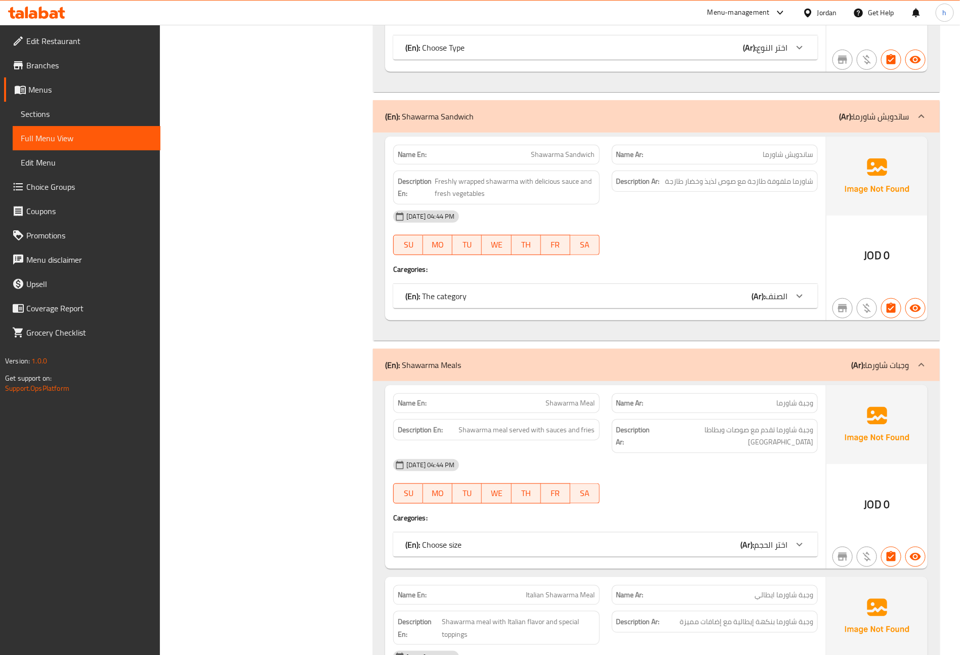
scroll to position [2141, 0]
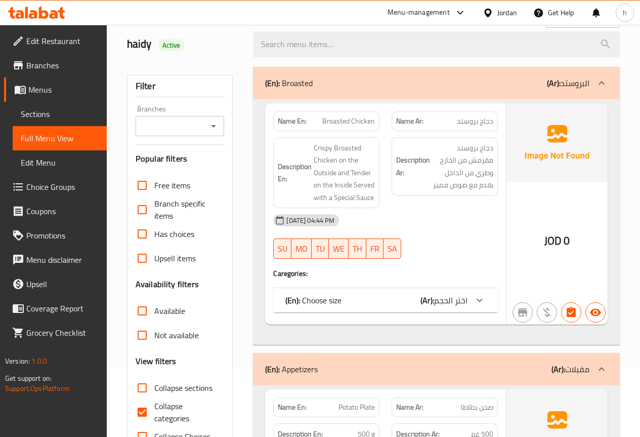
scroll to position [202, 0]
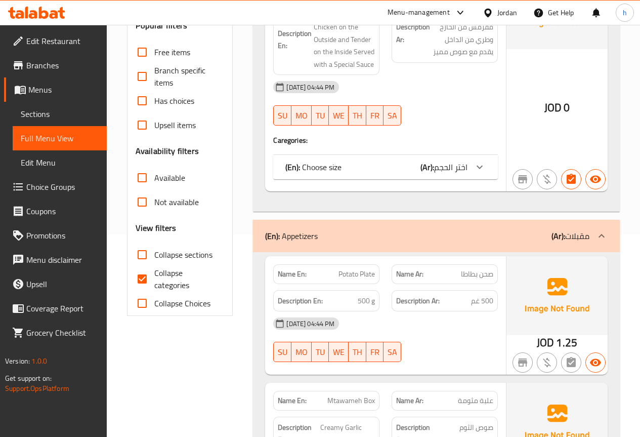
click at [161, 281] on span "Collapse categories" at bounding box center [185, 279] width 62 height 24
click at [154, 281] on input "Collapse categories" at bounding box center [142, 279] width 24 height 24
checkbox input "false"
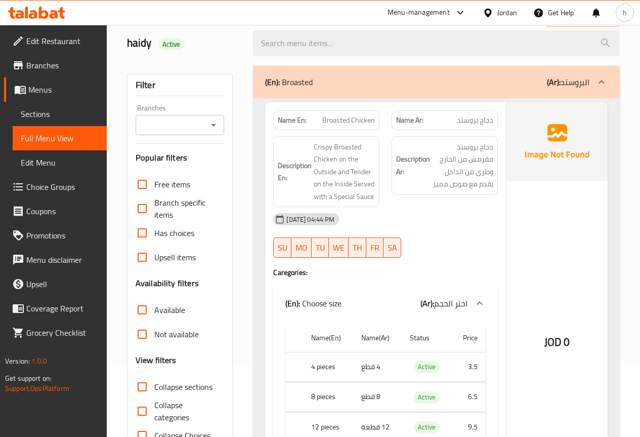
scroll to position [0, 0]
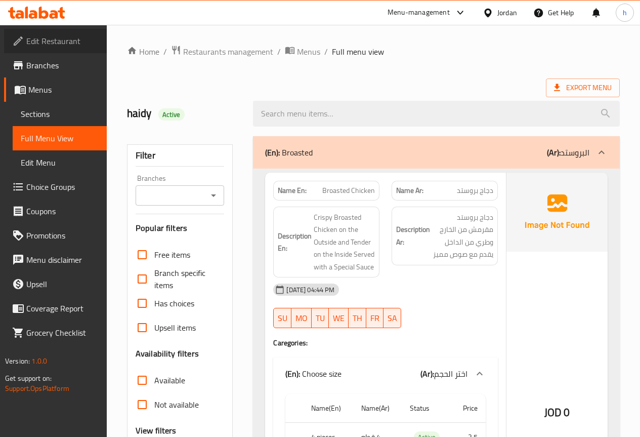
click at [57, 42] on span "Edit Restaurant" at bounding box center [62, 41] width 72 height 12
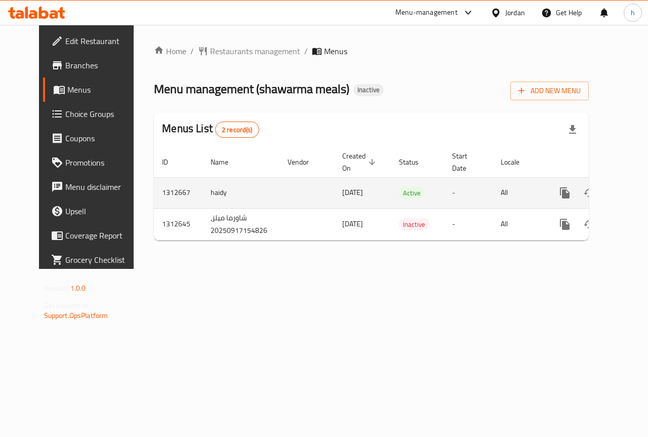
click at [206, 188] on td "haidy" at bounding box center [240, 192] width 77 height 31
click at [202, 188] on td "haidy" at bounding box center [240, 192] width 77 height 31
click at [202, 190] on td "haidy" at bounding box center [240, 192] width 77 height 31
click at [211, 190] on td "haidy" at bounding box center [240, 192] width 77 height 31
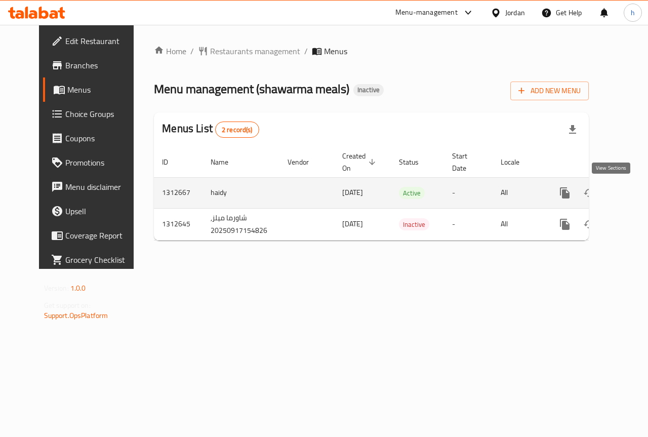
click at [632, 187] on icon "enhanced table" at bounding box center [638, 193] width 12 height 12
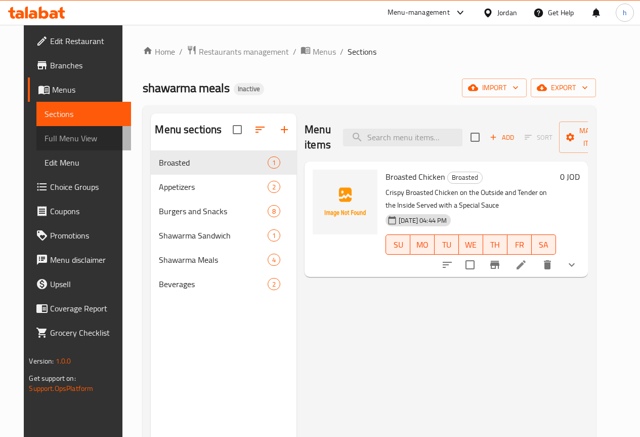
click at [81, 136] on span "Full Menu View" at bounding box center [84, 138] width 78 height 12
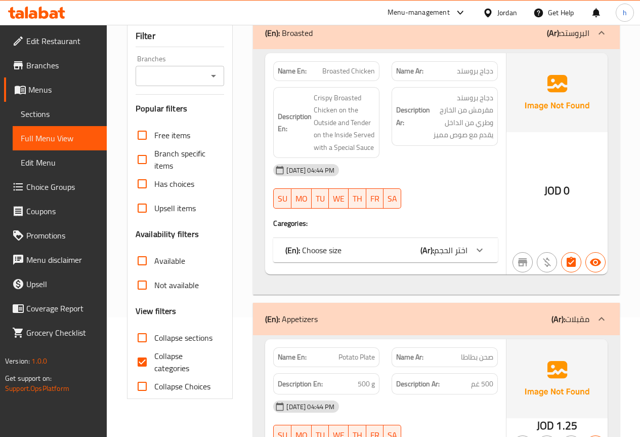
scroll to position [101, 0]
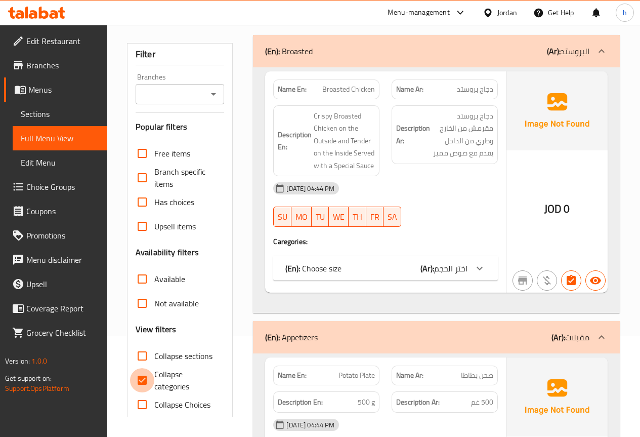
click at [140, 377] on input "Collapse categories" at bounding box center [142, 380] width 24 height 24
checkbox input "false"
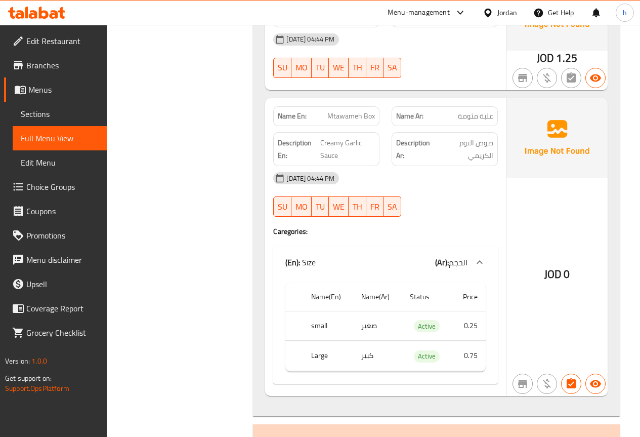
scroll to position [709, 0]
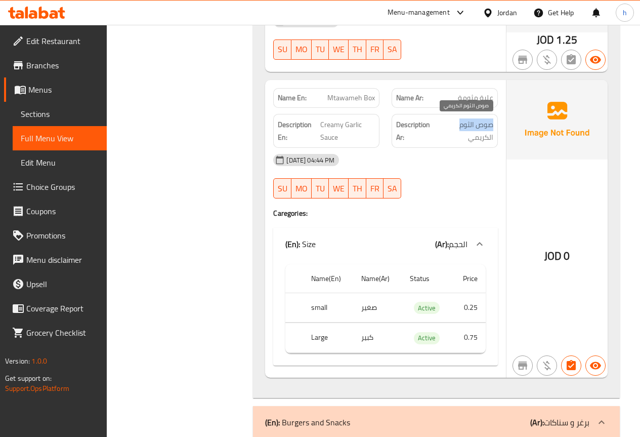
drag, startPoint x: 492, startPoint y: 124, endPoint x: 459, endPoint y: 122, distance: 33.4
click at [459, 122] on span "صوص الثوم الكريمي" at bounding box center [465, 130] width 55 height 25
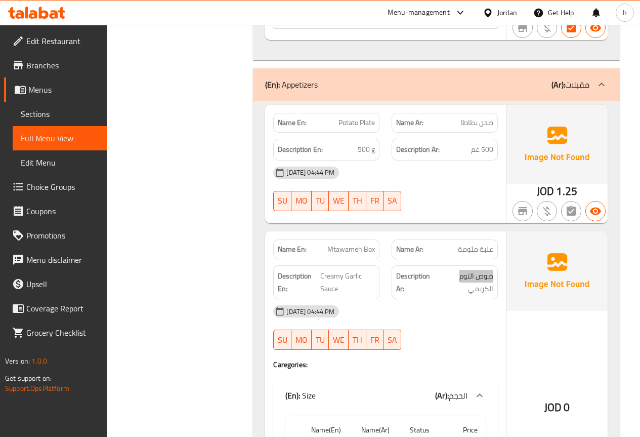
scroll to position [557, 0]
copy span "صوص الثوم"
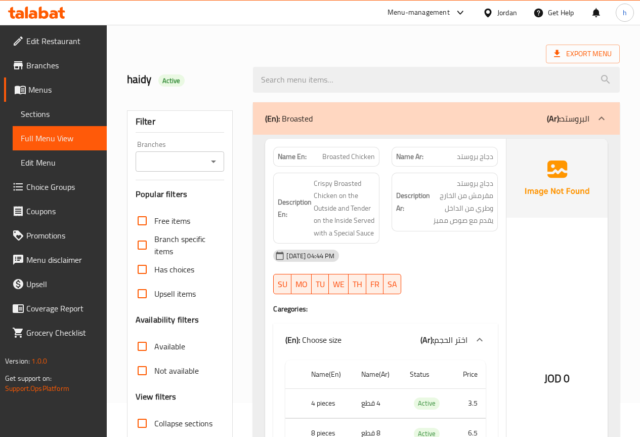
scroll to position [0, 0]
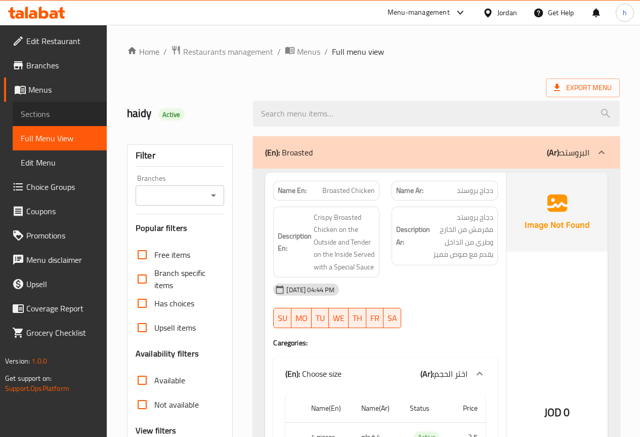
click at [57, 112] on span "Sections" at bounding box center [60, 114] width 78 height 12
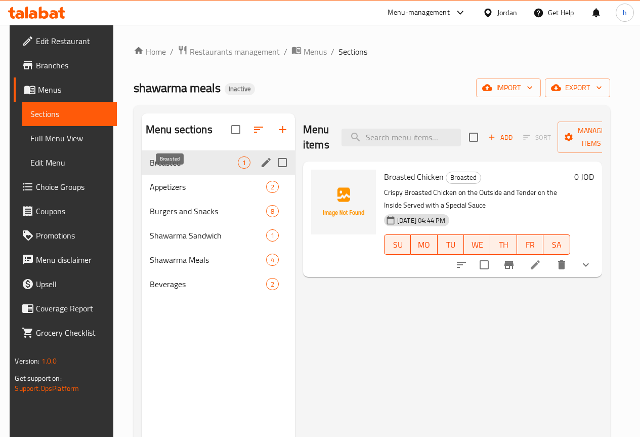
click at [158, 169] on span "Broasted" at bounding box center [194, 162] width 88 height 12
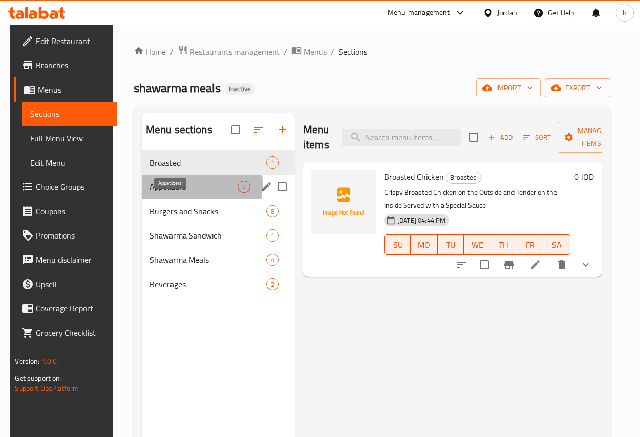
click at [171, 193] on span "Appetizers" at bounding box center [194, 187] width 88 height 12
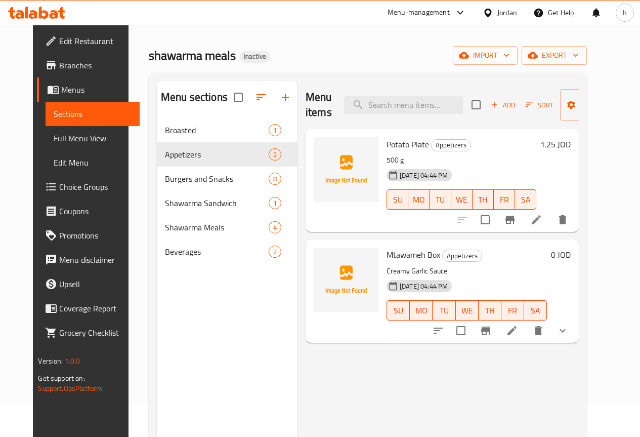
scroll to position [51, 0]
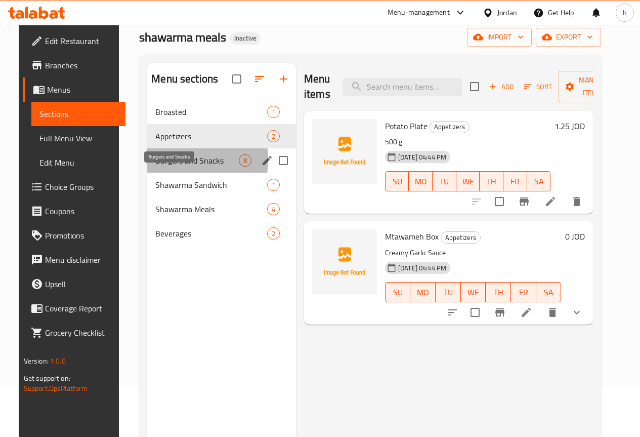
click at [155, 167] on span "Burgers and Snacks" at bounding box center [197, 160] width 84 height 12
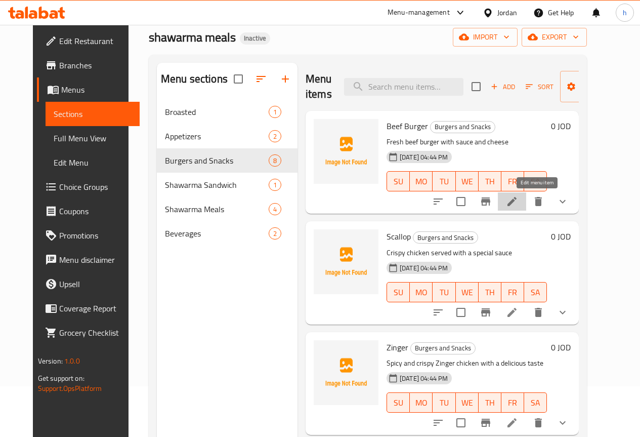
click at [518, 206] on icon at bounding box center [512, 201] width 12 height 12
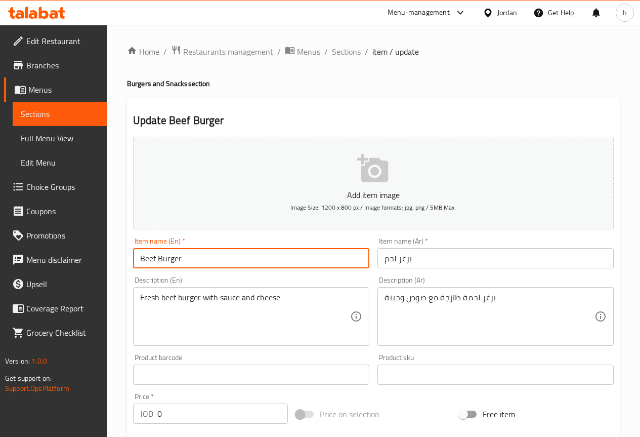
drag, startPoint x: 155, startPoint y: 259, endPoint x: 140, endPoint y: 263, distance: 15.9
click at [140, 263] on input "Beef Burger" at bounding box center [251, 258] width 236 height 20
type input "meat Burger"
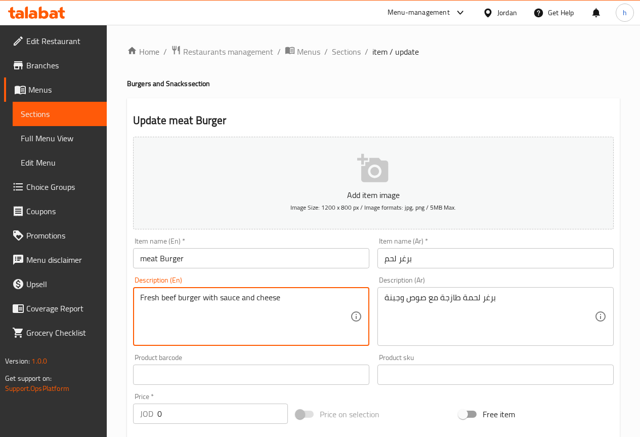
drag, startPoint x: 175, startPoint y: 298, endPoint x: 167, endPoint y: 298, distance: 7.6
click at [175, 299] on textarea "Fresh beef burger with sauce and cheese" at bounding box center [245, 317] width 210 height 48
drag, startPoint x: 176, startPoint y: 298, endPoint x: 161, endPoint y: 298, distance: 14.2
click at [161, 298] on textarea "Fresh beef burger with sauce and cheese" at bounding box center [245, 317] width 210 height 48
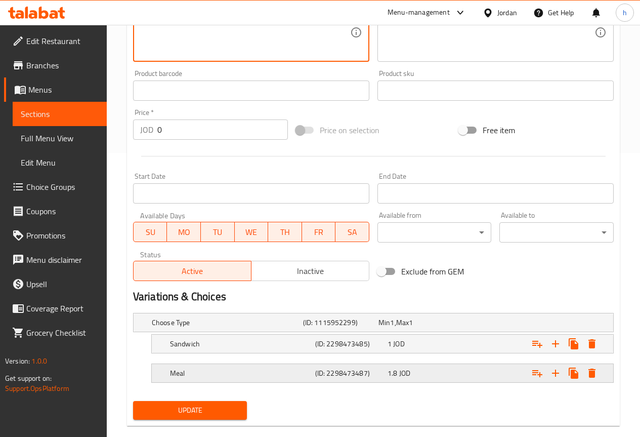
scroll to position [301, 0]
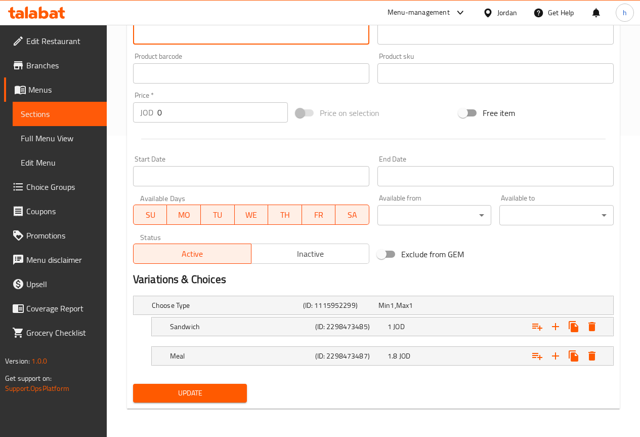
type textarea "Fresh meat burger with sauce and cheese"
click at [183, 397] on span "Update" at bounding box center [190, 393] width 98 height 13
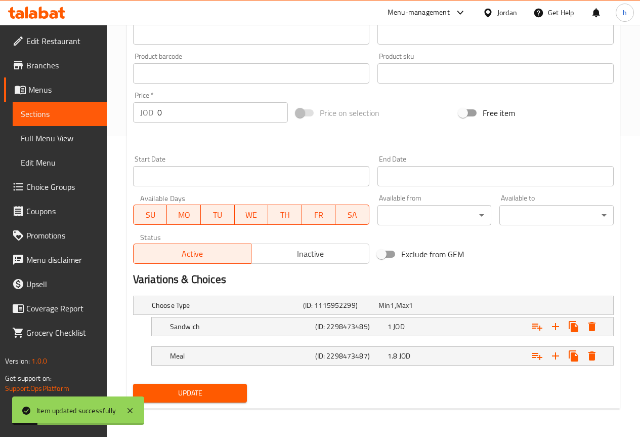
click at [62, 135] on span "Full Menu View" at bounding box center [60, 138] width 78 height 12
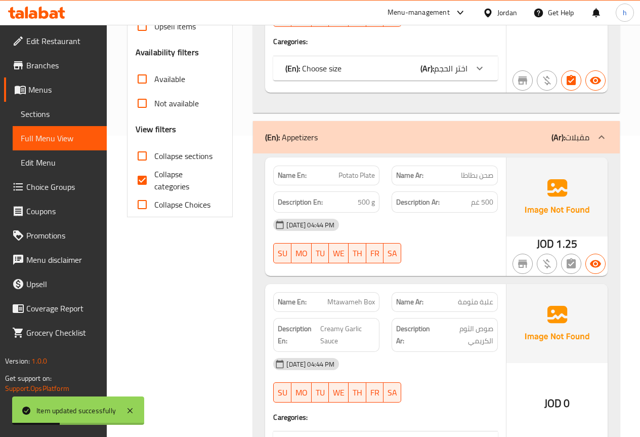
click at [160, 178] on span "Collapse categories" at bounding box center [185, 180] width 62 height 24
click at [154, 178] on input "Collapse categories" at bounding box center [142, 180] width 24 height 24
checkbox input "false"
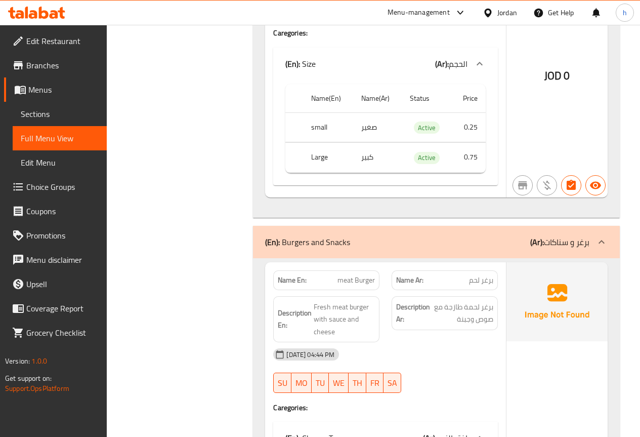
scroll to position [884, 0]
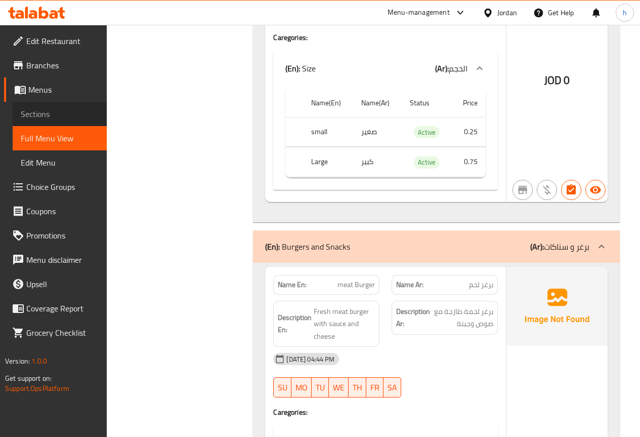
click at [45, 110] on span "Sections" at bounding box center [60, 114] width 78 height 12
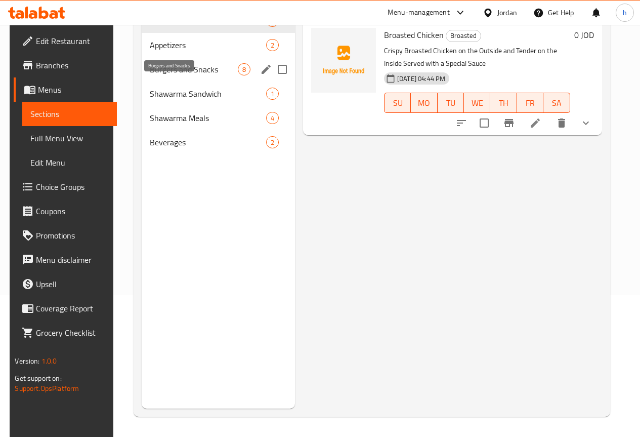
click at [170, 75] on span "Burgers and Snacks" at bounding box center [194, 69] width 88 height 12
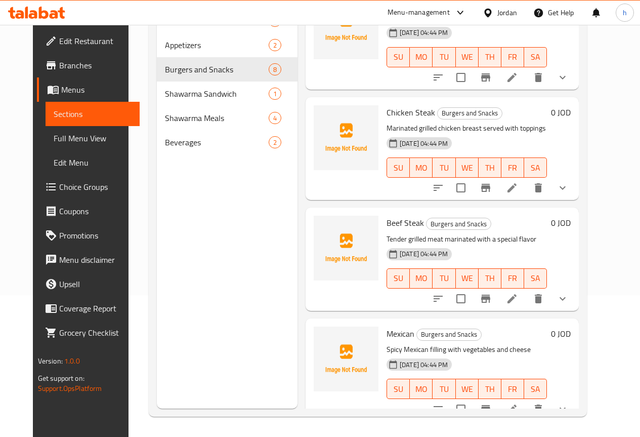
scroll to position [405, 0]
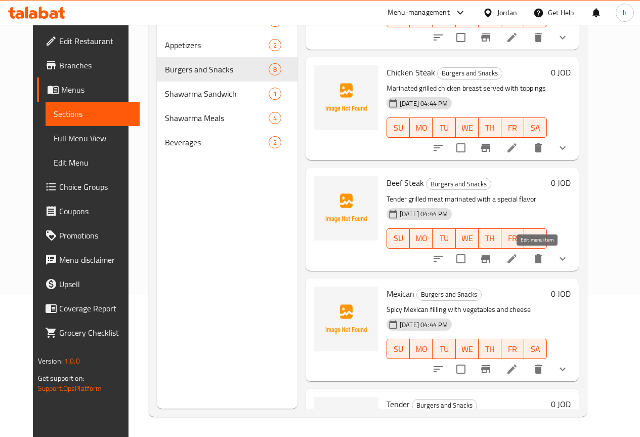
click at [517, 261] on icon at bounding box center [512, 258] width 9 height 9
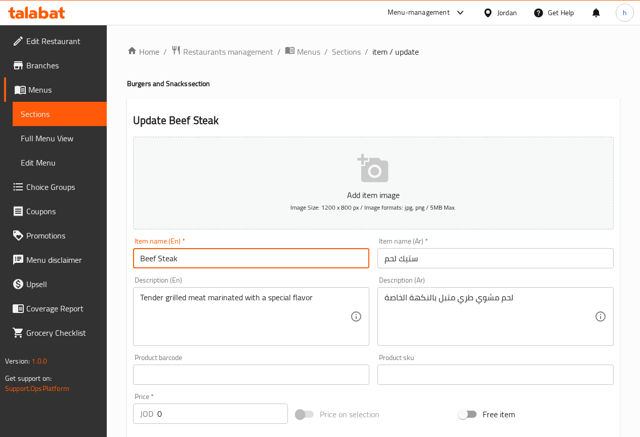
drag, startPoint x: 156, startPoint y: 260, endPoint x: 139, endPoint y: 259, distance: 17.2
click at [139, 259] on input "Beef Steak" at bounding box center [251, 258] width 236 height 20
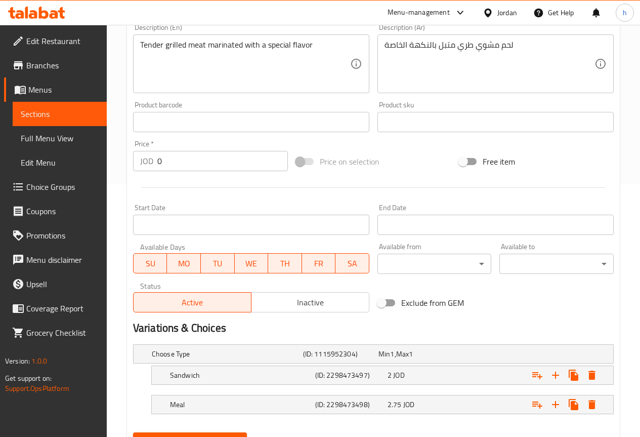
scroll to position [301, 0]
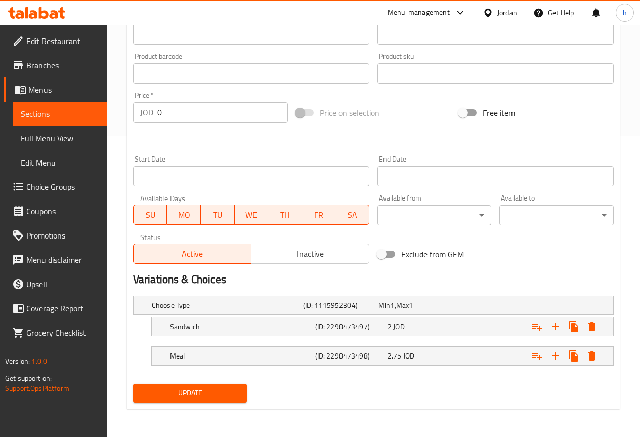
type input "meat Steak"
click at [223, 394] on span "Update" at bounding box center [190, 393] width 98 height 13
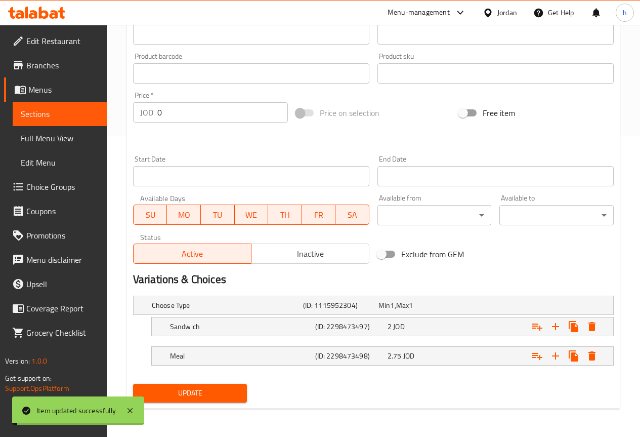
click at [66, 137] on span "Full Menu View" at bounding box center [60, 138] width 78 height 12
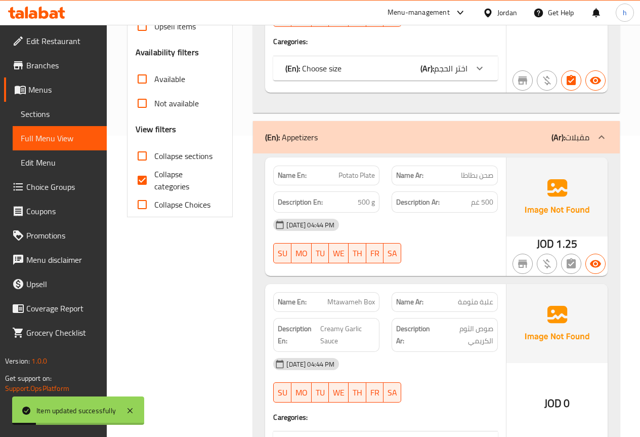
click at [171, 177] on span "Collapse categories" at bounding box center [185, 180] width 62 height 24
click at [154, 177] on input "Collapse categories" at bounding box center [142, 180] width 24 height 24
checkbox input "false"
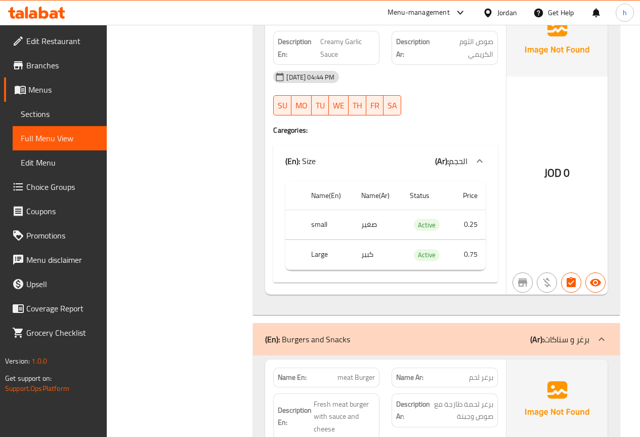
scroll to position [810, 0]
